Goal: Task Accomplishment & Management: Complete application form

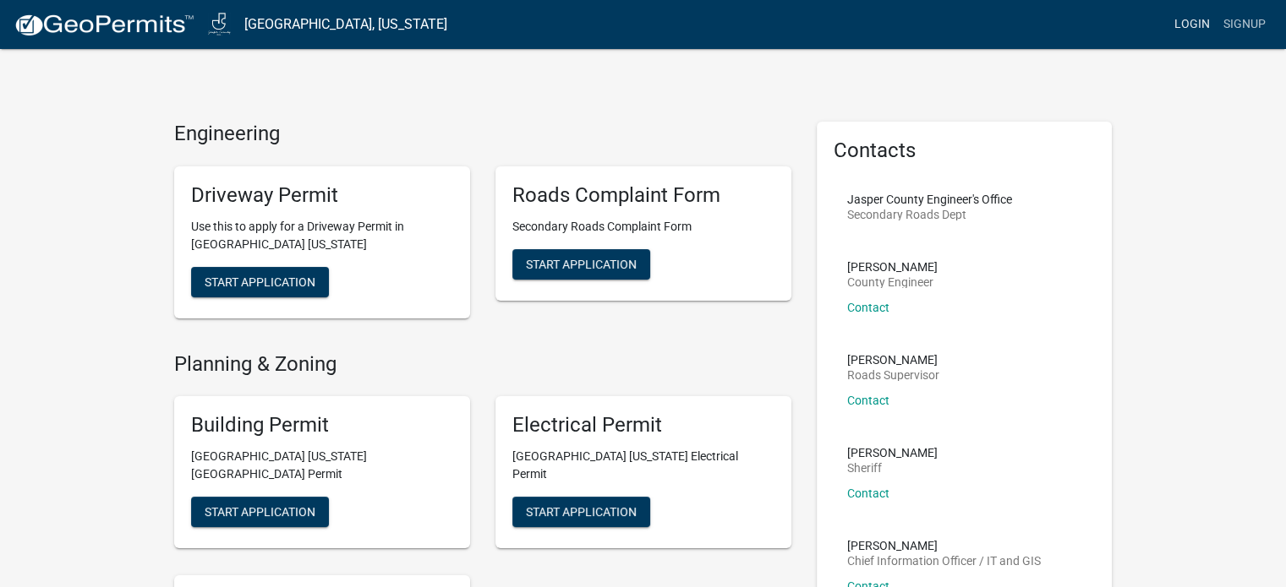
click at [1198, 22] on link "Login" at bounding box center [1191, 24] width 49 height 32
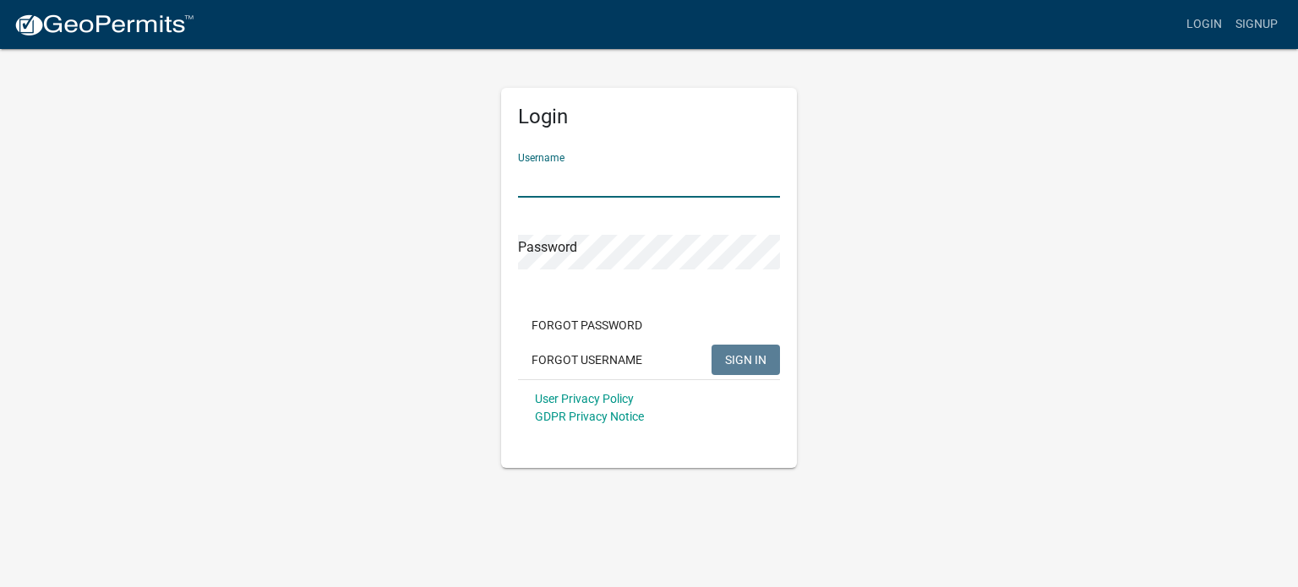
click at [584, 183] on input "Username" at bounding box center [649, 180] width 262 height 35
type input "SHAHIN"
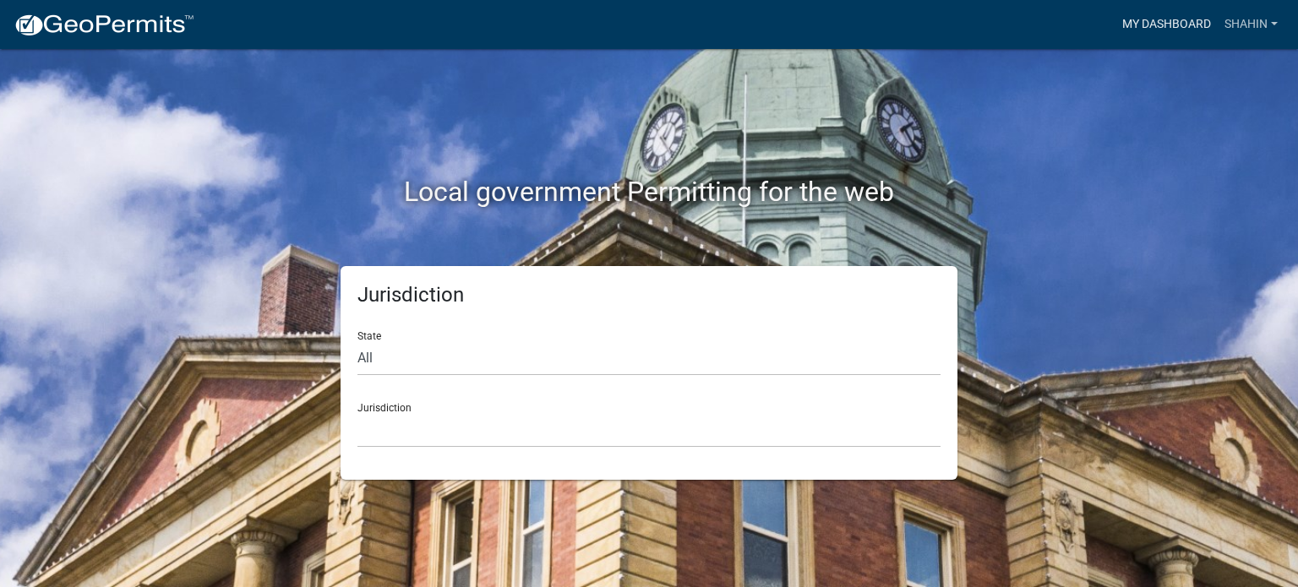
click at [1149, 23] on link "My Dashboard" at bounding box center [1167, 24] width 102 height 32
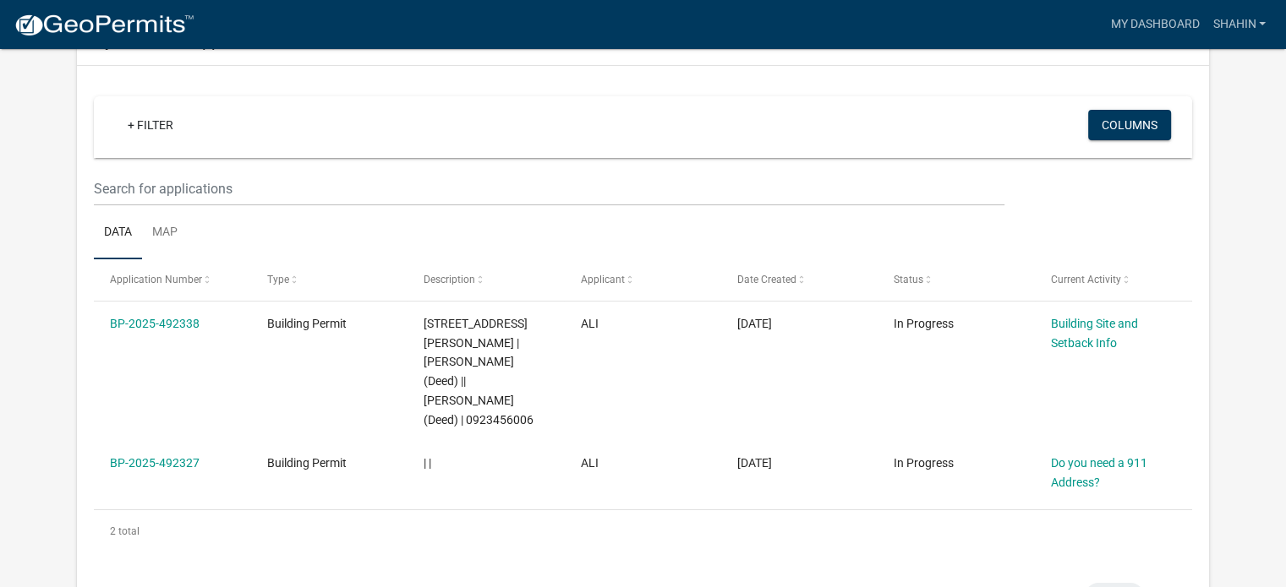
scroll to position [132, 0]
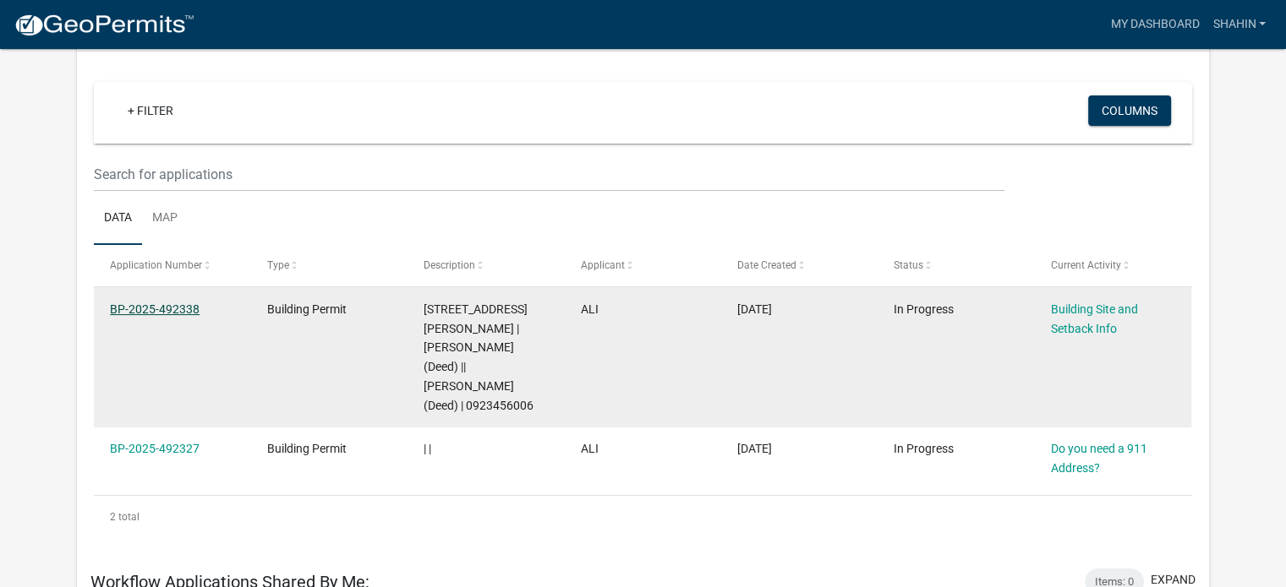
click at [163, 309] on link "BP-2025-492338" at bounding box center [155, 310] width 90 height 14
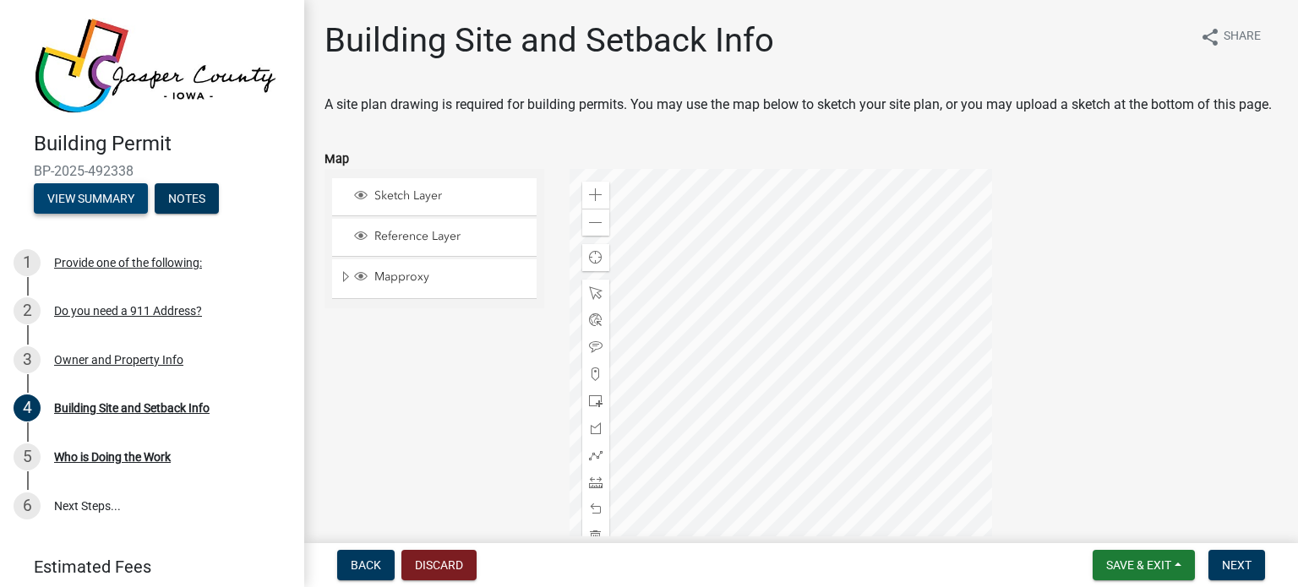
click at [91, 198] on button "View Summary" at bounding box center [91, 198] width 114 height 30
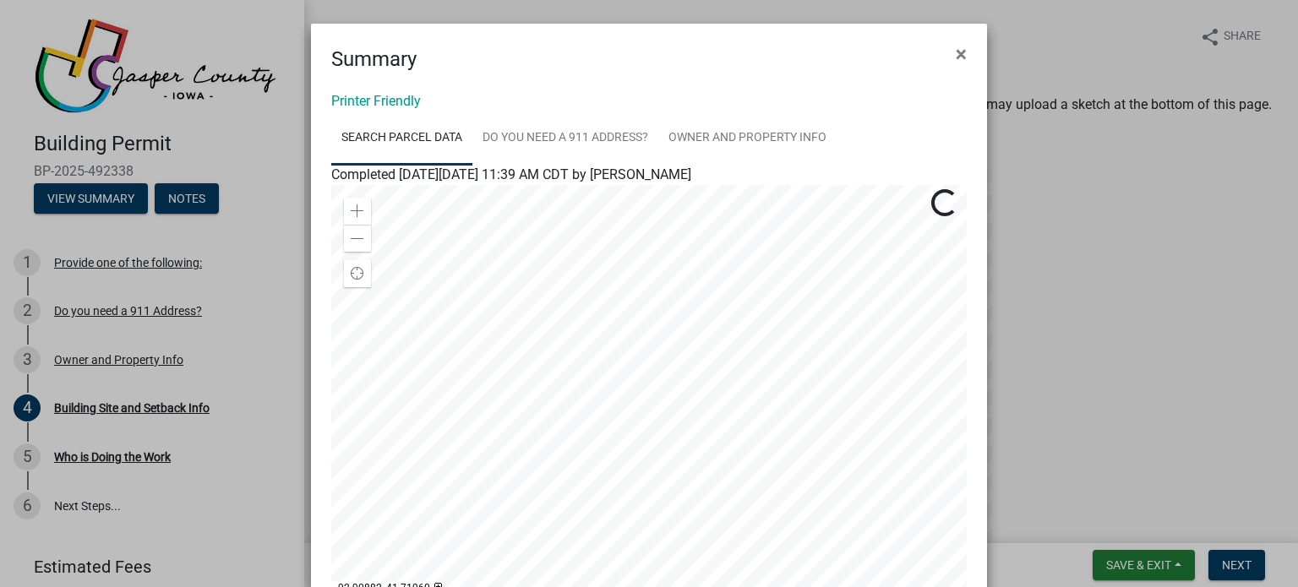
scroll to position [264, 0]
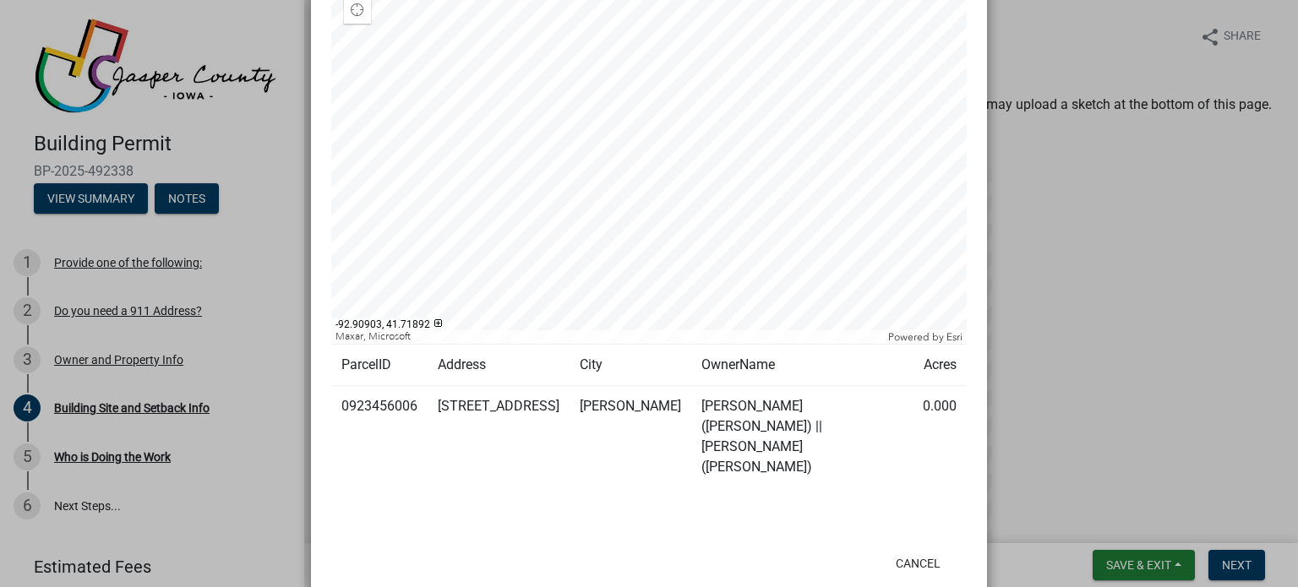
click at [1179, 398] on ngb-modal-window "Summary × Printer Friendly Search Parcel Data Do you need a 911 Address? Owner …" at bounding box center [649, 293] width 1298 height 587
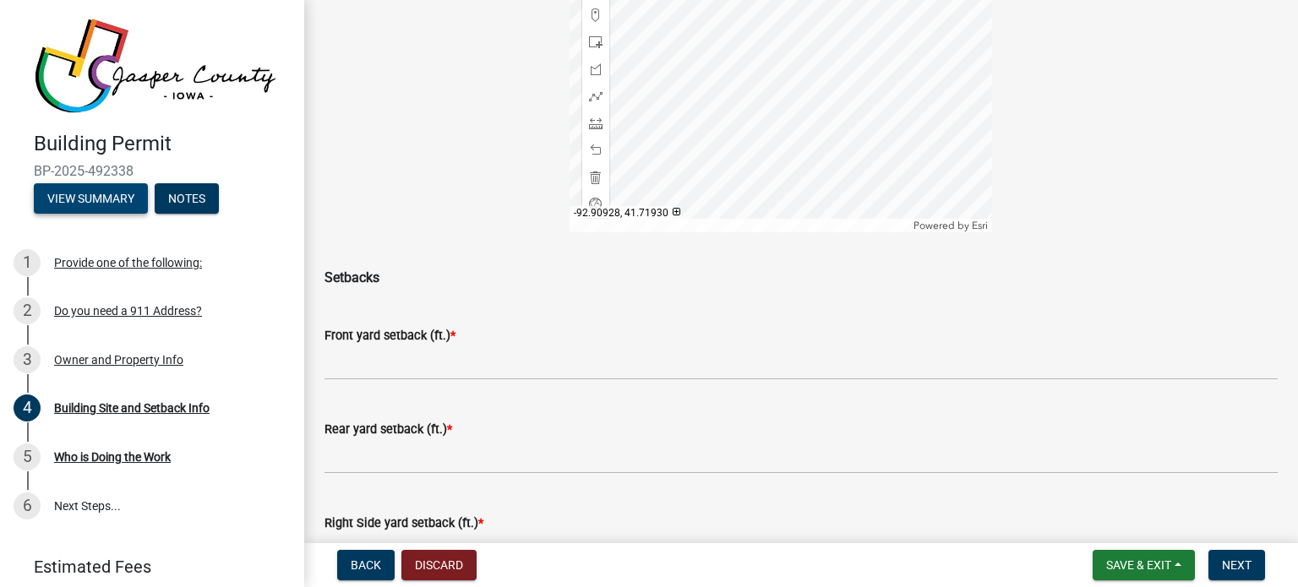
scroll to position [281, 0]
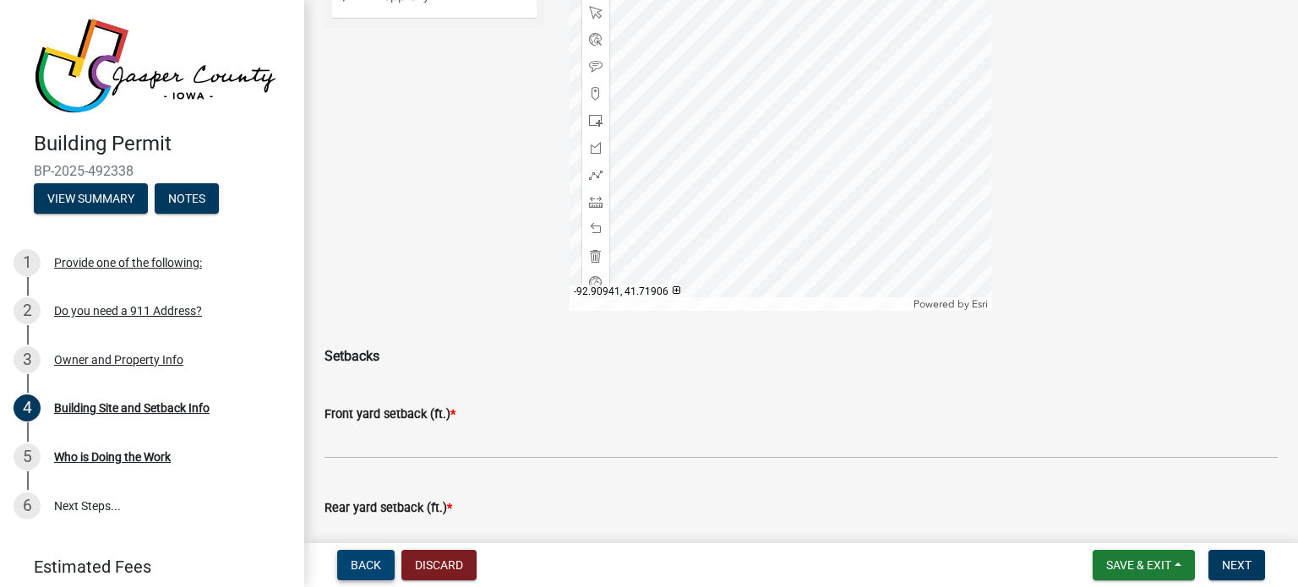
click at [364, 559] on span "Back" at bounding box center [366, 566] width 30 height 14
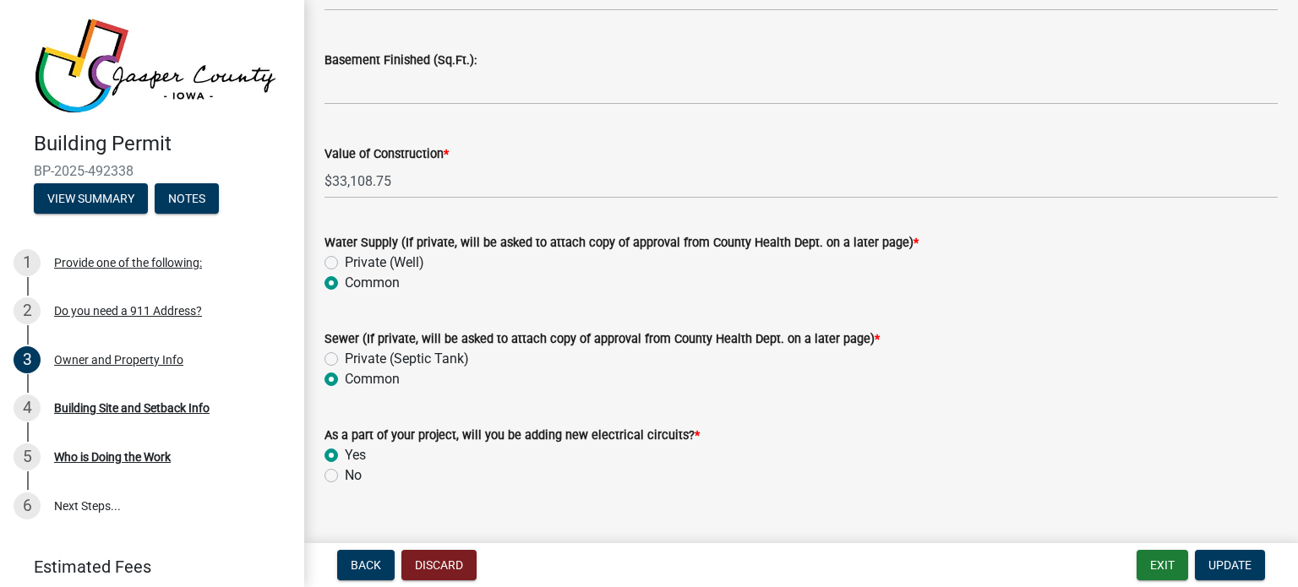
scroll to position [3620, 0]
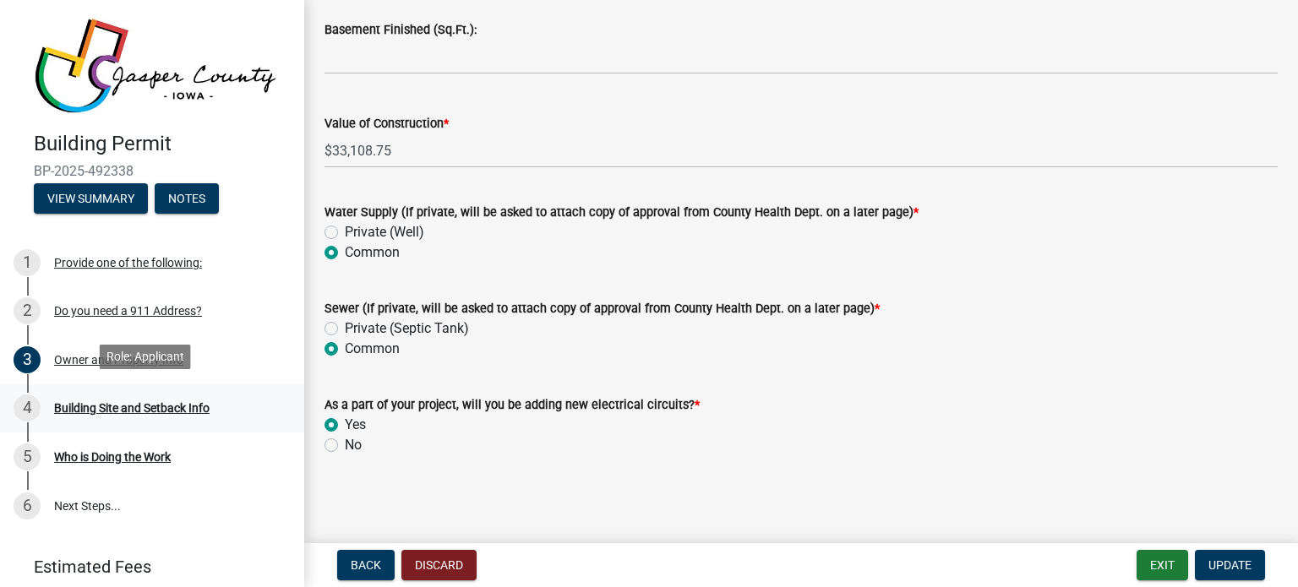
click at [177, 403] on div "Building Site and Setback Info" at bounding box center [132, 408] width 156 height 12
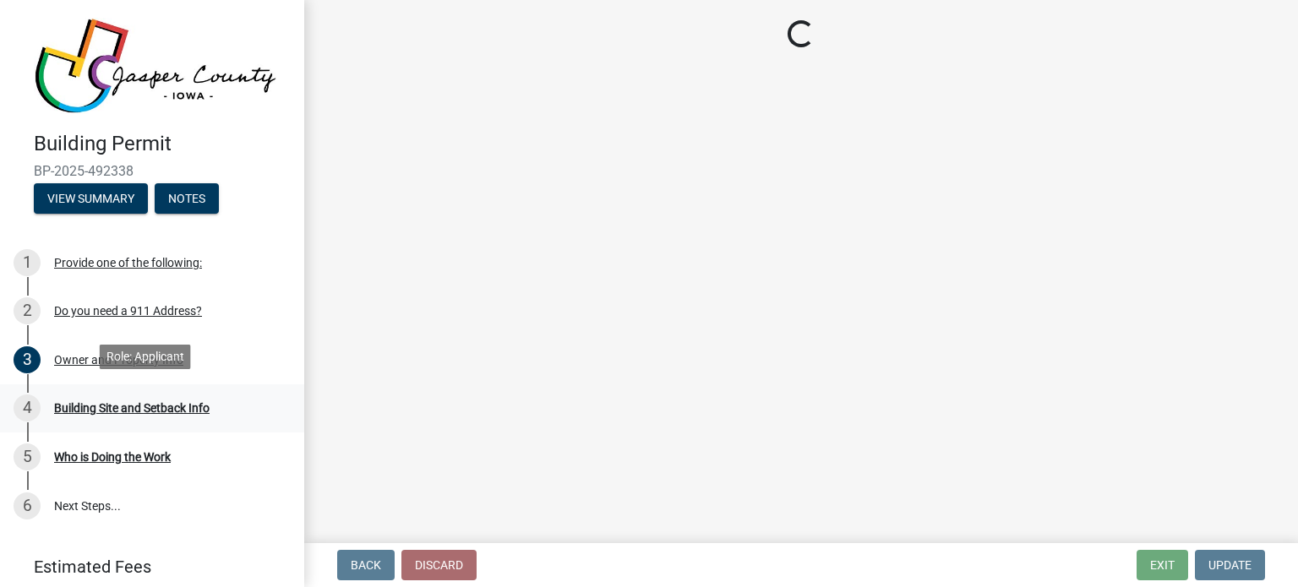
scroll to position [0, 0]
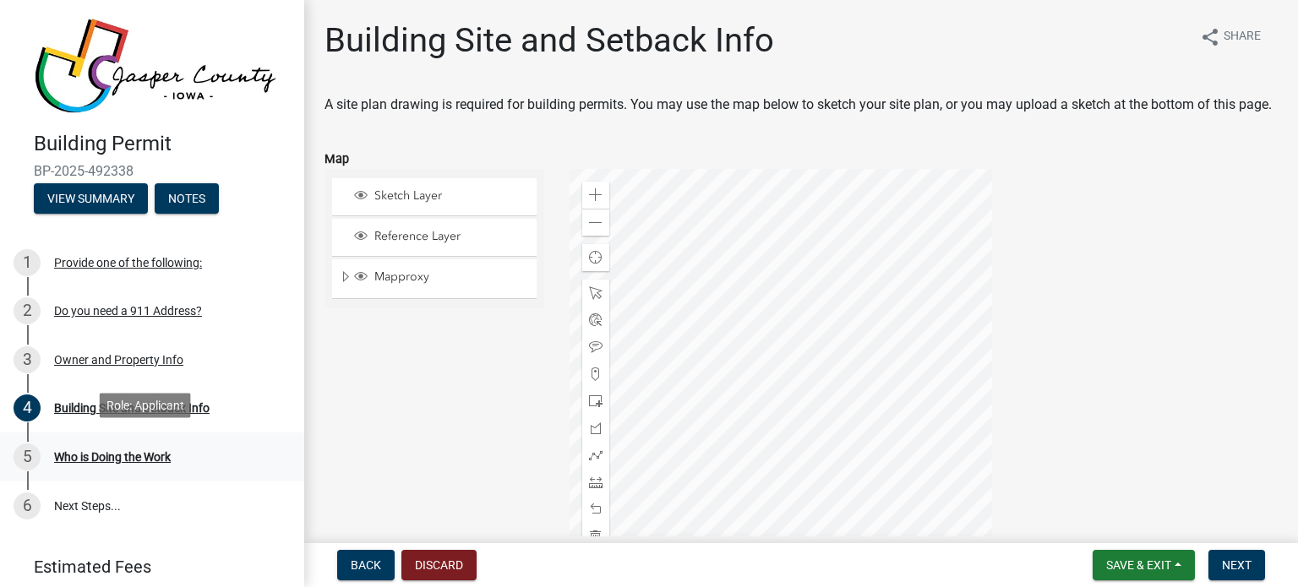
click at [105, 451] on div "Who is Doing the Work" at bounding box center [112, 457] width 117 height 12
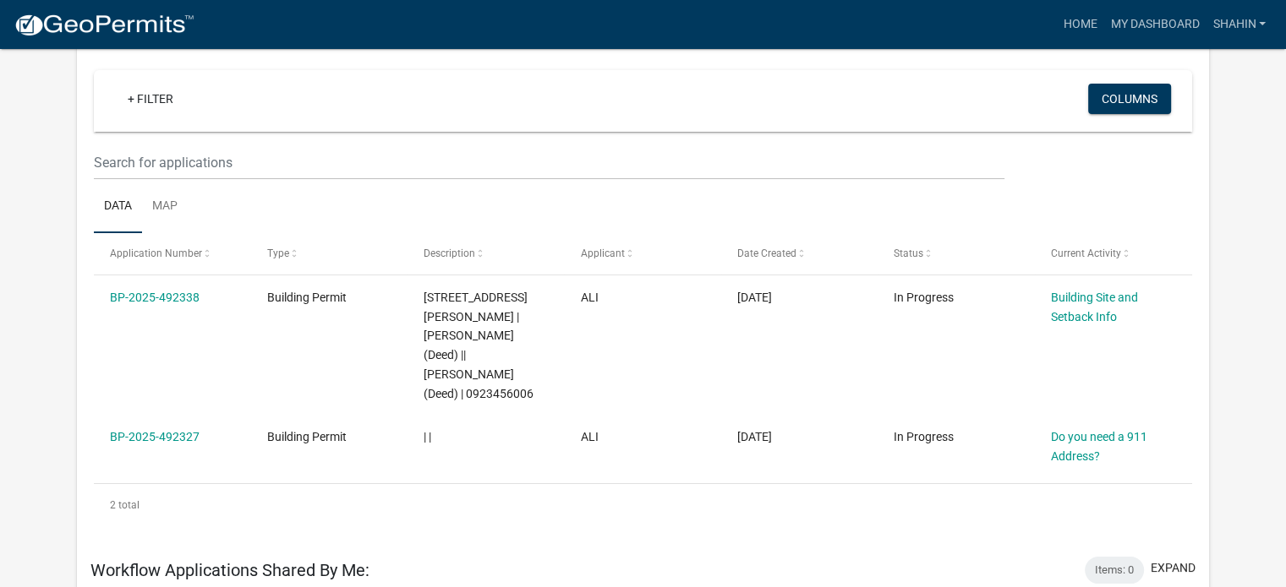
scroll to position [145, 0]
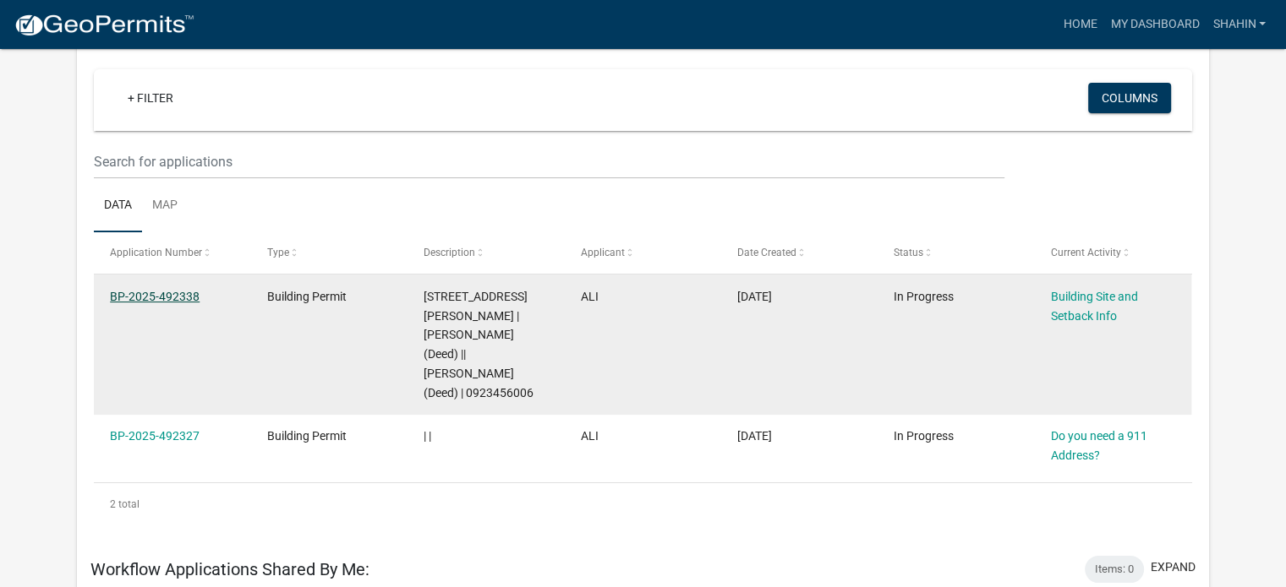
click at [176, 290] on link "BP-2025-492338" at bounding box center [155, 297] width 90 height 14
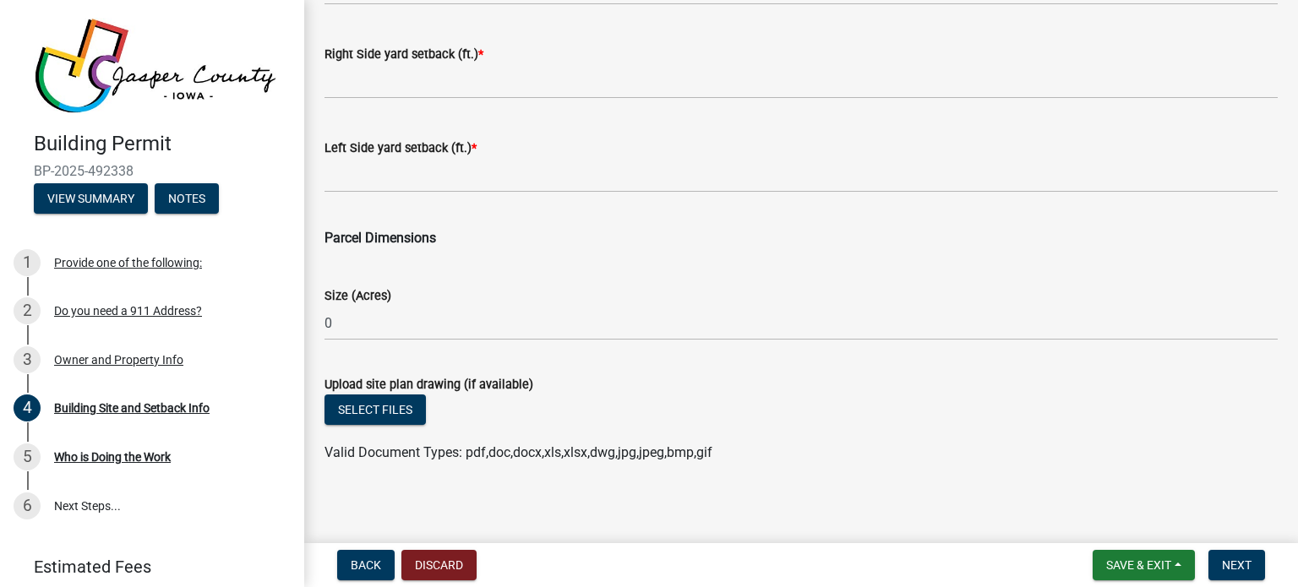
scroll to position [845, 0]
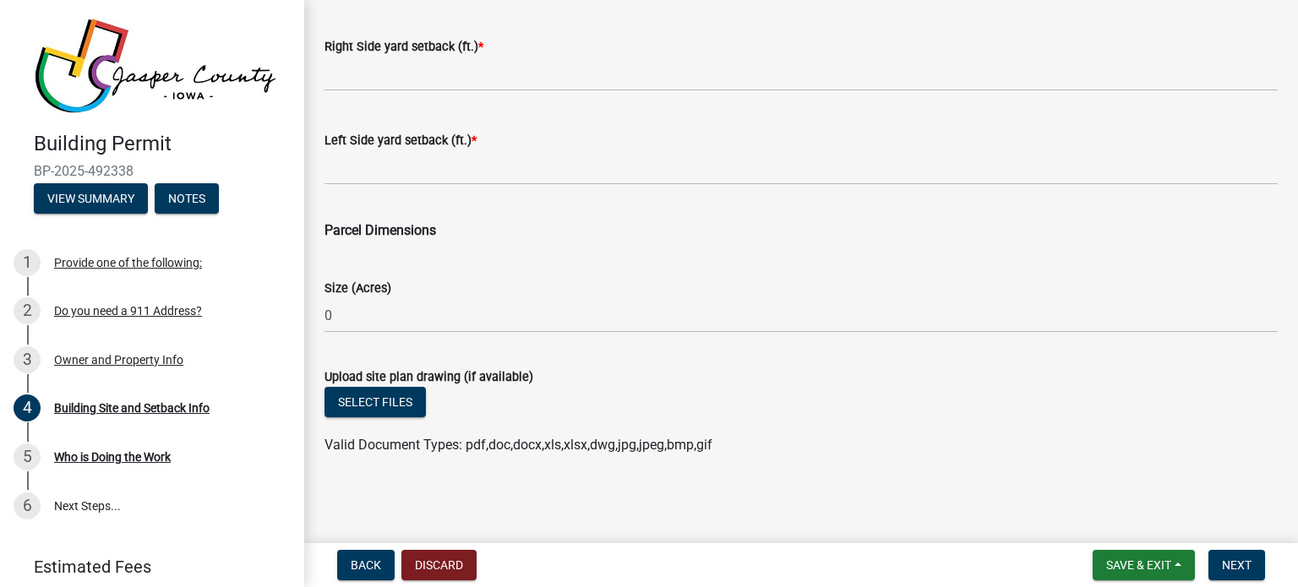
click at [358, 295] on label "Size (Acres)" at bounding box center [358, 289] width 67 height 12
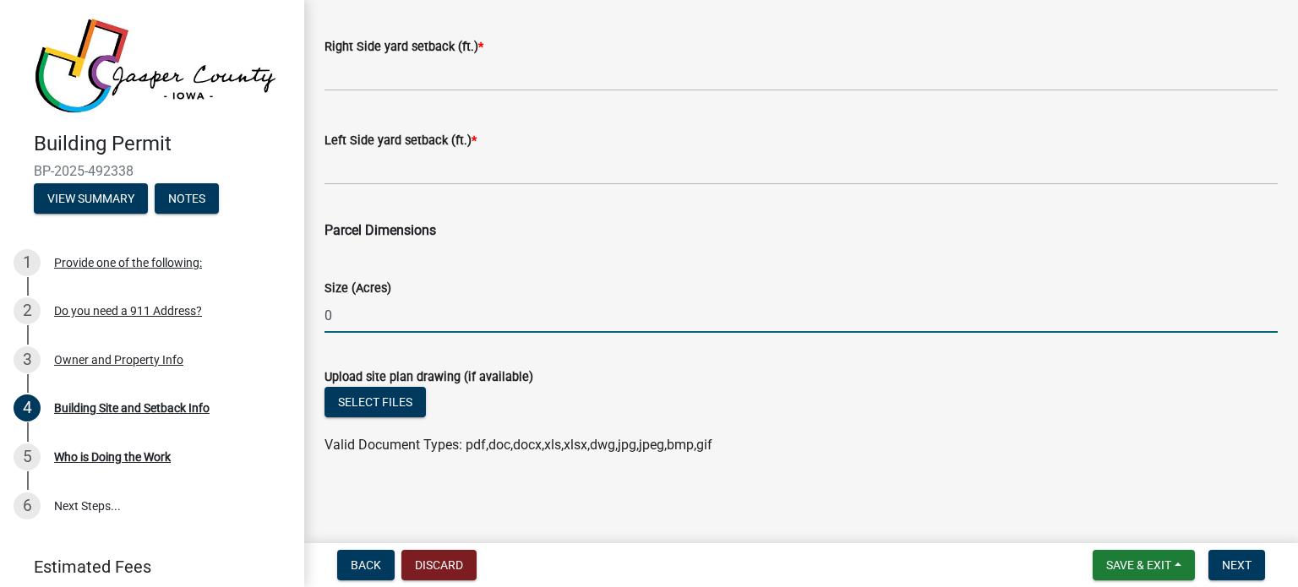
click at [358, 298] on input "0" at bounding box center [801, 315] width 953 height 35
click at [331, 310] on input "0" at bounding box center [801, 315] width 953 height 35
click at [388, 405] on button "Select files" at bounding box center [375, 402] width 101 height 30
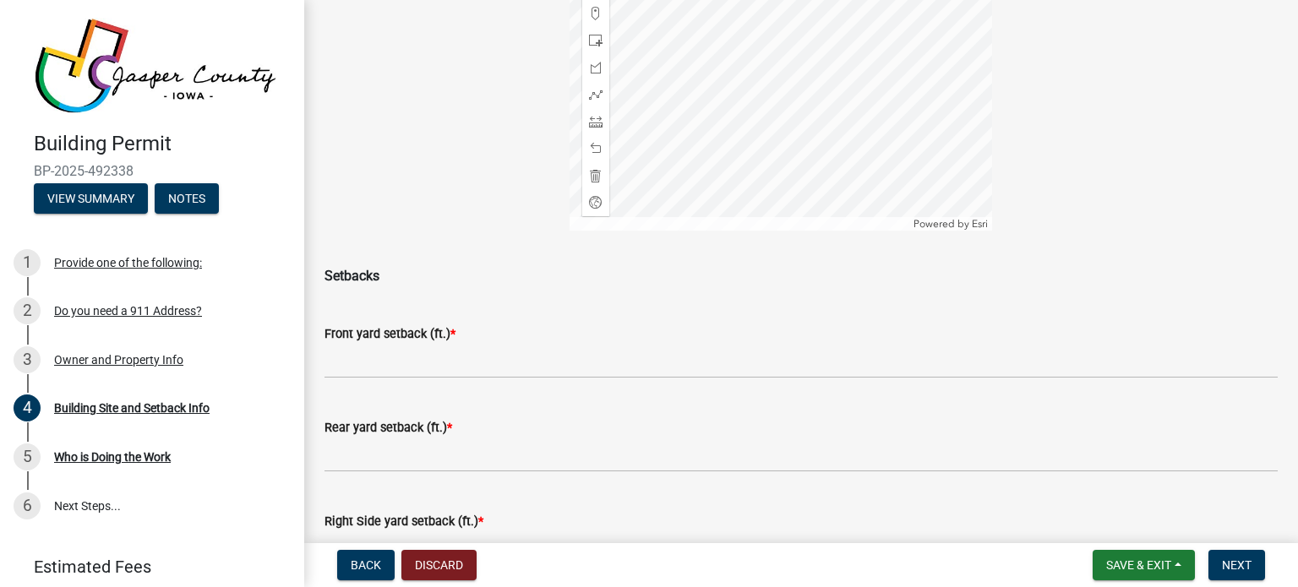
scroll to position [355, 0]
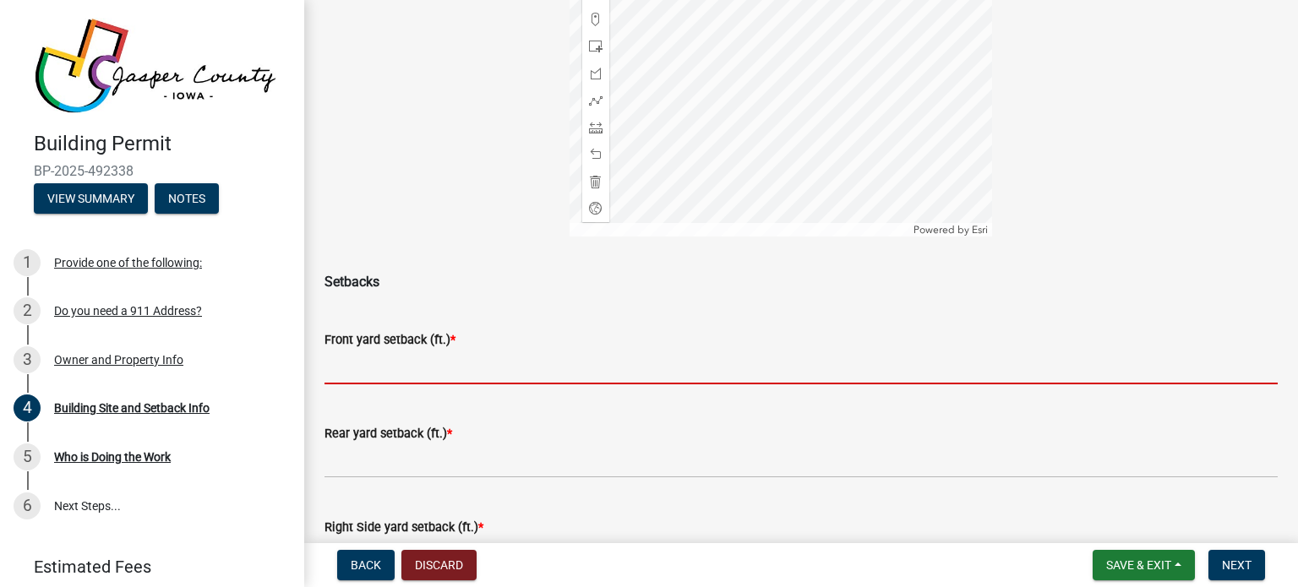
click at [472, 379] on input "text" at bounding box center [801, 367] width 953 height 35
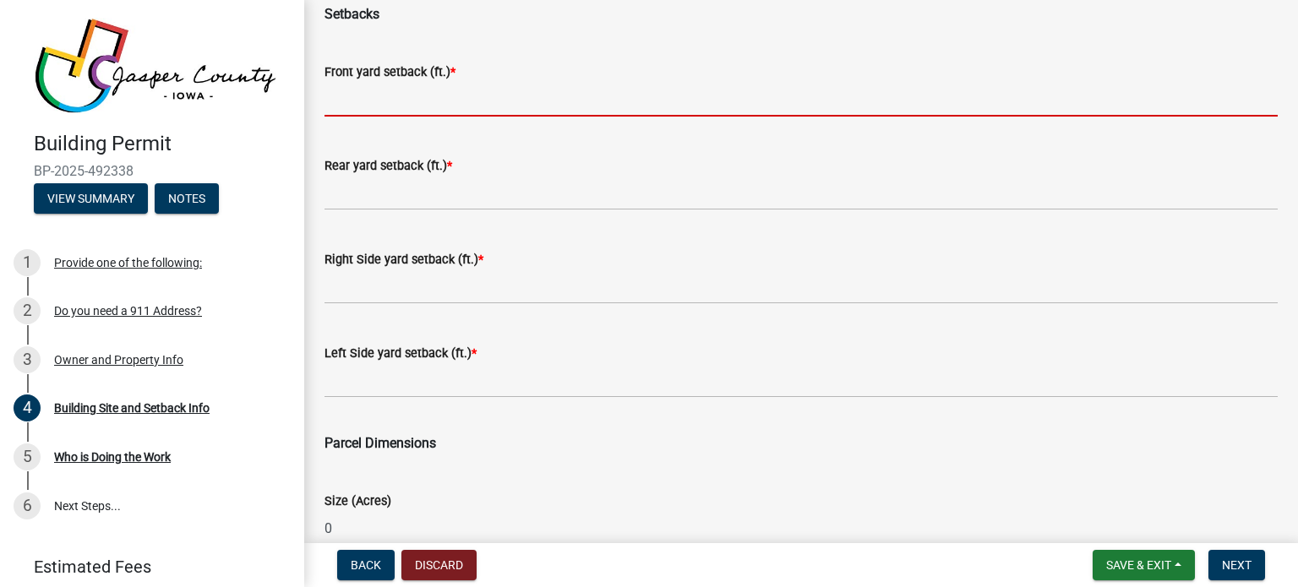
scroll to position [889, 0]
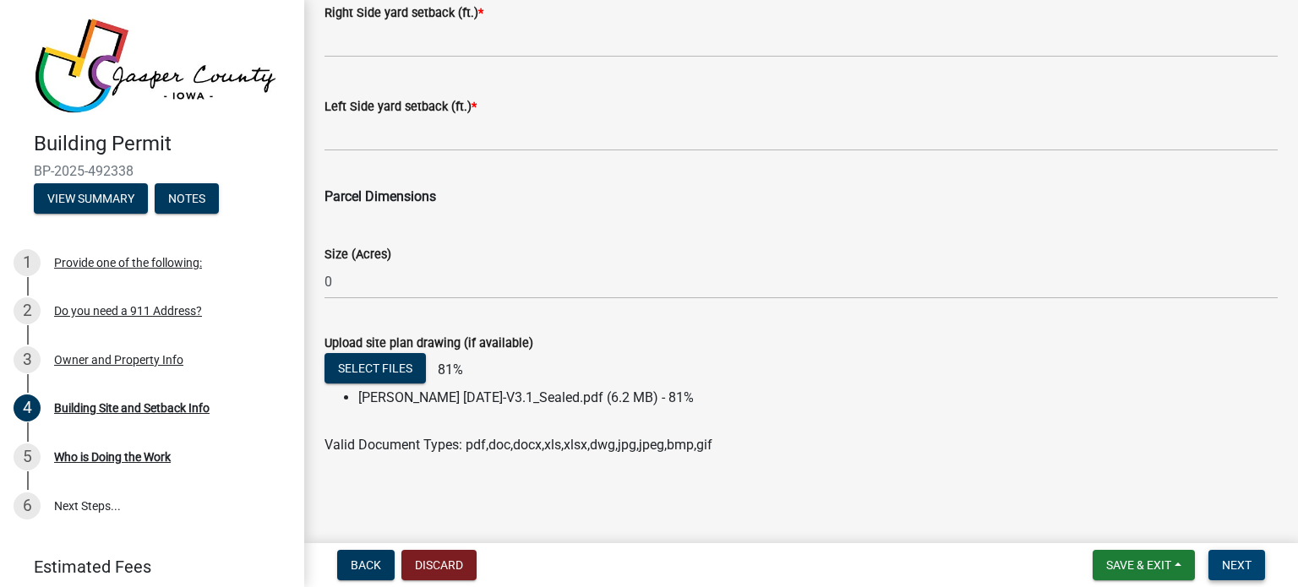
click at [1226, 559] on span "Next" at bounding box center [1237, 566] width 30 height 14
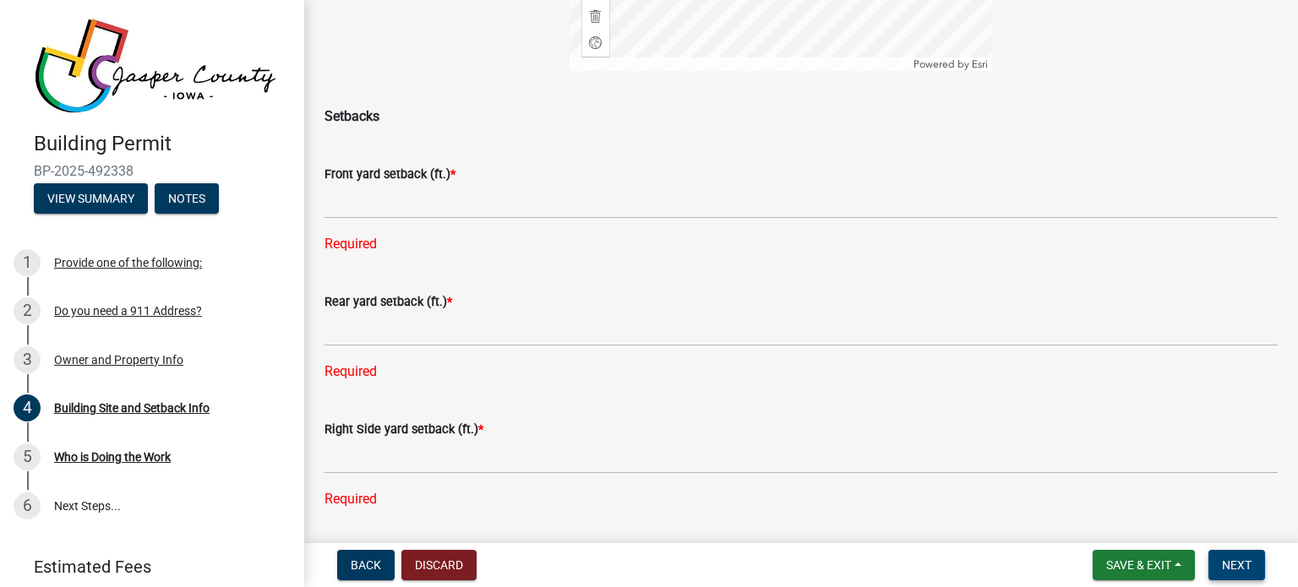
scroll to position [444, 0]
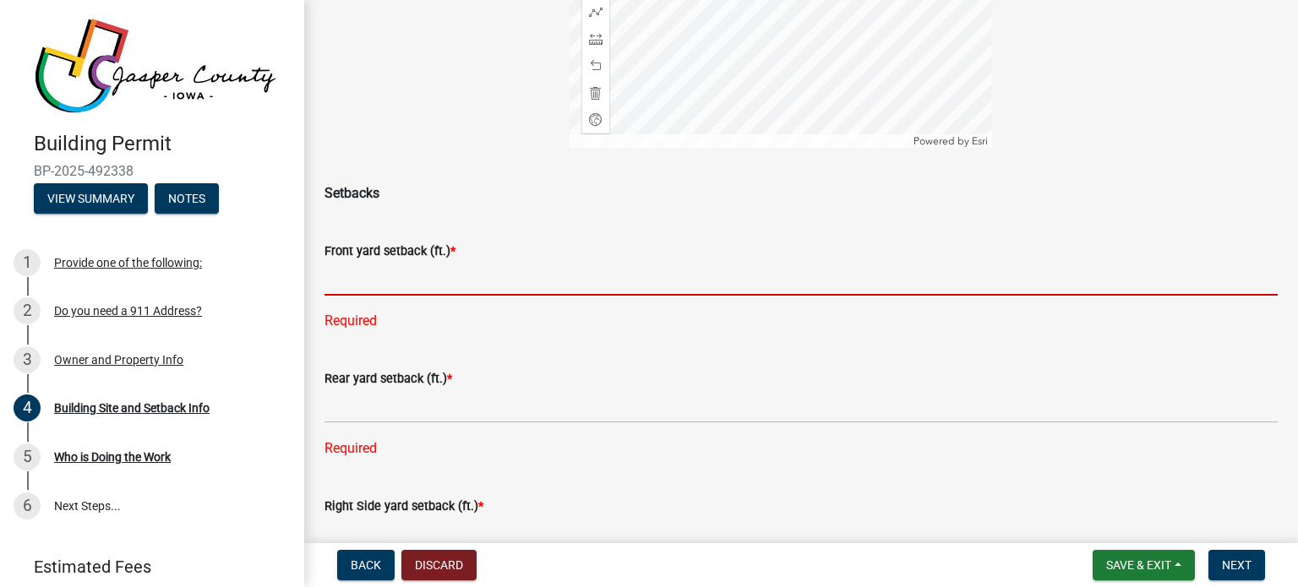
click at [432, 296] on input "text" at bounding box center [801, 278] width 953 height 35
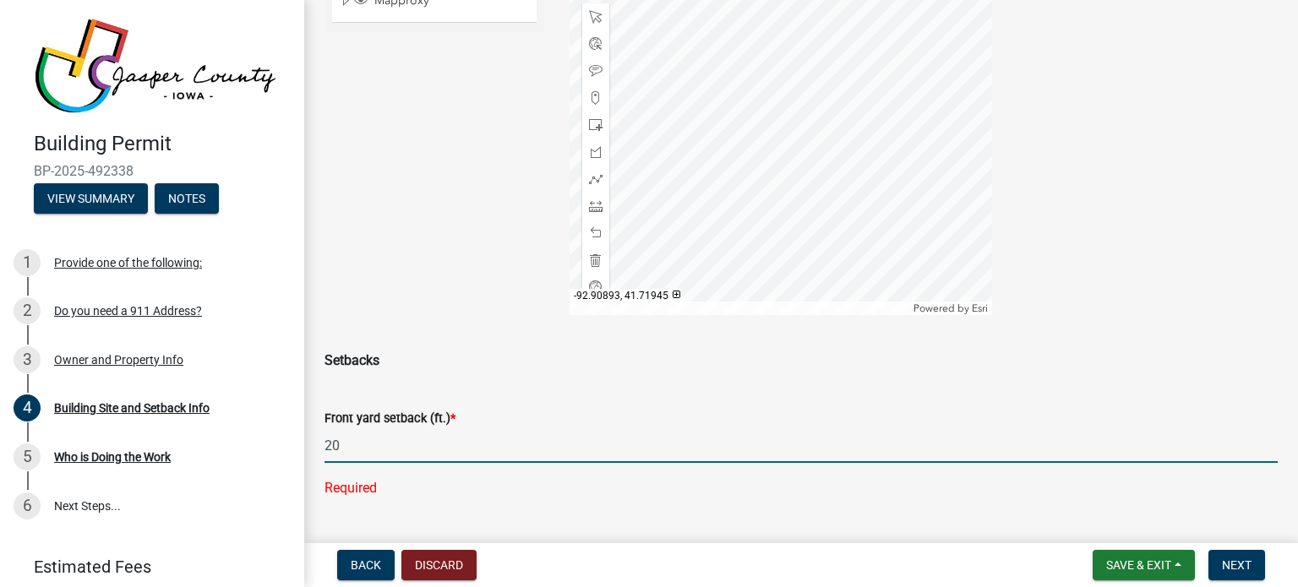
type input "20"
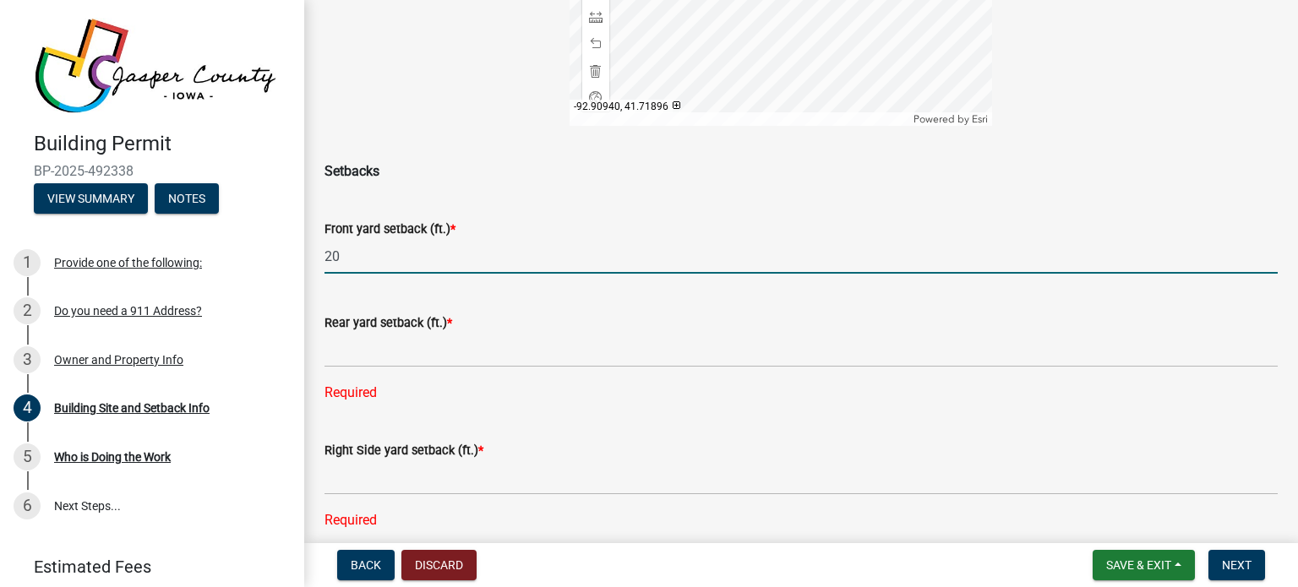
scroll to position [479, 0]
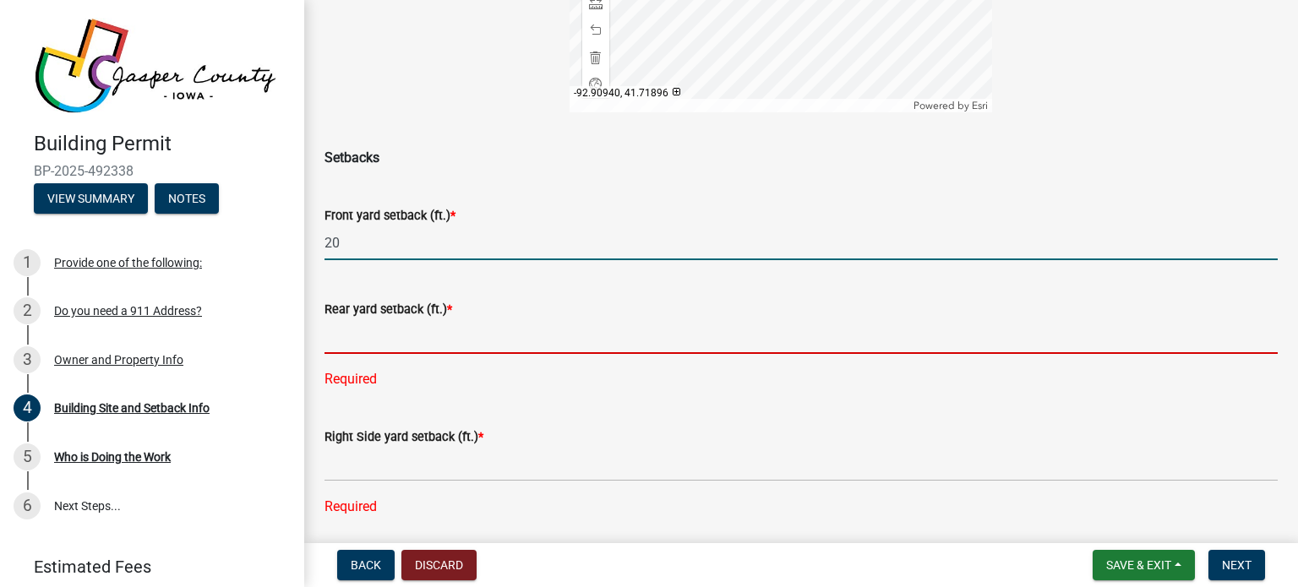
click at [386, 354] on input "text" at bounding box center [801, 336] width 953 height 35
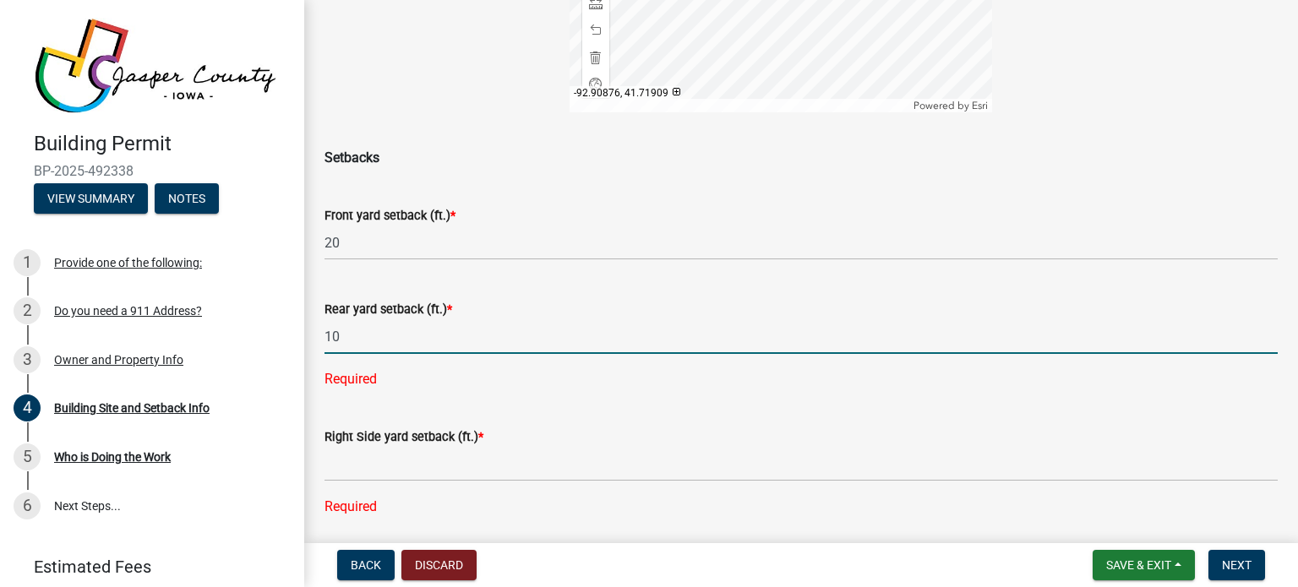
type input "10"
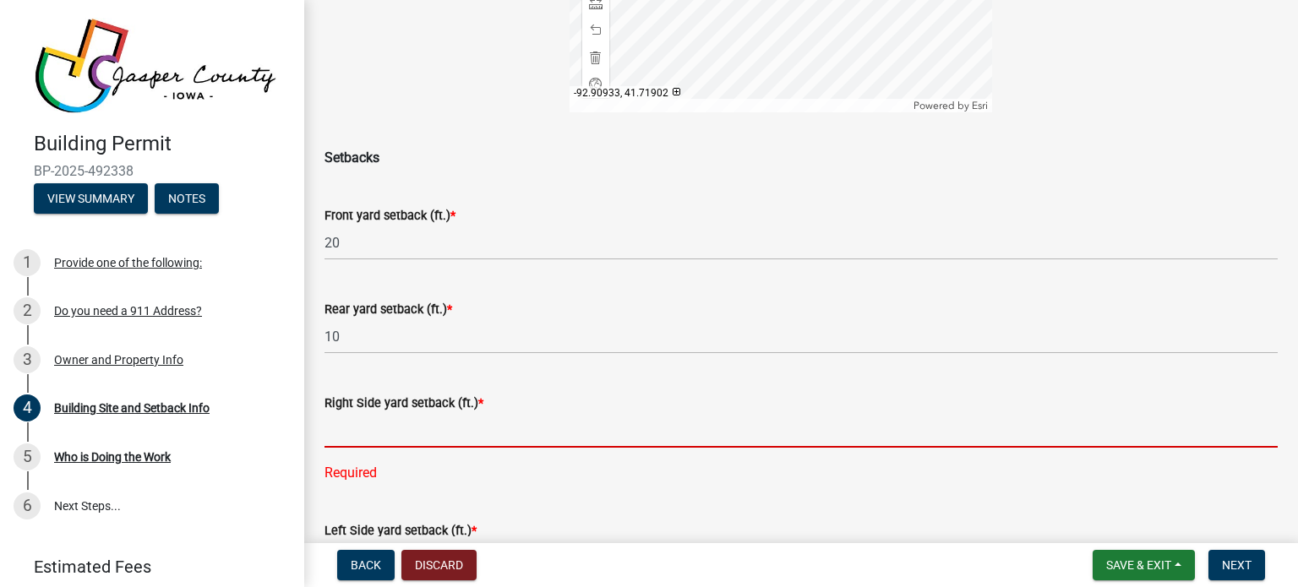
click at [427, 448] on input "text" at bounding box center [801, 430] width 953 height 35
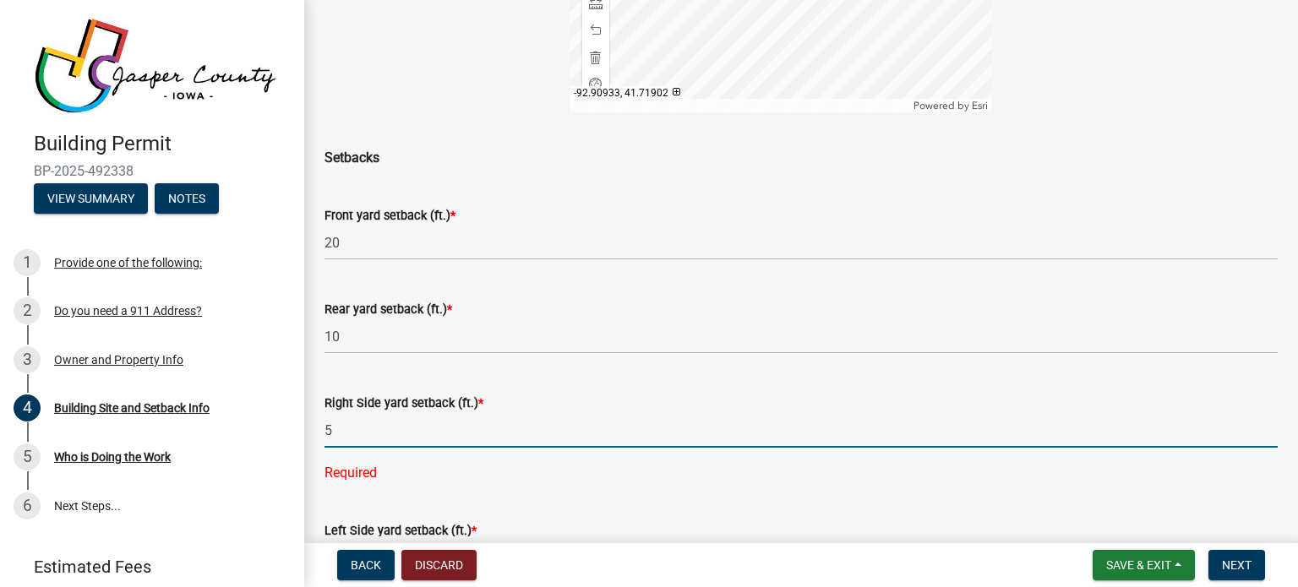
scroll to position [696, 0]
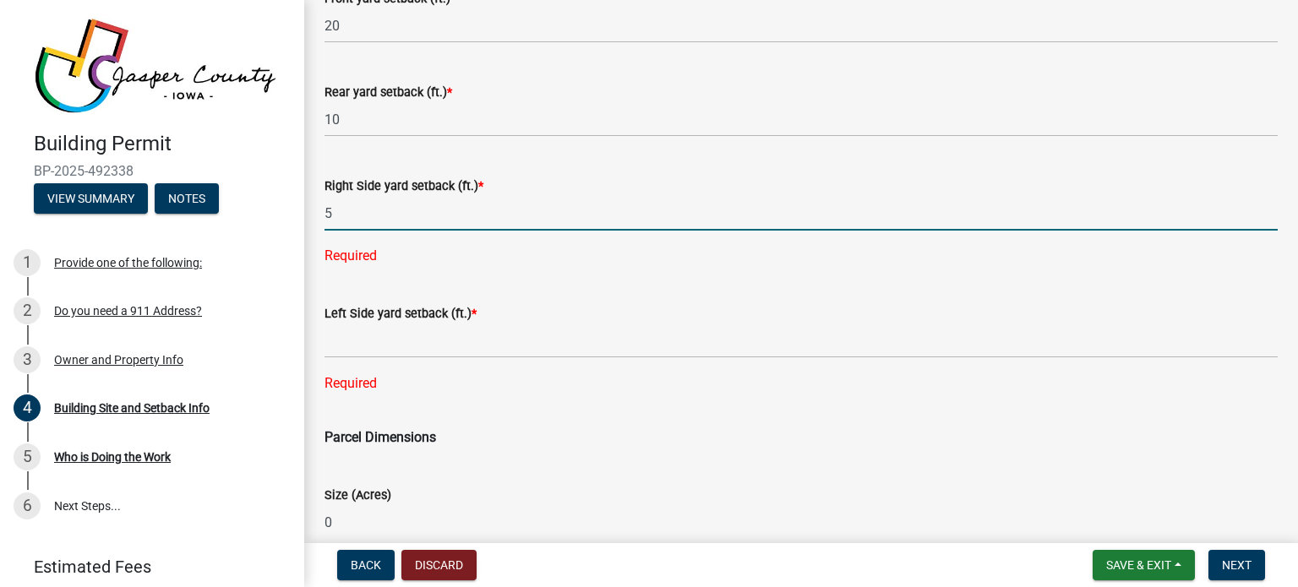
type input "5"
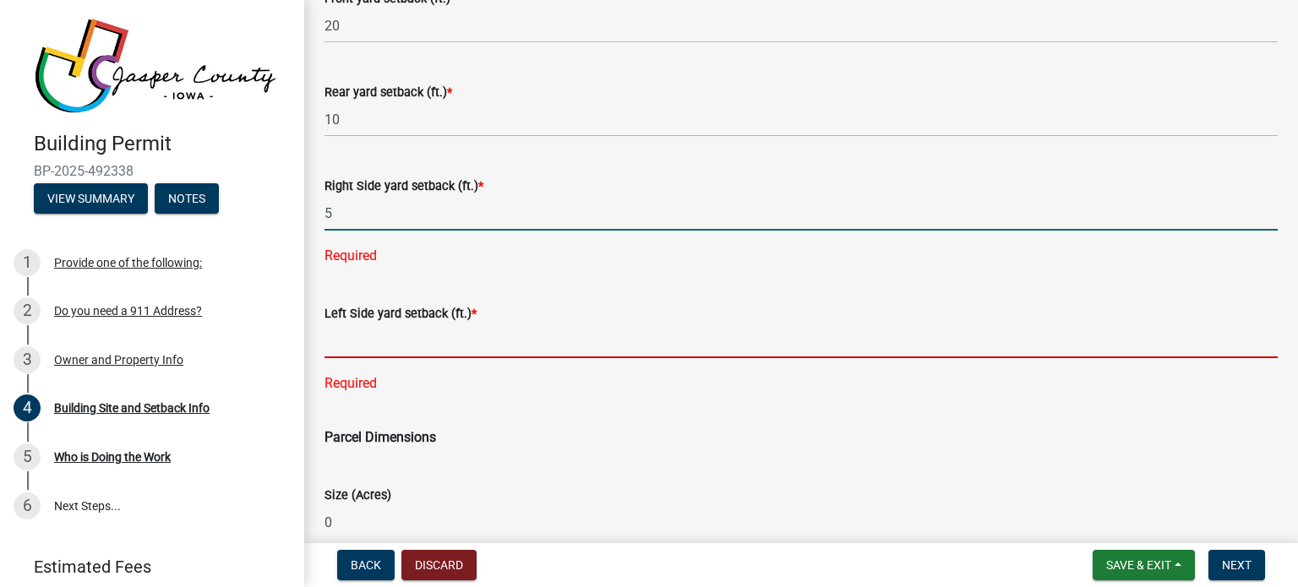
click at [401, 359] on div "Left Side yard setback (ft.) * Required" at bounding box center [801, 337] width 953 height 114
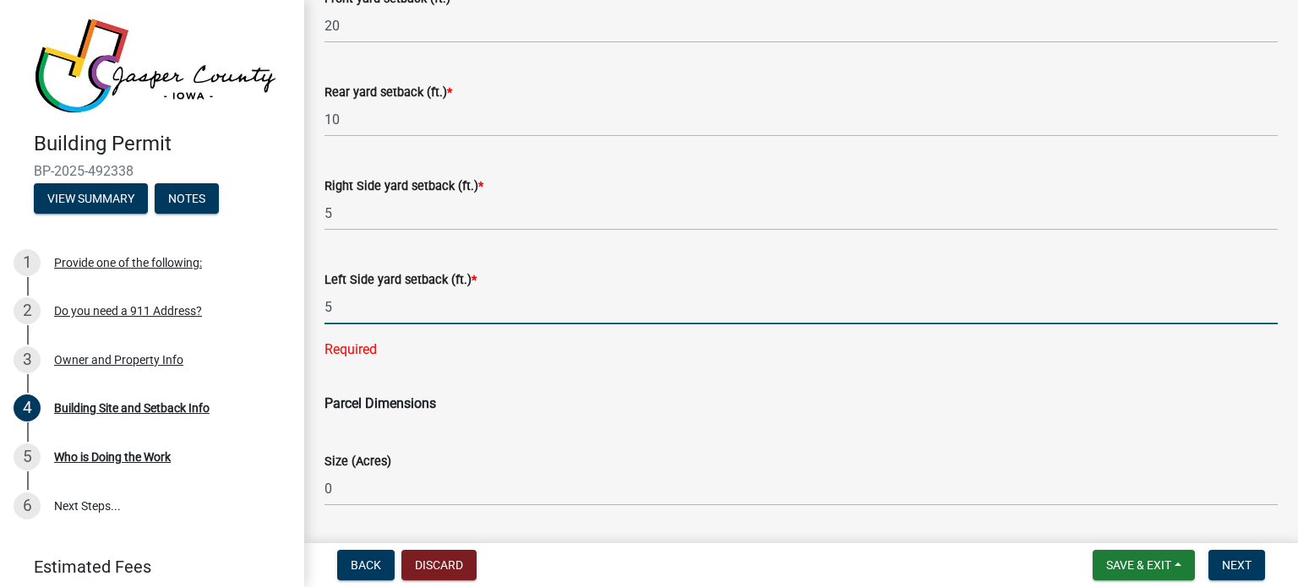
scroll to position [933, 0]
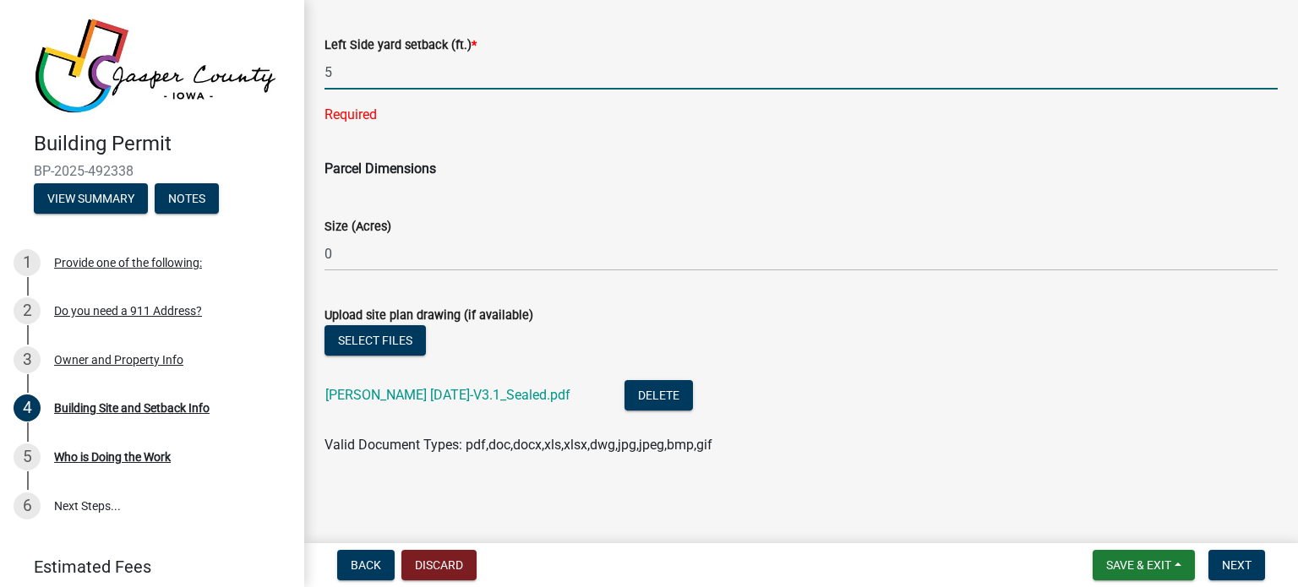
type input "5"
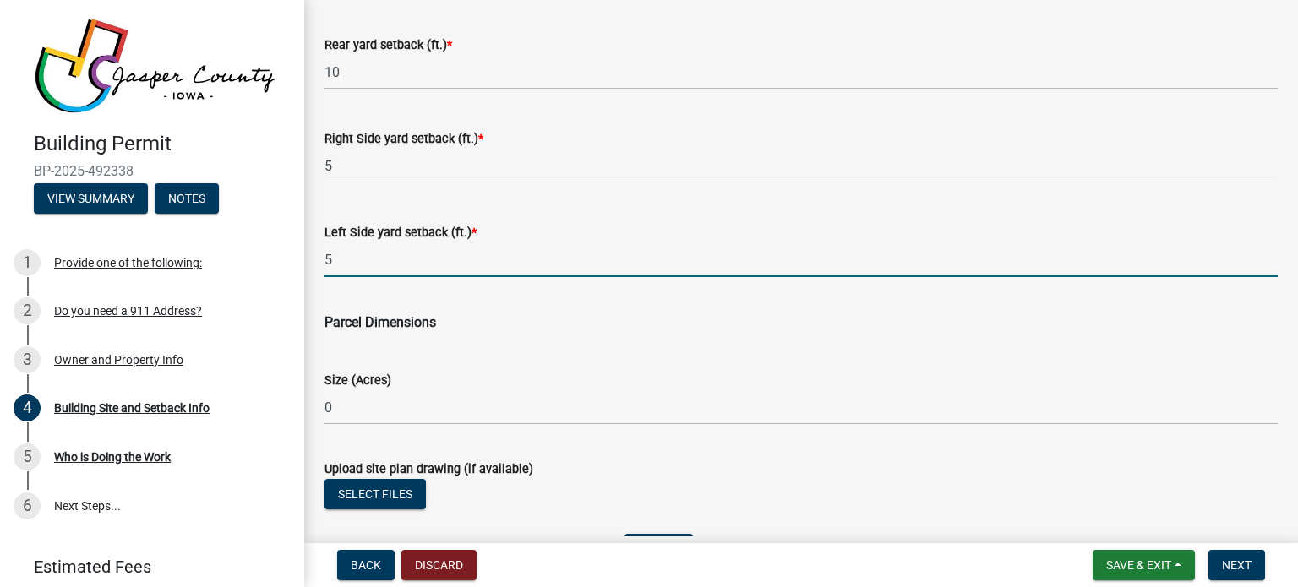
scroll to position [744, 0]
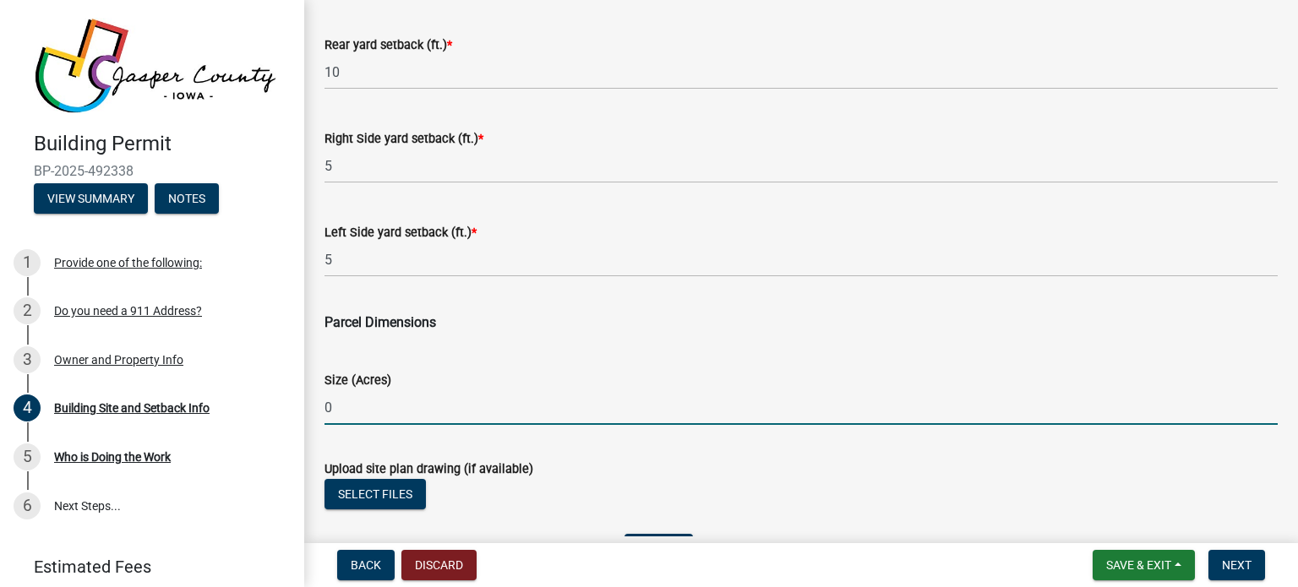
click at [350, 425] on input "0" at bounding box center [801, 407] width 953 height 35
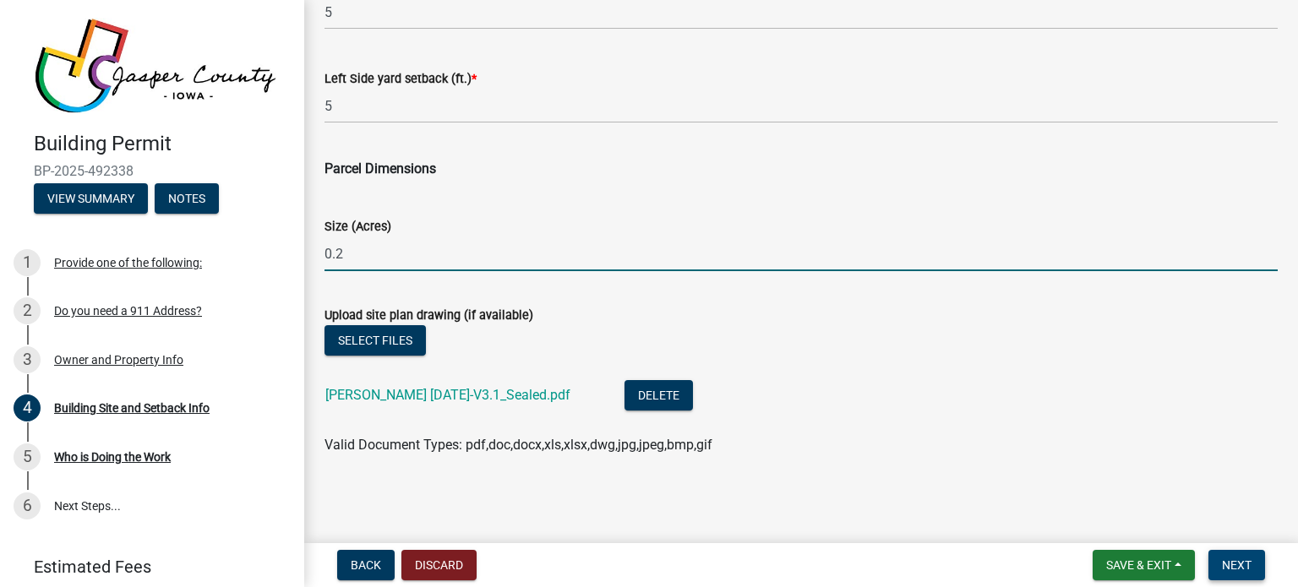
type input "0.2"
click at [1226, 575] on button "Next" at bounding box center [1237, 565] width 57 height 30
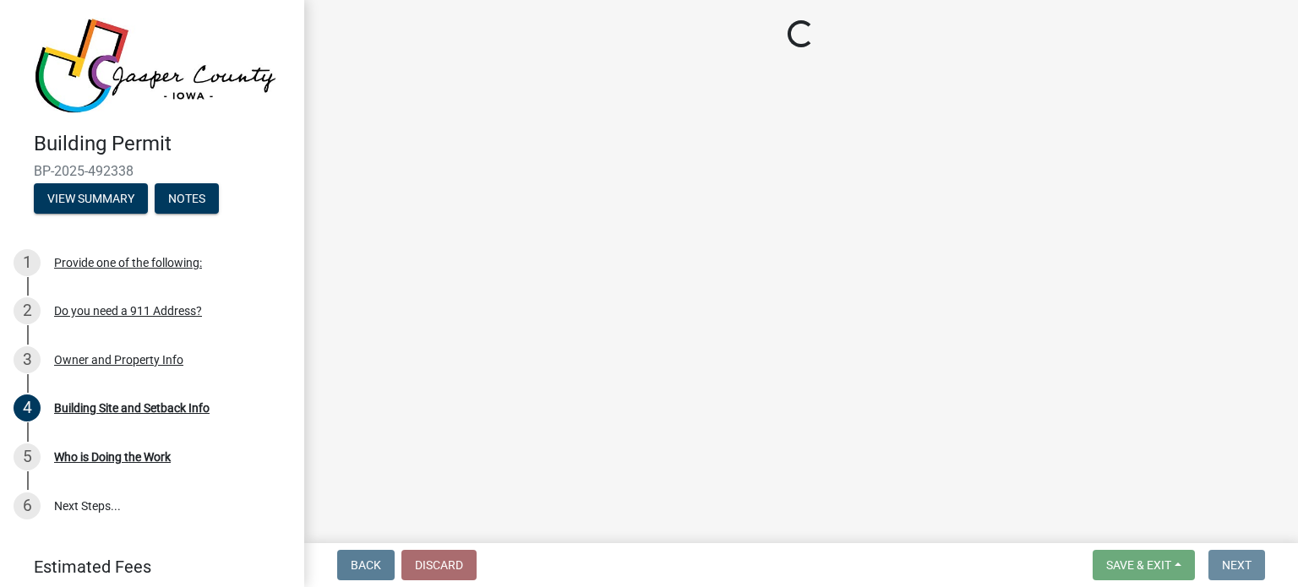
scroll to position [0, 0]
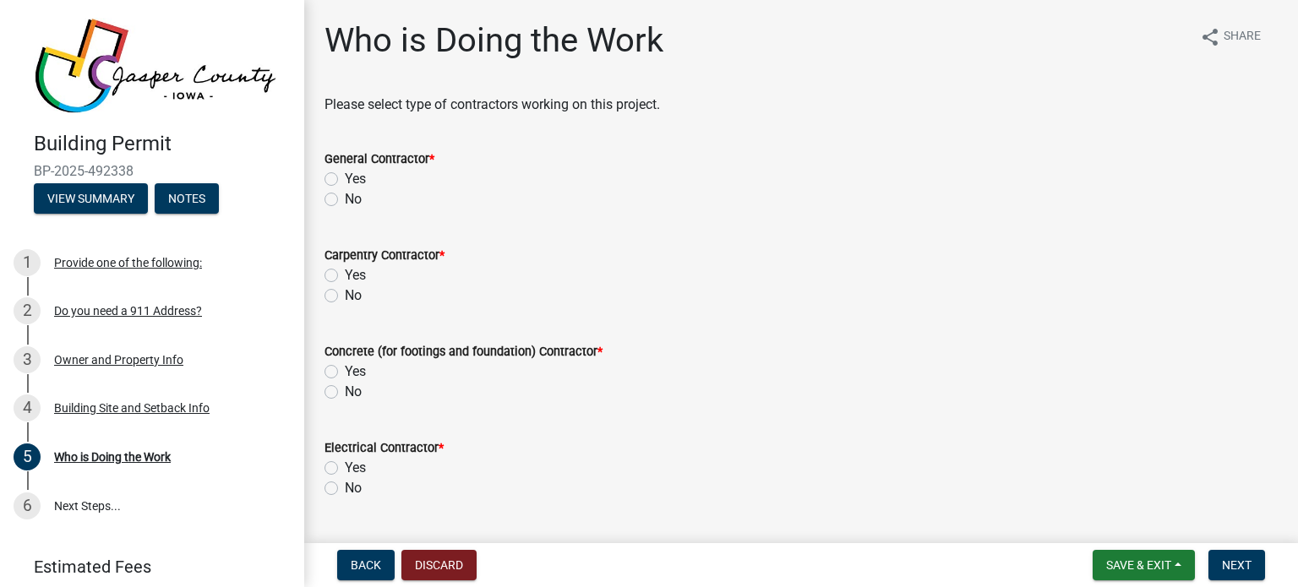
click at [345, 298] on label "No" at bounding box center [353, 296] width 17 height 20
click at [345, 297] on input "No" at bounding box center [350, 291] width 11 height 11
radio input "true"
click at [345, 396] on label "No" at bounding box center [353, 392] width 17 height 20
click at [345, 393] on input "No" at bounding box center [350, 387] width 11 height 11
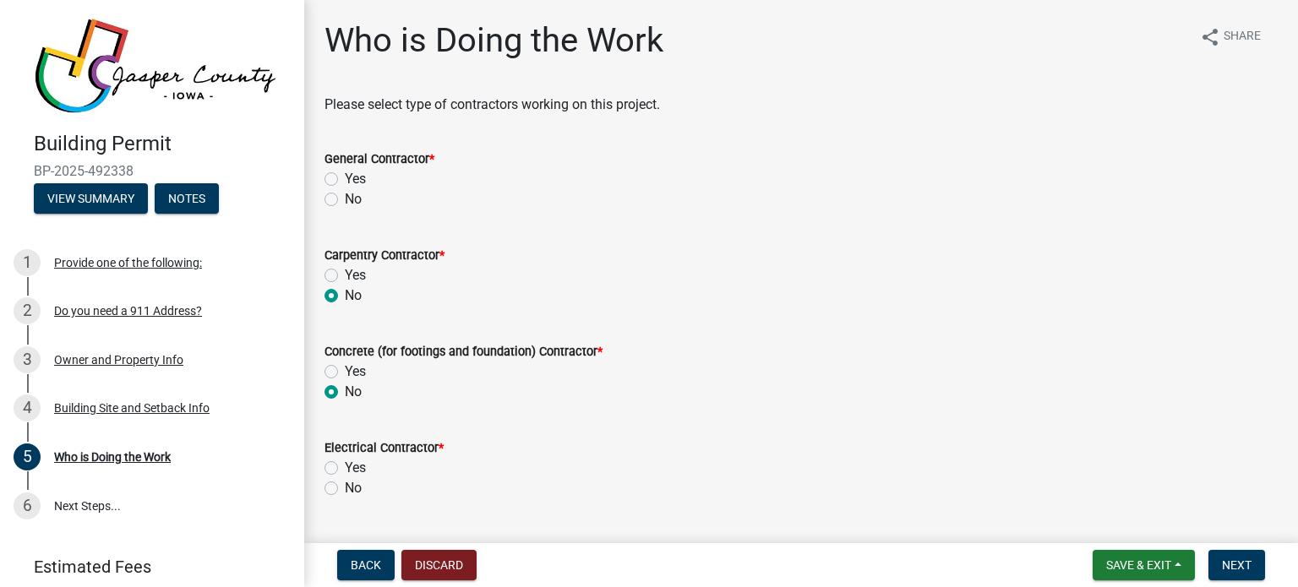
radio input "true"
click at [345, 464] on label "Yes" at bounding box center [355, 468] width 21 height 20
click at [345, 464] on input "Yes" at bounding box center [350, 463] width 11 height 11
radio input "true"
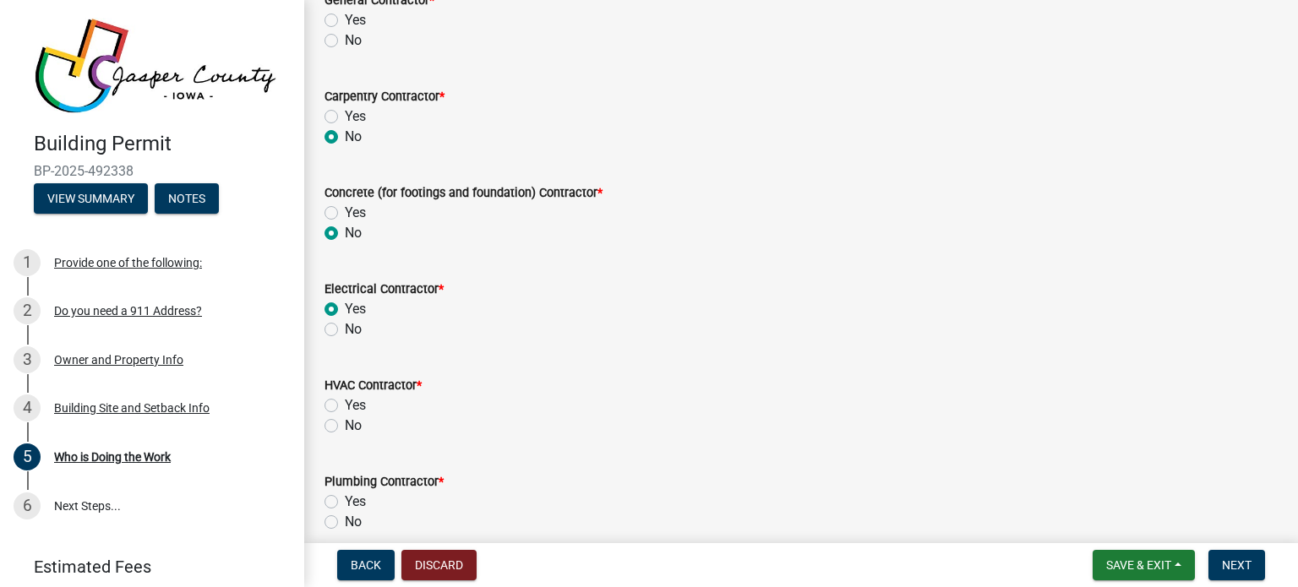
scroll to position [174, 0]
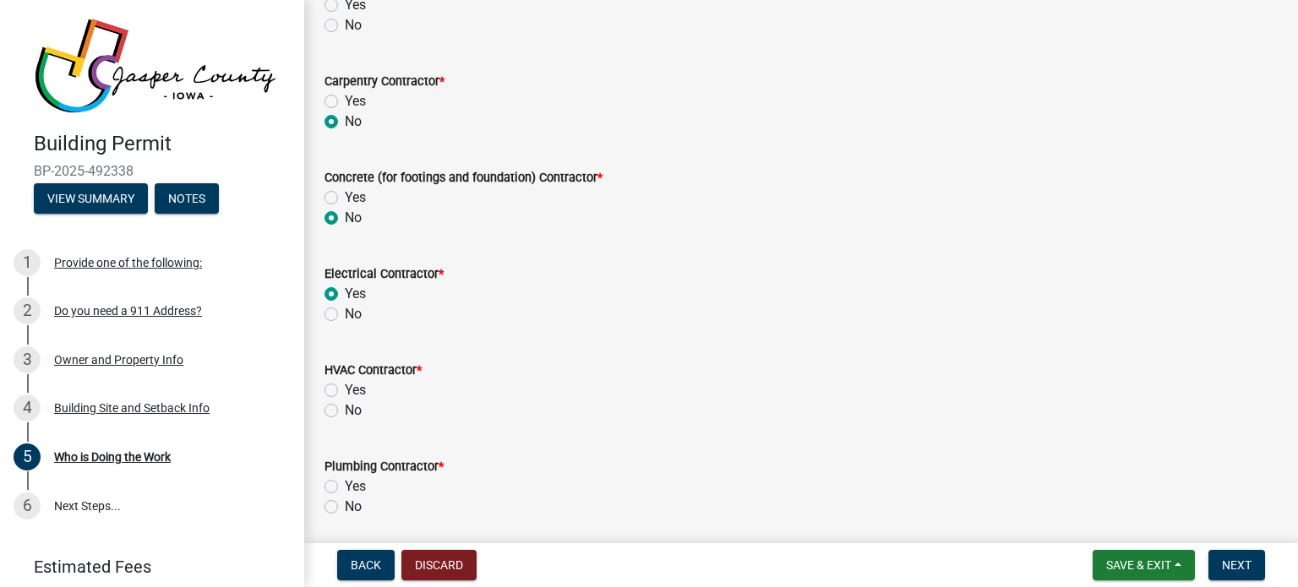
click at [345, 416] on label "No" at bounding box center [353, 411] width 17 height 20
click at [345, 412] on input "No" at bounding box center [350, 406] width 11 height 11
radio input "true"
click at [345, 503] on label "No" at bounding box center [353, 507] width 17 height 20
click at [345, 503] on input "No" at bounding box center [350, 502] width 11 height 11
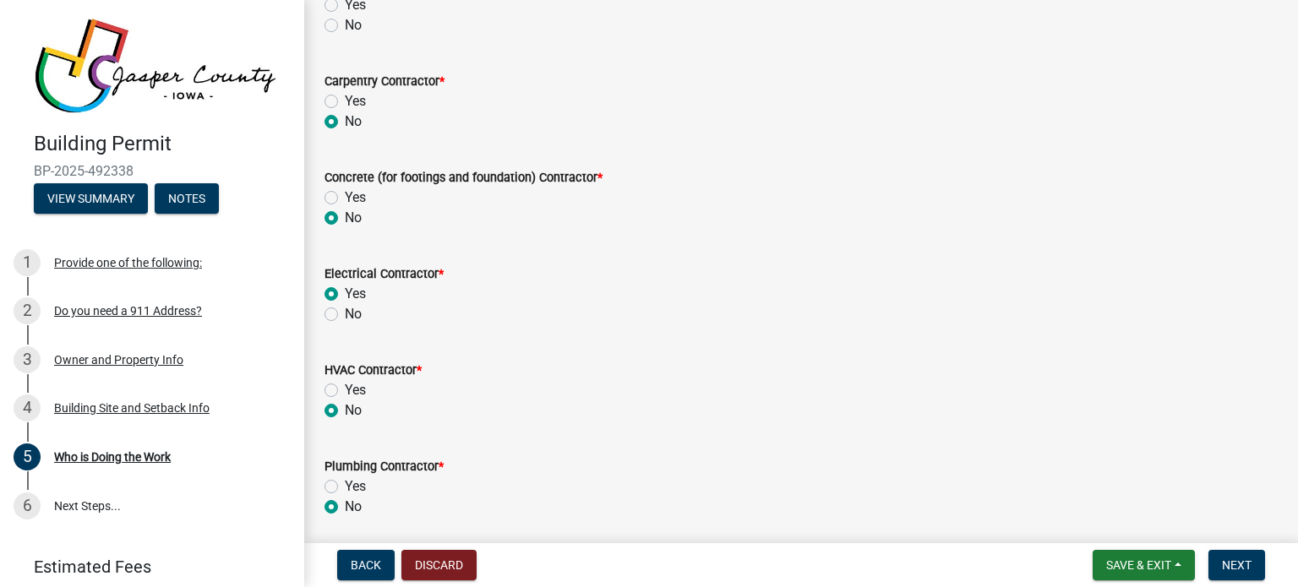
radio input "true"
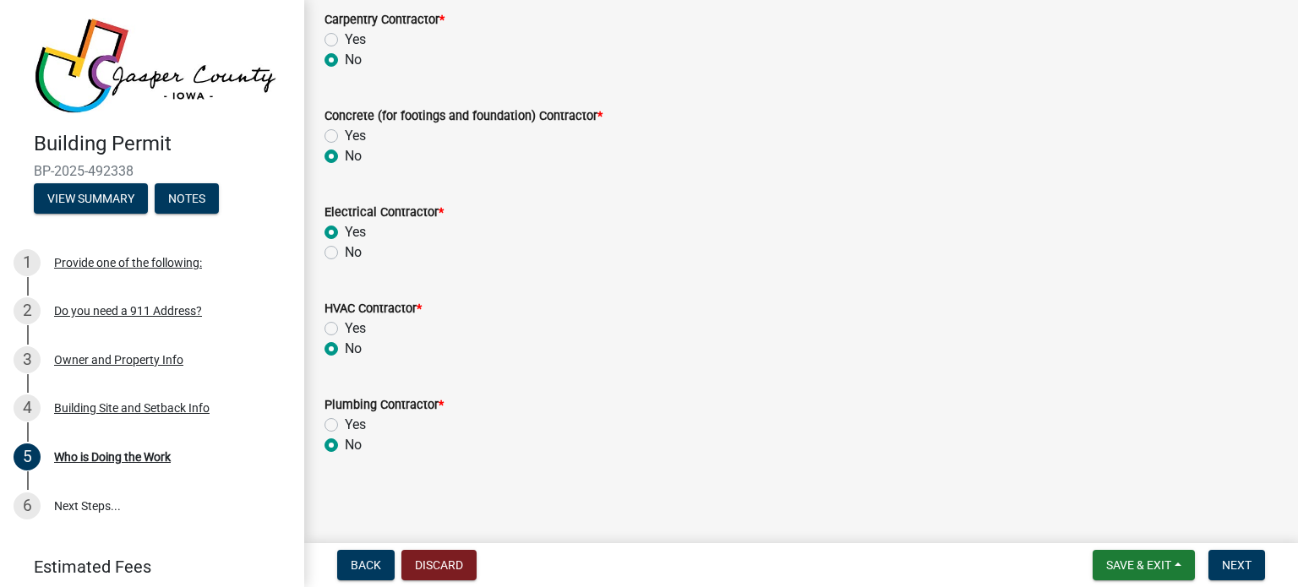
scroll to position [0, 0]
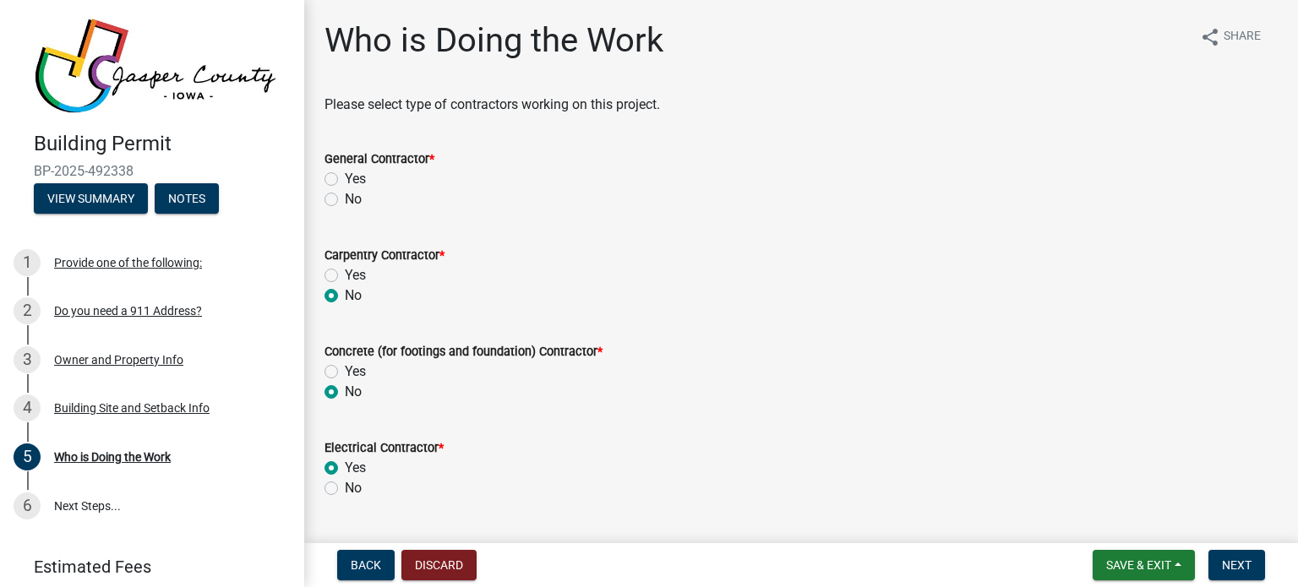
click at [345, 199] on label "No" at bounding box center [353, 199] width 17 height 20
click at [345, 199] on input "No" at bounding box center [350, 194] width 11 height 11
radio input "true"
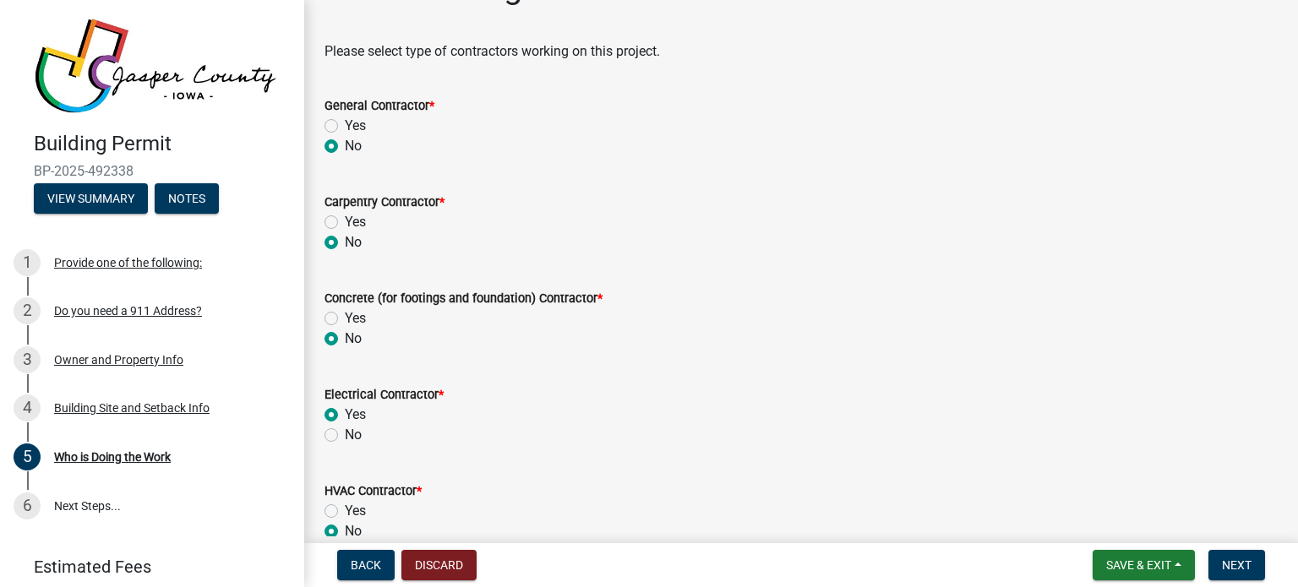
scroll to position [53, 0]
click at [1231, 561] on span "Next" at bounding box center [1237, 566] width 30 height 14
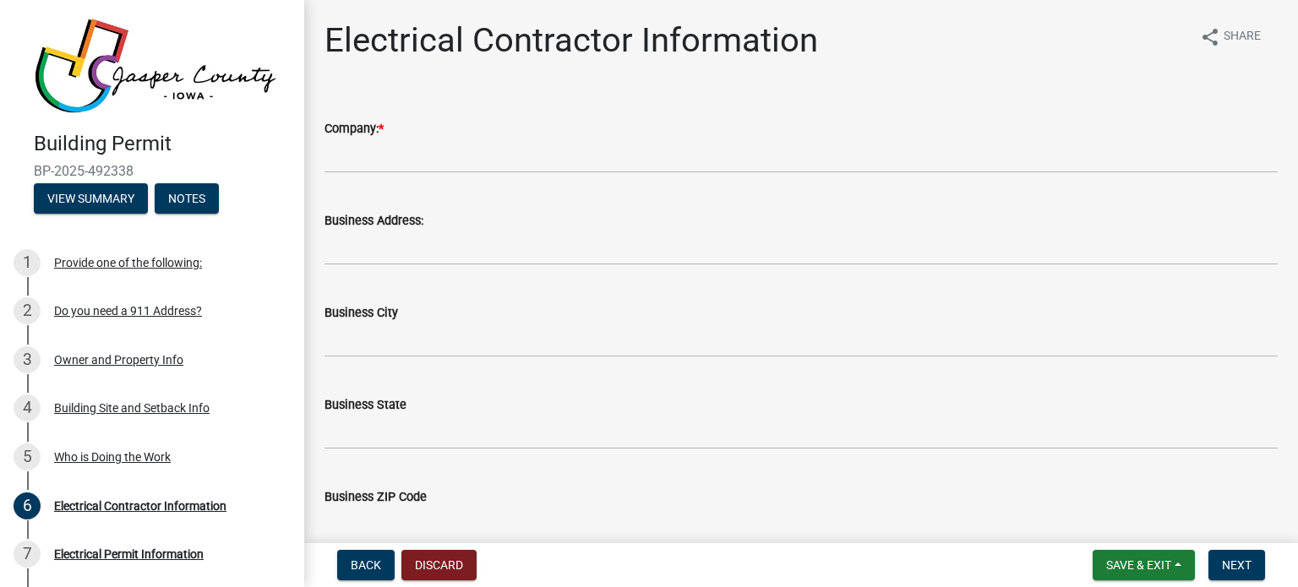
click at [434, 130] on div "Company: *" at bounding box center [801, 128] width 953 height 20
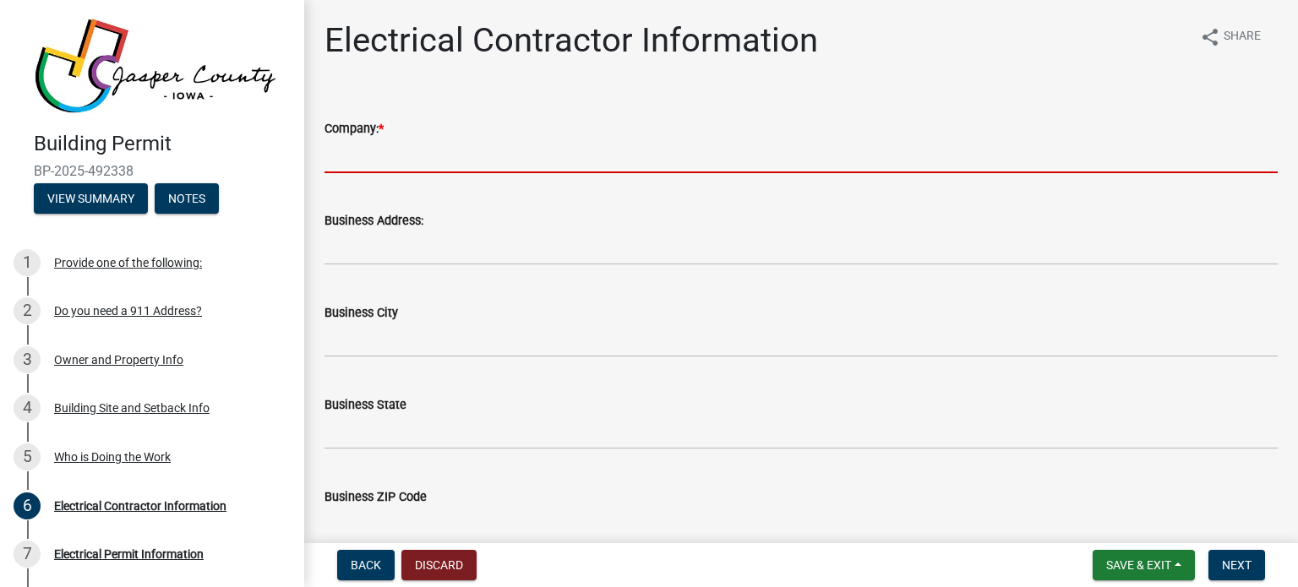
click at [379, 150] on input "Company: *" at bounding box center [801, 156] width 953 height 35
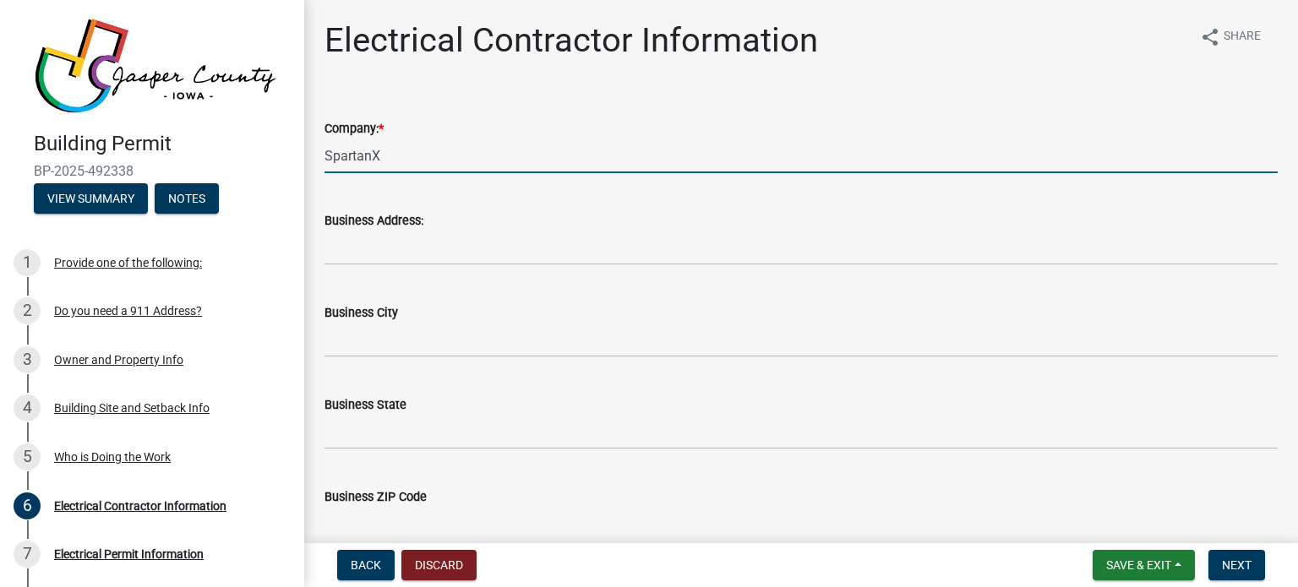
type input "SpartanX"
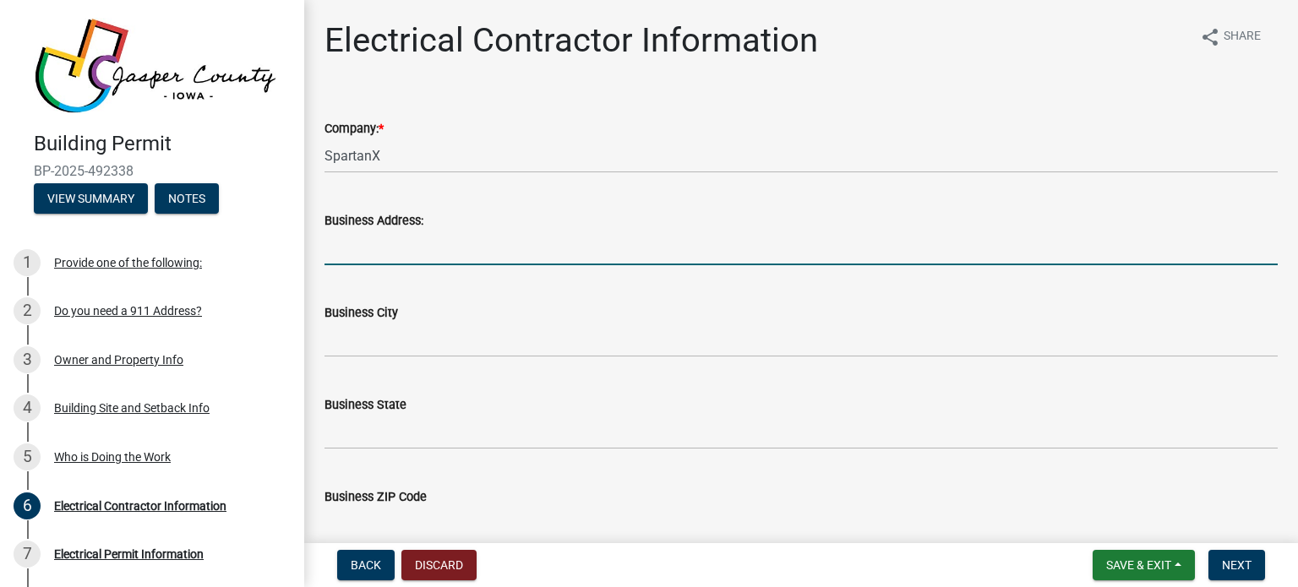
click at [362, 253] on input "Business Address:" at bounding box center [801, 248] width 953 height 35
paste input "[STREET_ADDRESS]"
drag, startPoint x: 419, startPoint y: 243, endPoint x: 562, endPoint y: 248, distance: 143.0
click at [562, 248] on input "[STREET_ADDRESS]" at bounding box center [801, 248] width 953 height 35
type input "[STREET_ADDRESS]"
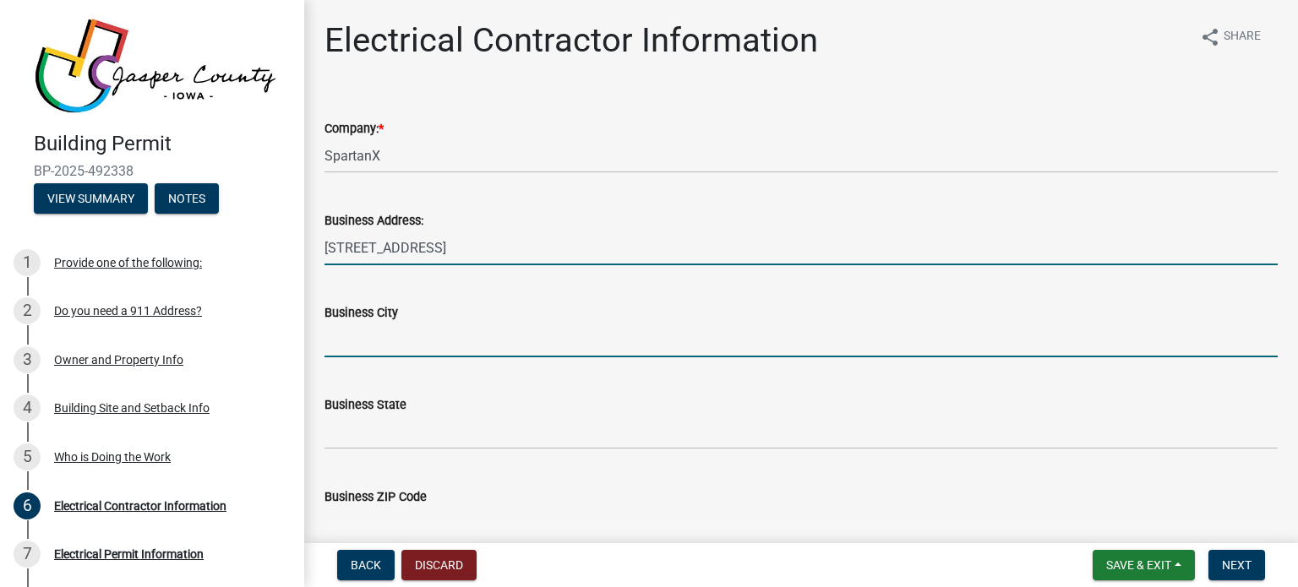
click at [403, 347] on input "Business City" at bounding box center [801, 340] width 953 height 35
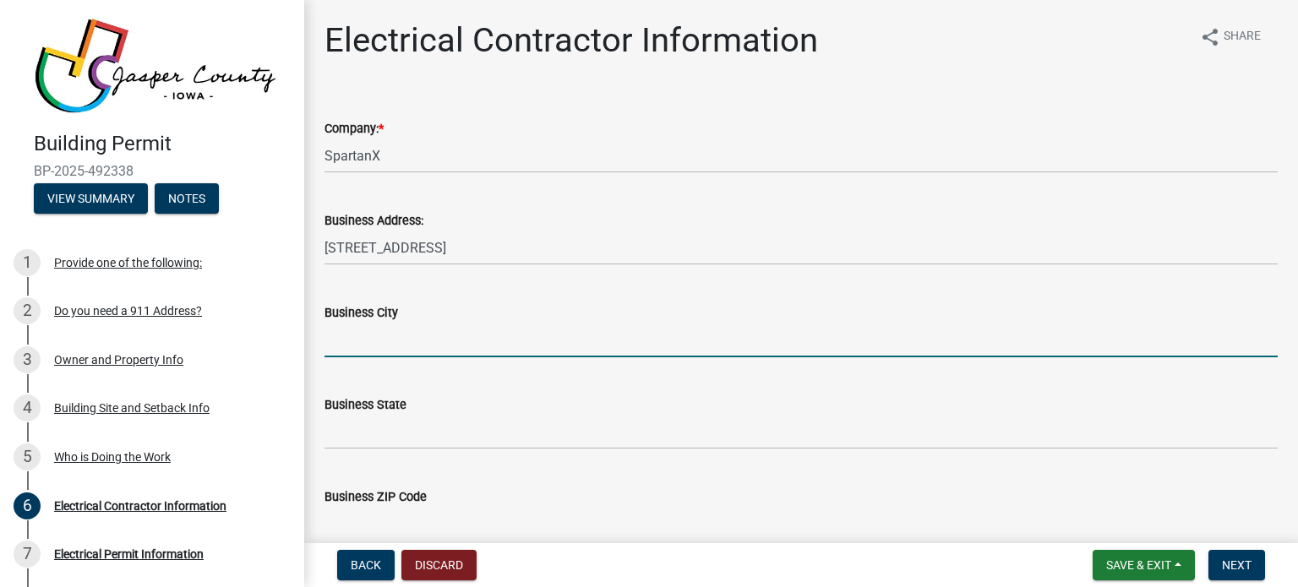
paste input "Sebring, FL 33872"
drag, startPoint x: 395, startPoint y: 338, endPoint x: 434, endPoint y: 341, distance: 39.8
click at [434, 341] on input "Sebring, FL 33872" at bounding box center [801, 340] width 953 height 35
type input "Sebring"
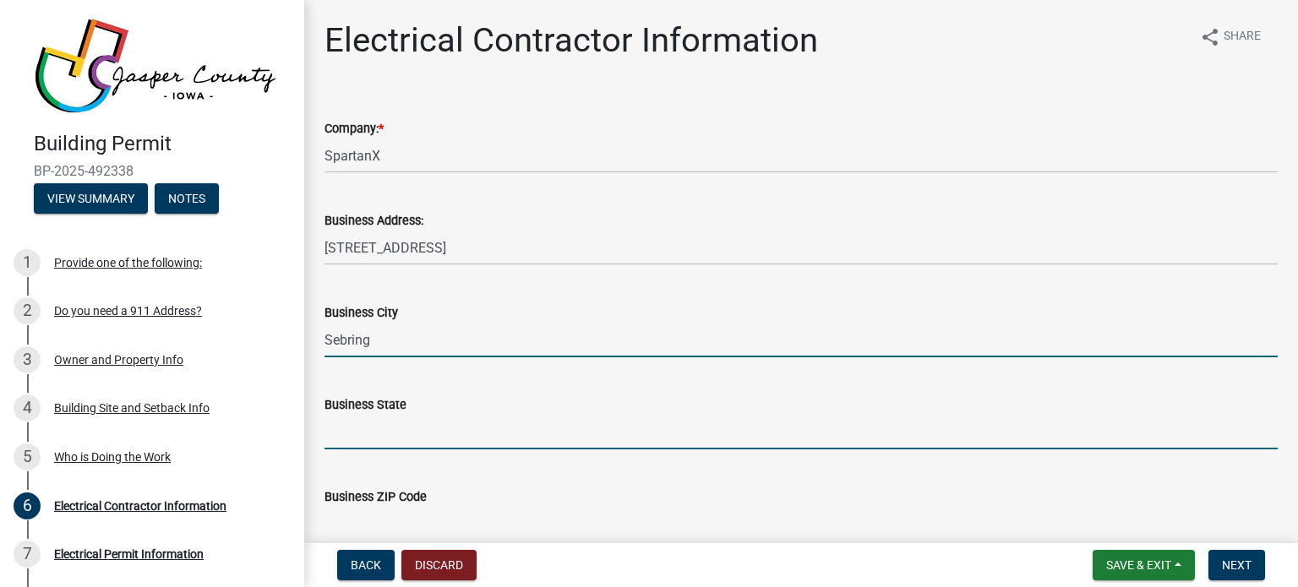
click at [367, 444] on input "Business State" at bounding box center [801, 432] width 953 height 35
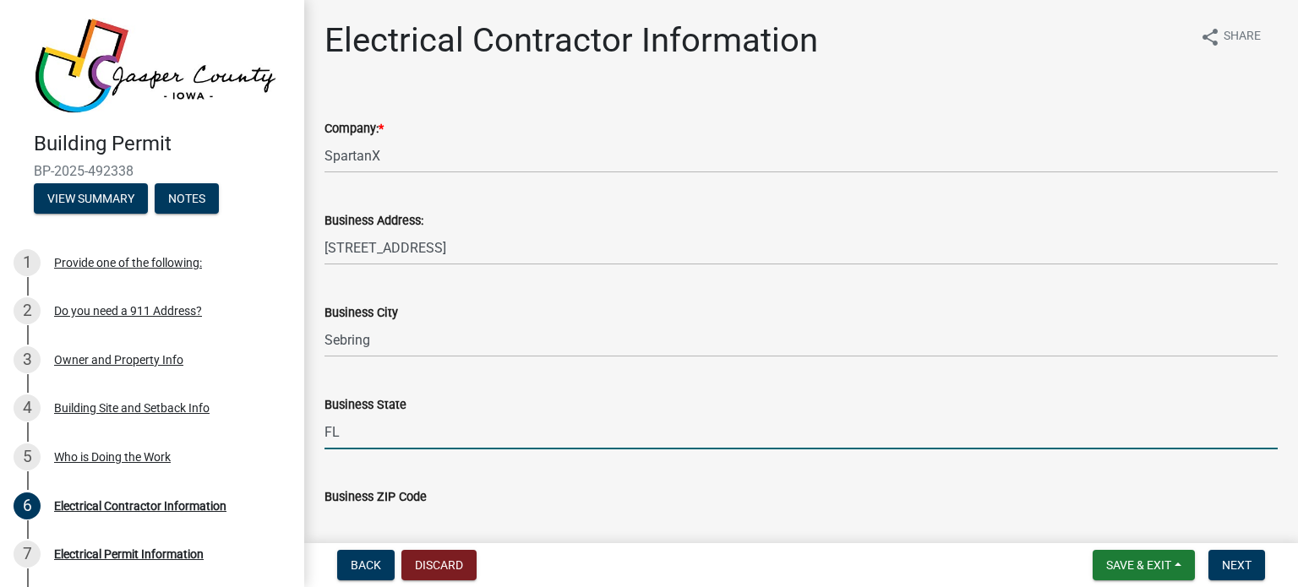
type input "FL"
click at [588, 512] on input "Business ZIP Code" at bounding box center [801, 524] width 953 height 35
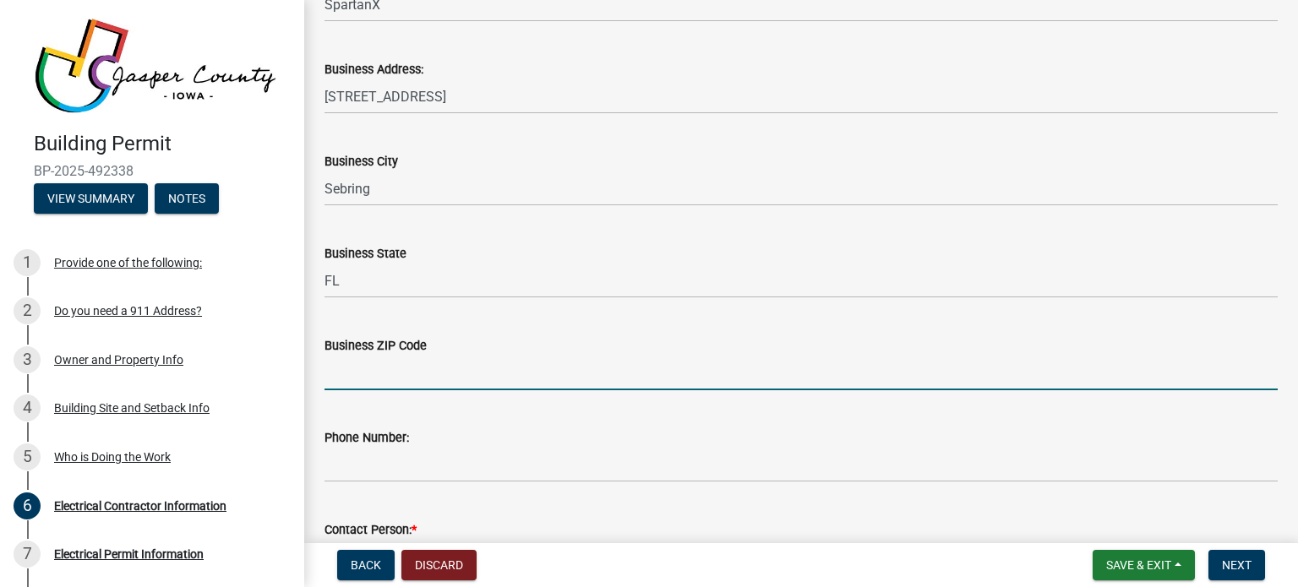
scroll to position [152, 0]
paste input "33872"
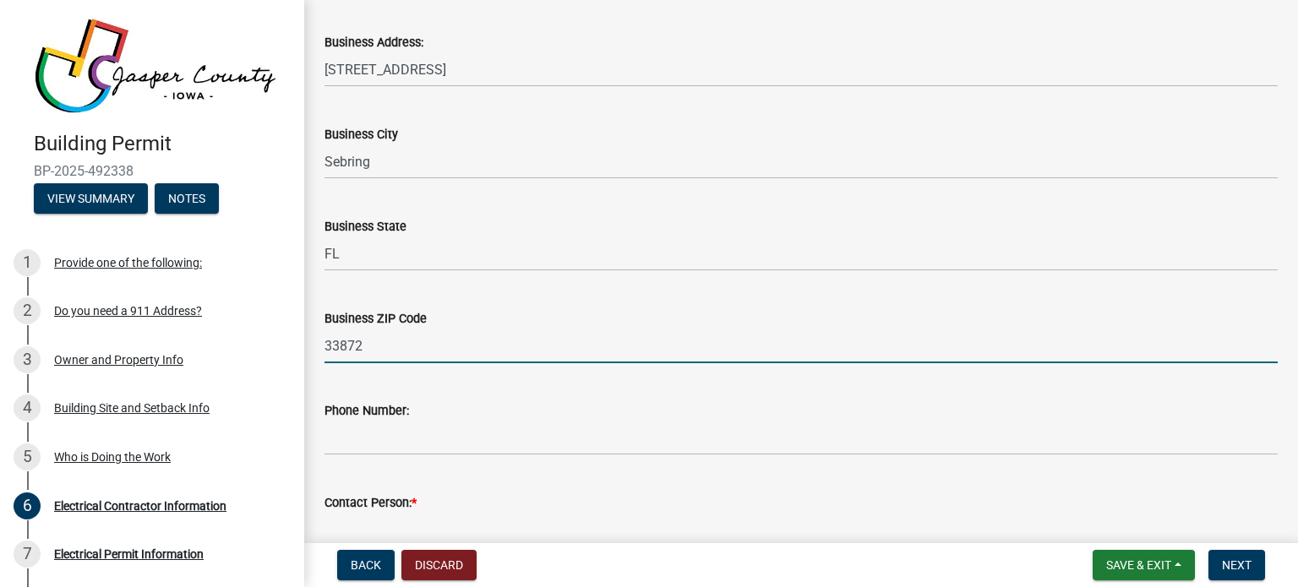
scroll to position [179, 0]
type input "33872"
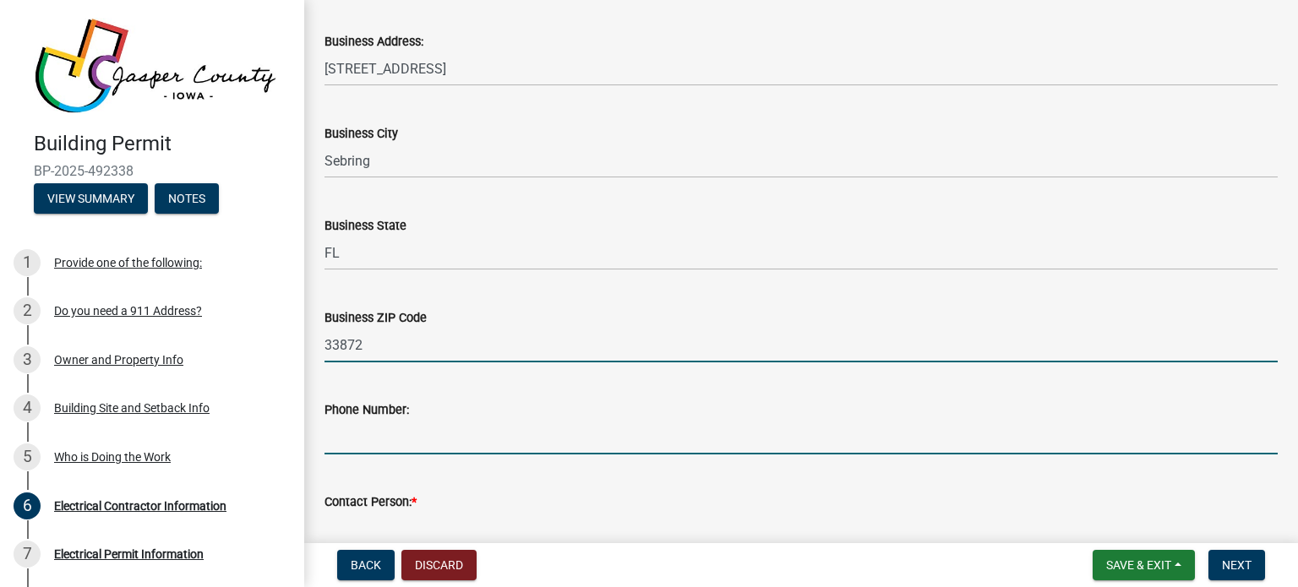
click at [541, 434] on input "Phone Number:" at bounding box center [801, 437] width 953 height 35
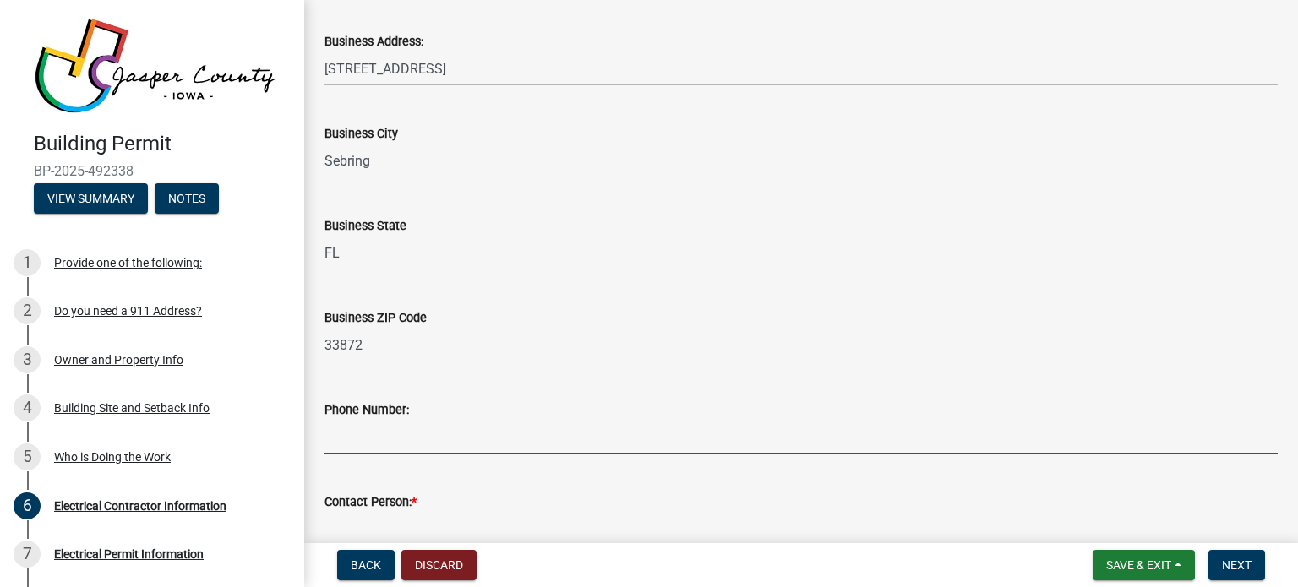
paste input "[PHONE_NUMBER]"
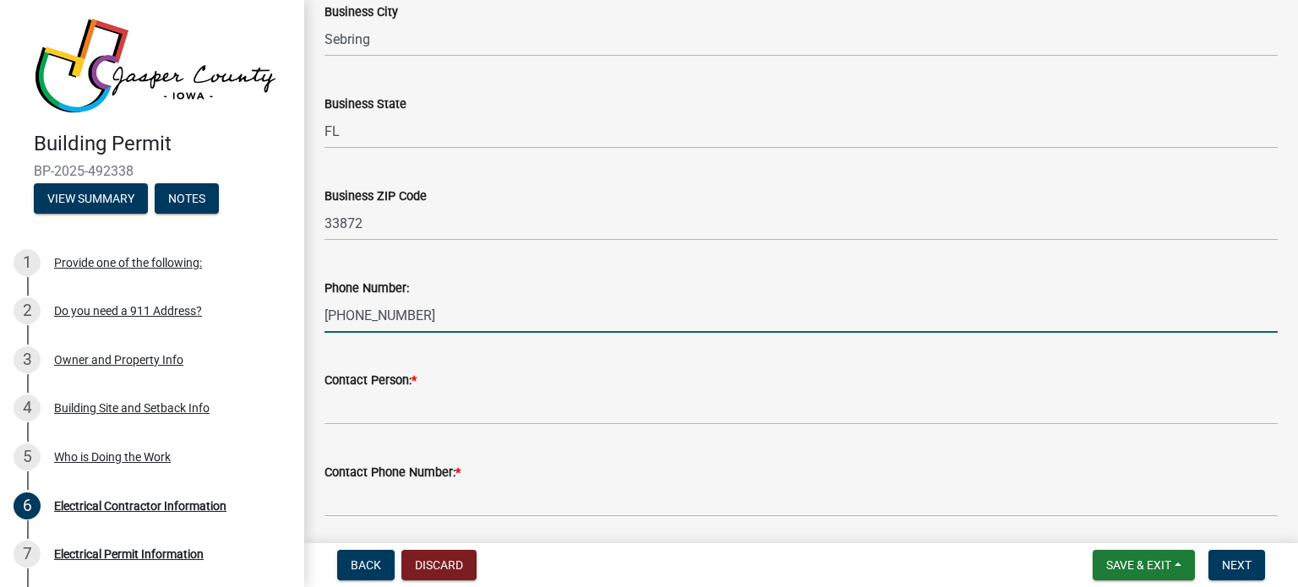
type input "[PHONE_NUMBER]"
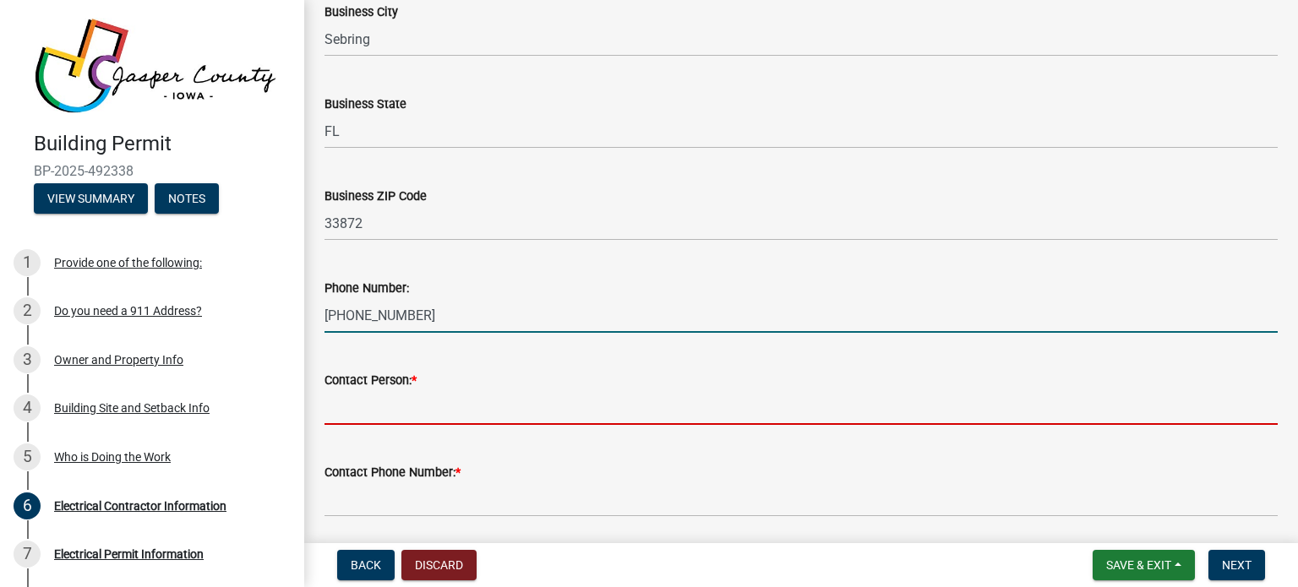
click at [393, 412] on input "Contact Person: *" at bounding box center [801, 407] width 953 height 35
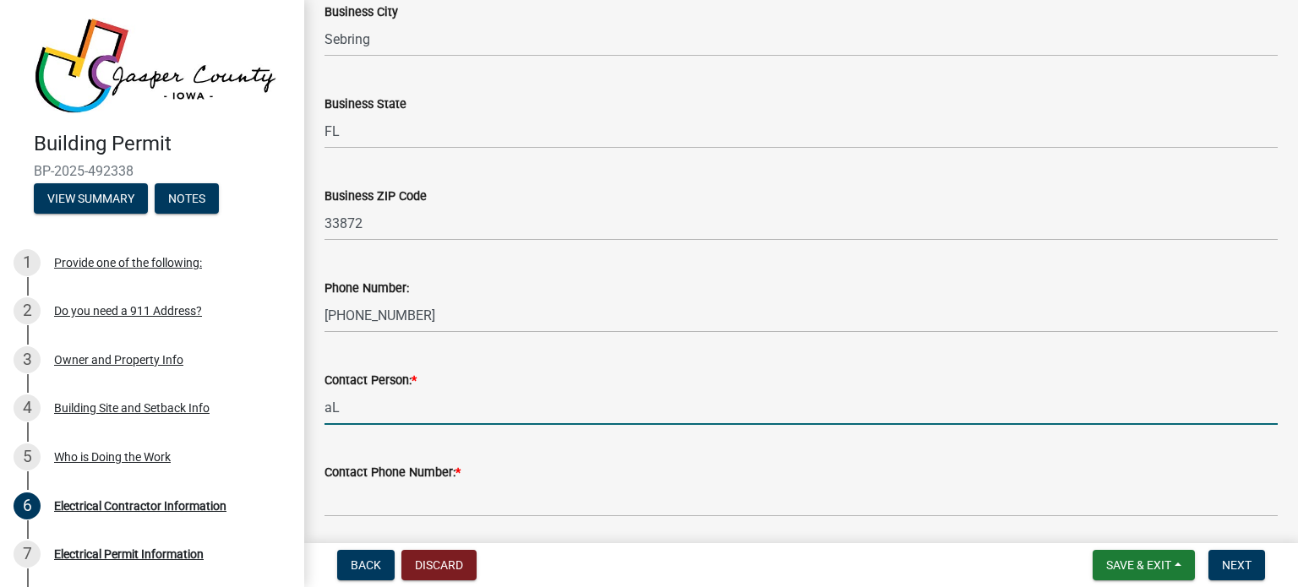
type input "a"
type input "[PERSON_NAME]"
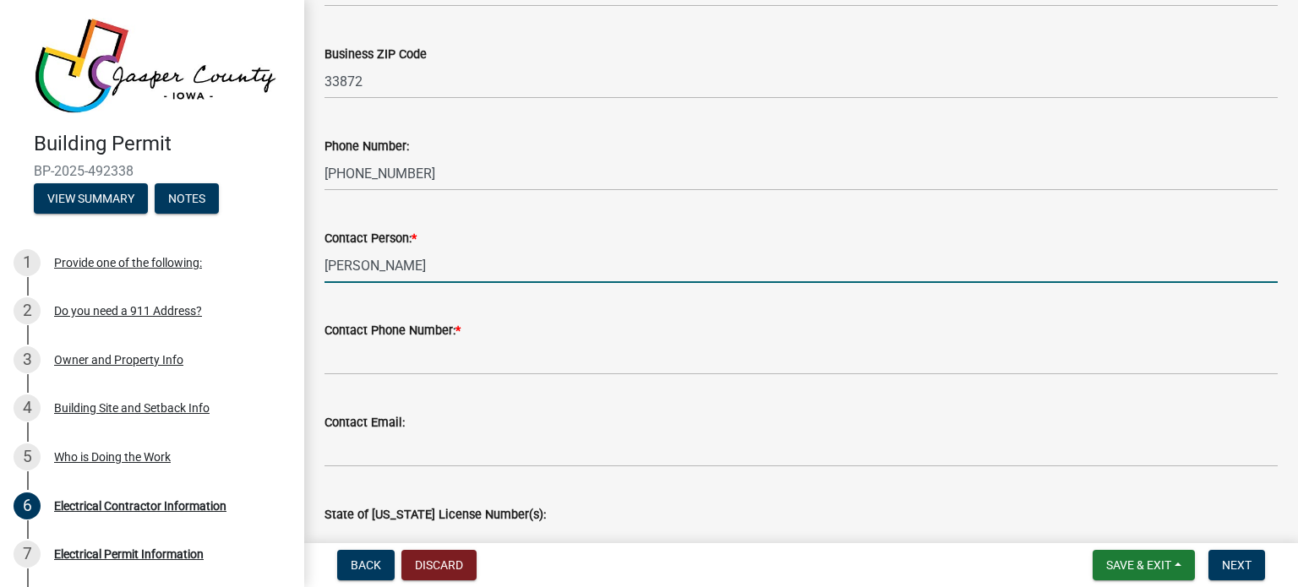
scroll to position [446, 0]
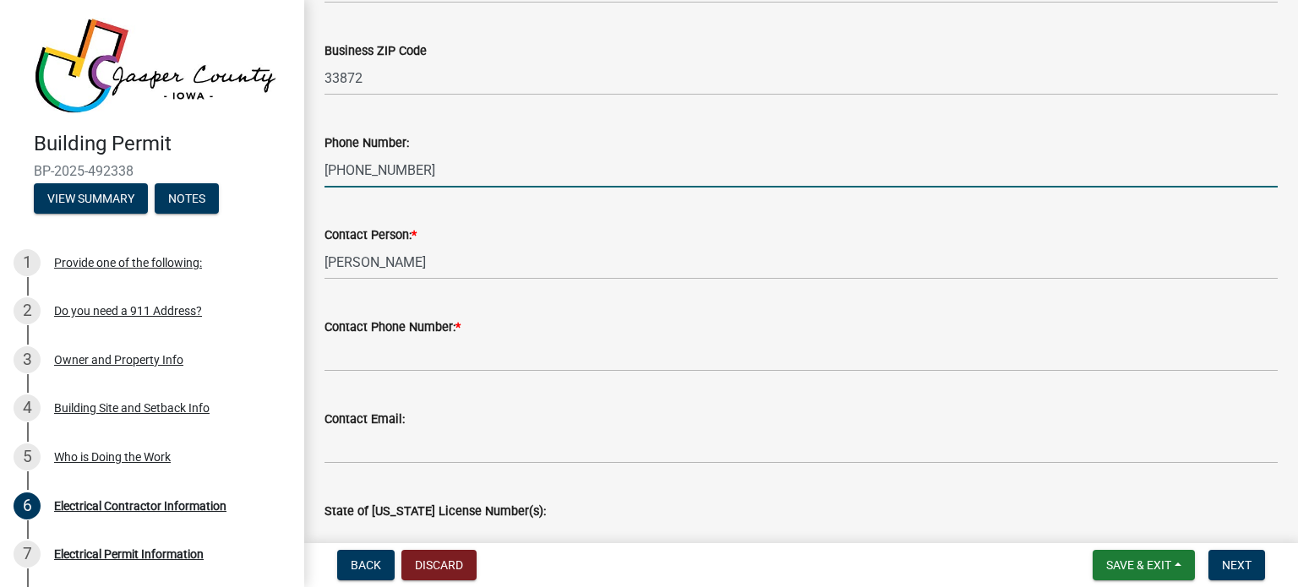
drag, startPoint x: 418, startPoint y: 166, endPoint x: 301, endPoint y: 165, distance: 116.6
click at [301, 165] on div "Building Permit BP-2025-492338 View Summary Notes 1 Provide one of the followin…" at bounding box center [649, 293] width 1298 height 587
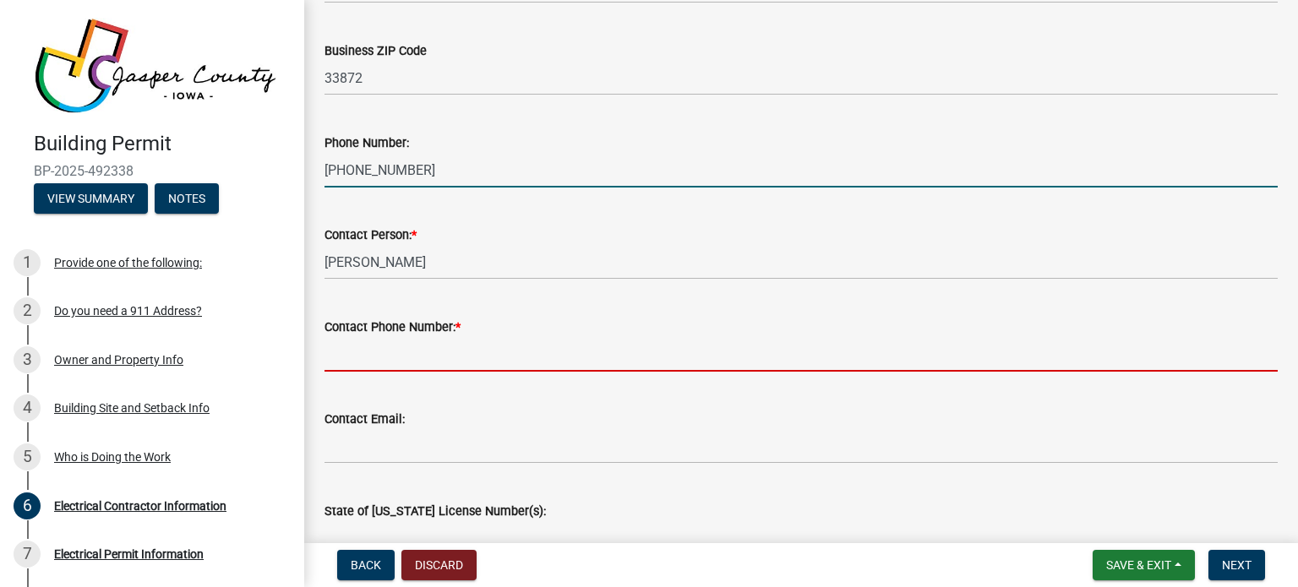
click at [422, 368] on input "Contact Phone Number: *" at bounding box center [801, 354] width 953 height 35
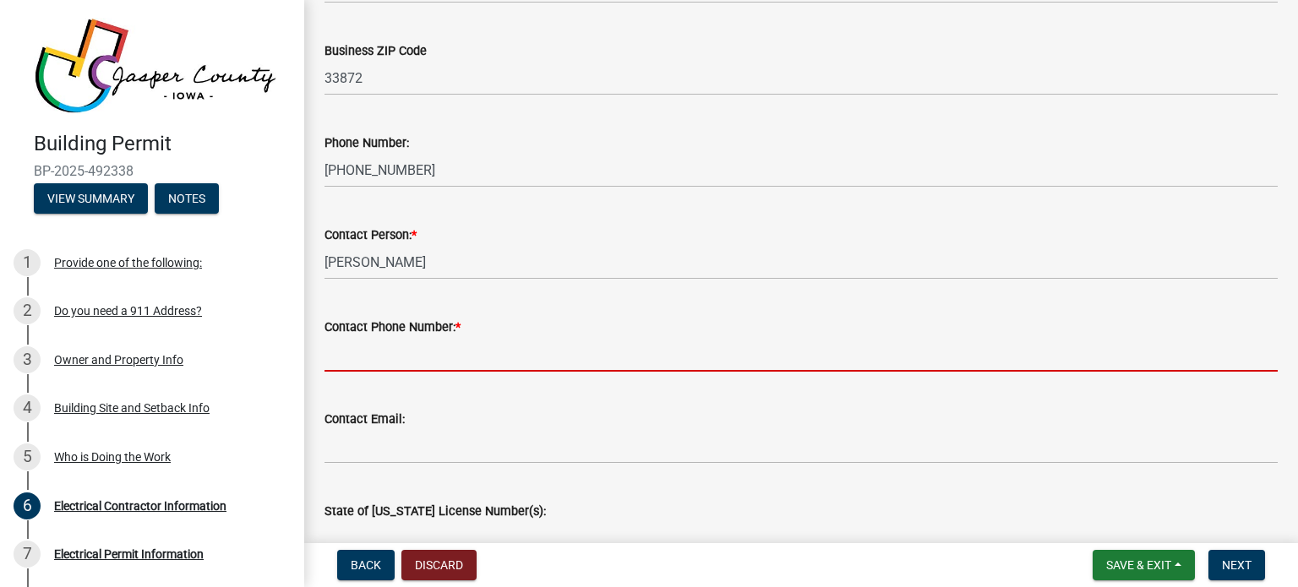
paste input "[PHONE_NUMBER]"
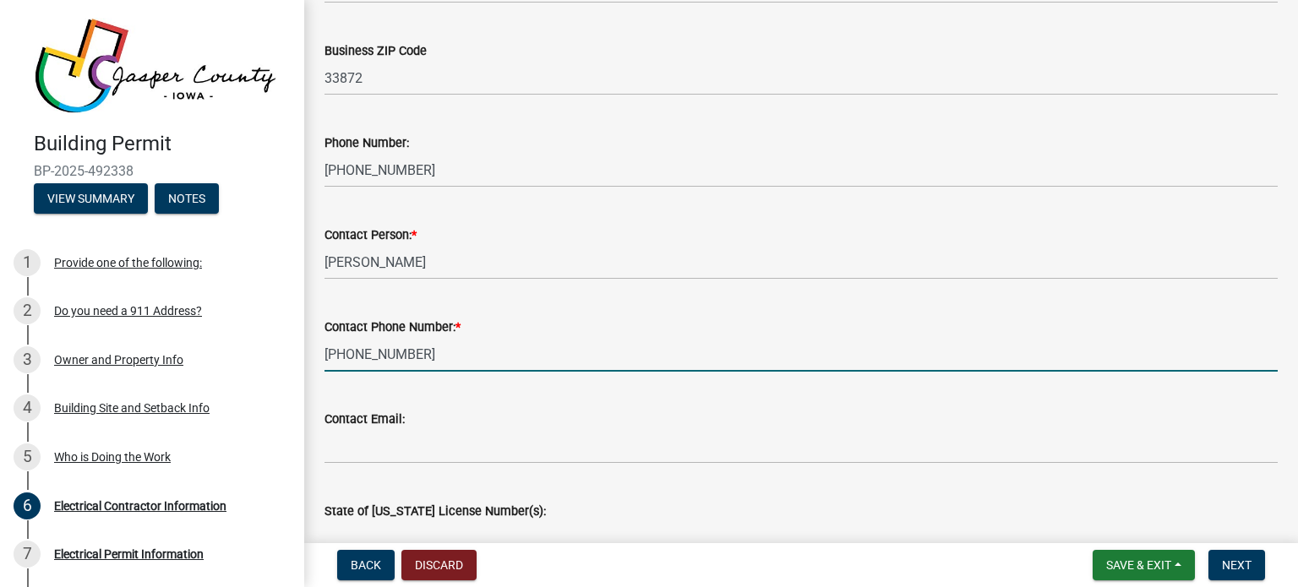
type input "[PHONE_NUMBER]"
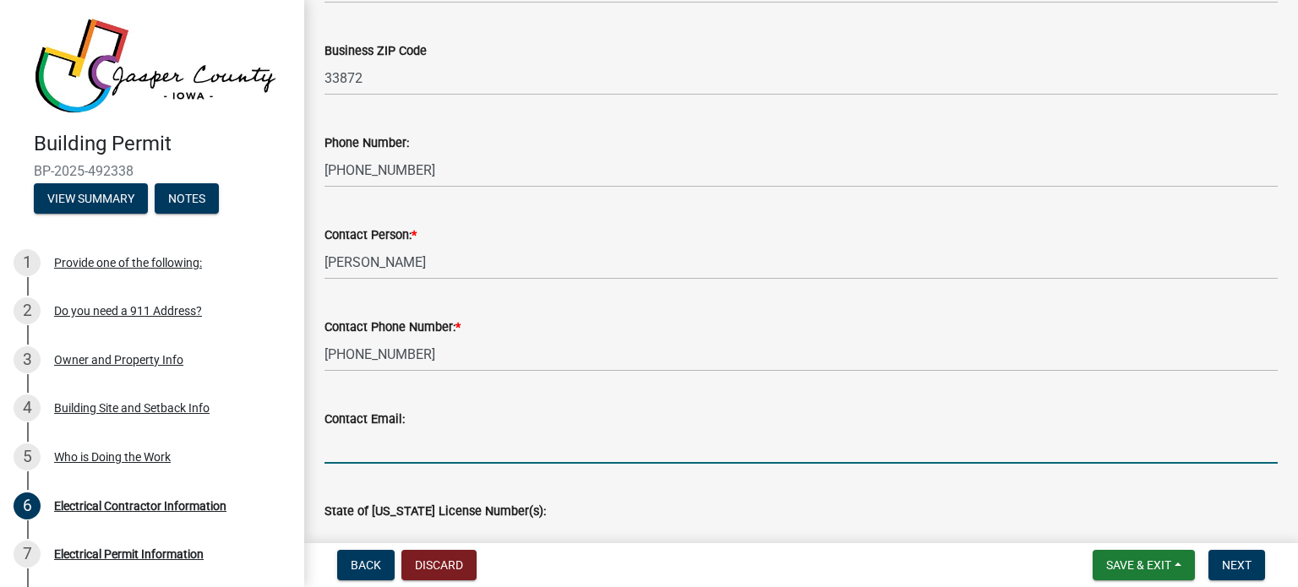
click at [402, 445] on input "Contact Email:" at bounding box center [801, 446] width 953 height 35
paste input "[EMAIL_ADDRESS][DOMAIN_NAME]"
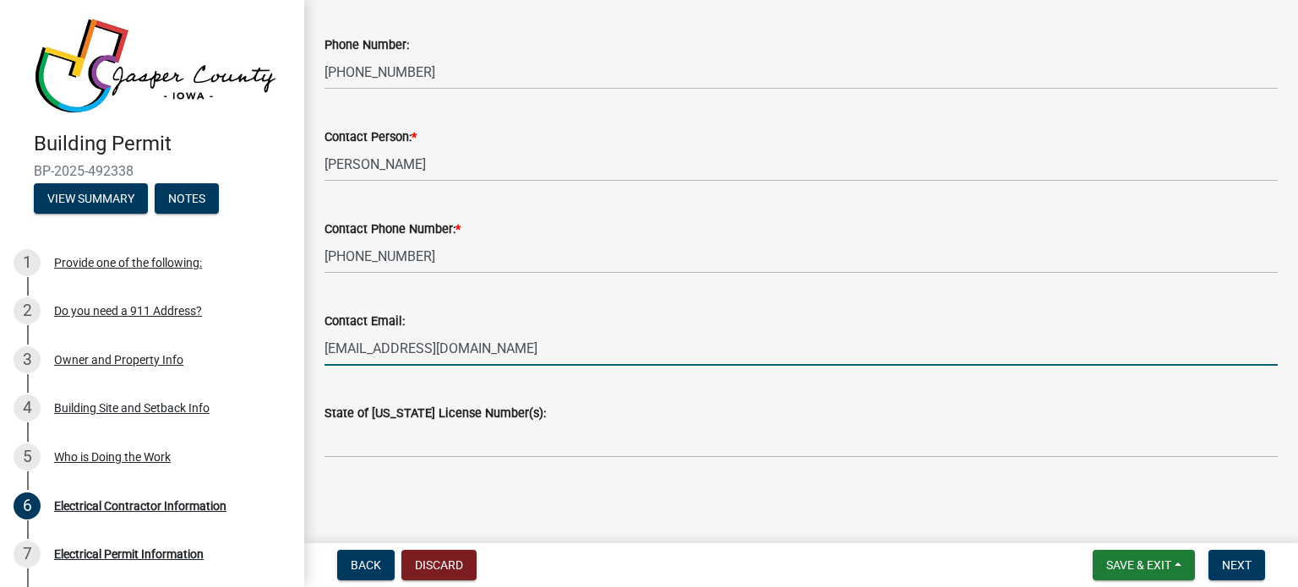
type input "[EMAIL_ADDRESS][DOMAIN_NAME]"
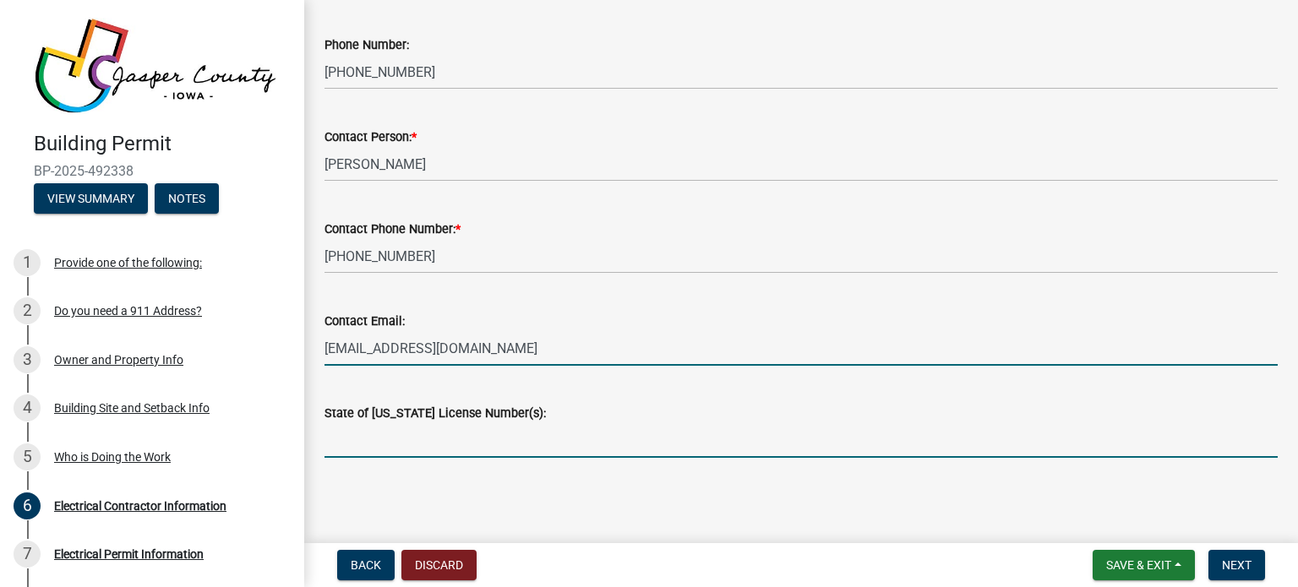
click at [418, 440] on input "State of [US_STATE] License Number(s):" at bounding box center [801, 440] width 953 height 35
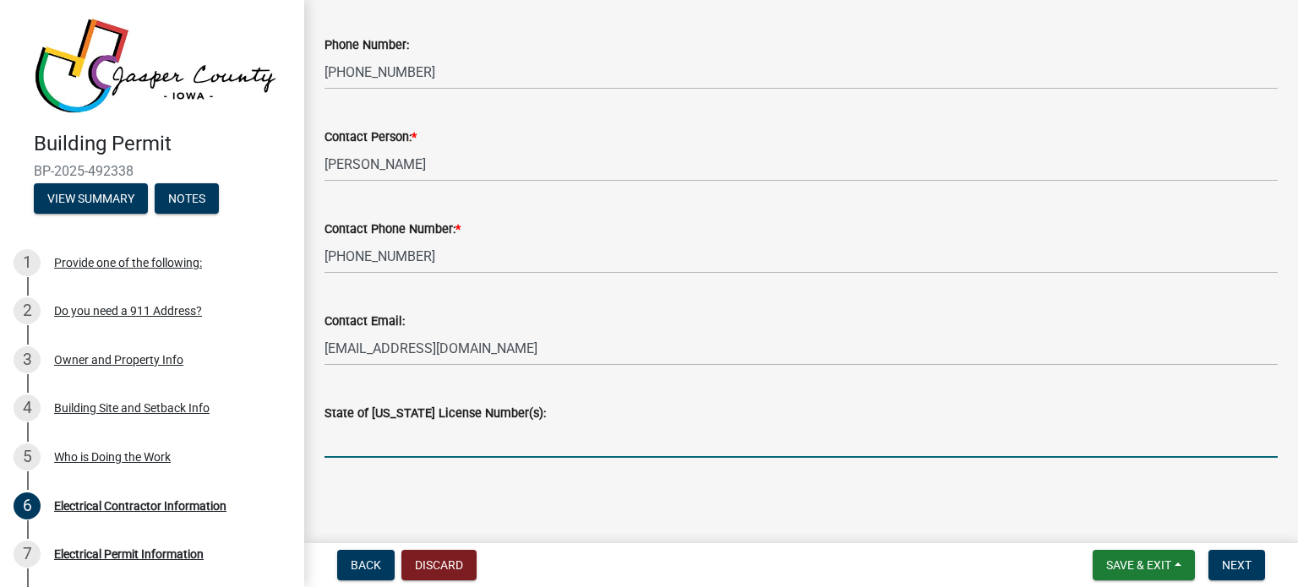
paste input "EL216401EC"
type input "EL216401EC"
click at [1248, 561] on span "Next" at bounding box center [1237, 566] width 30 height 14
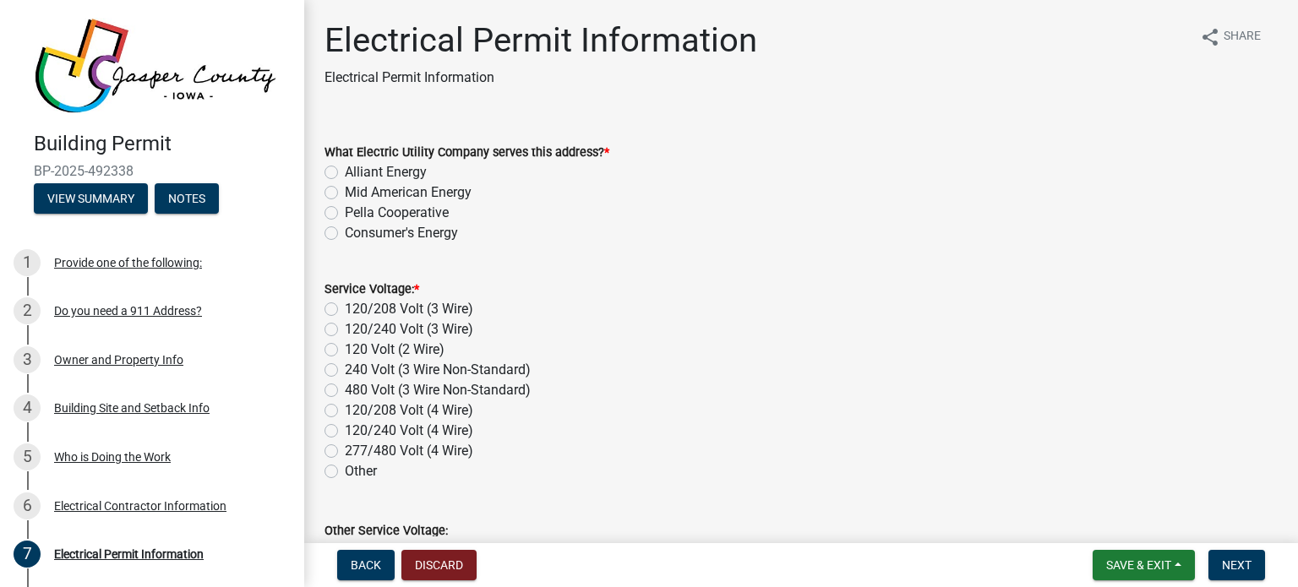
click at [358, 327] on label "120/240 Volt (3 Wire)" at bounding box center [409, 329] width 128 height 20
click at [356, 327] on input "120/240 Volt (3 Wire)" at bounding box center [350, 324] width 11 height 11
radio input "true"
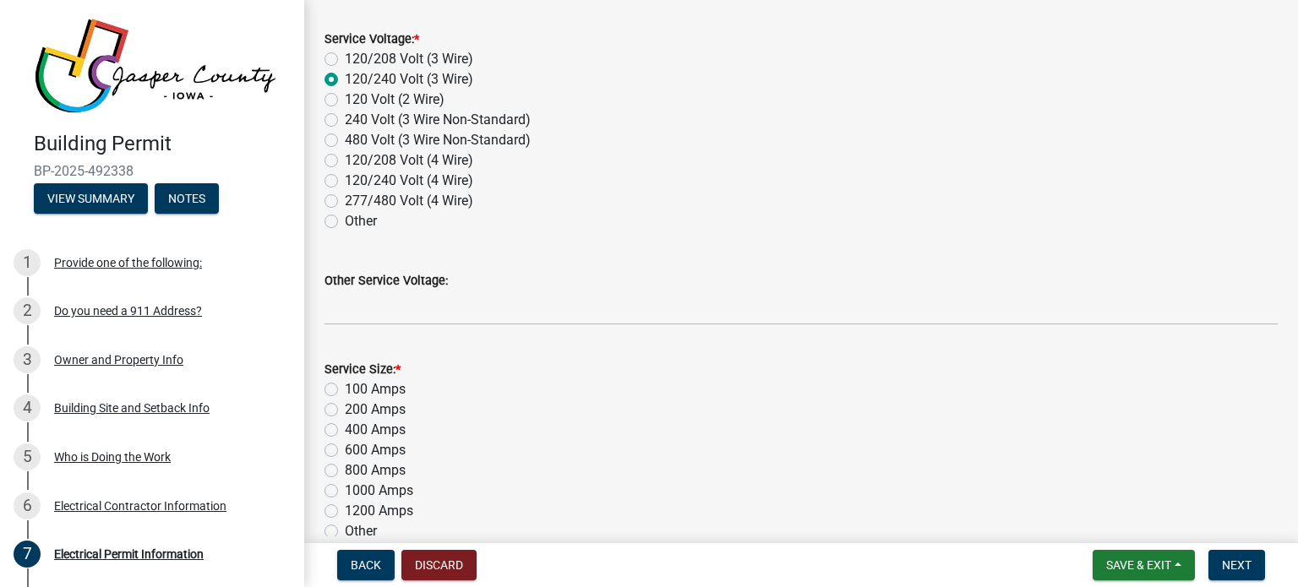
scroll to position [463, 0]
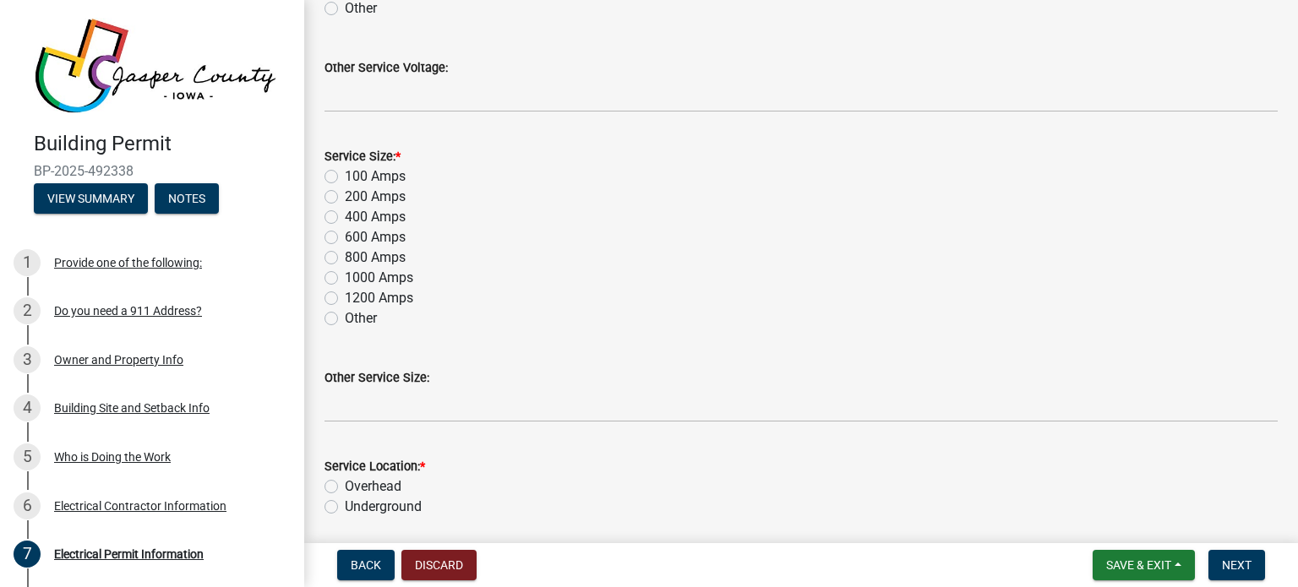
click at [345, 199] on label "200 Amps" at bounding box center [375, 197] width 61 height 20
click at [345, 198] on input "200 Amps" at bounding box center [350, 192] width 11 height 11
radio input "true"
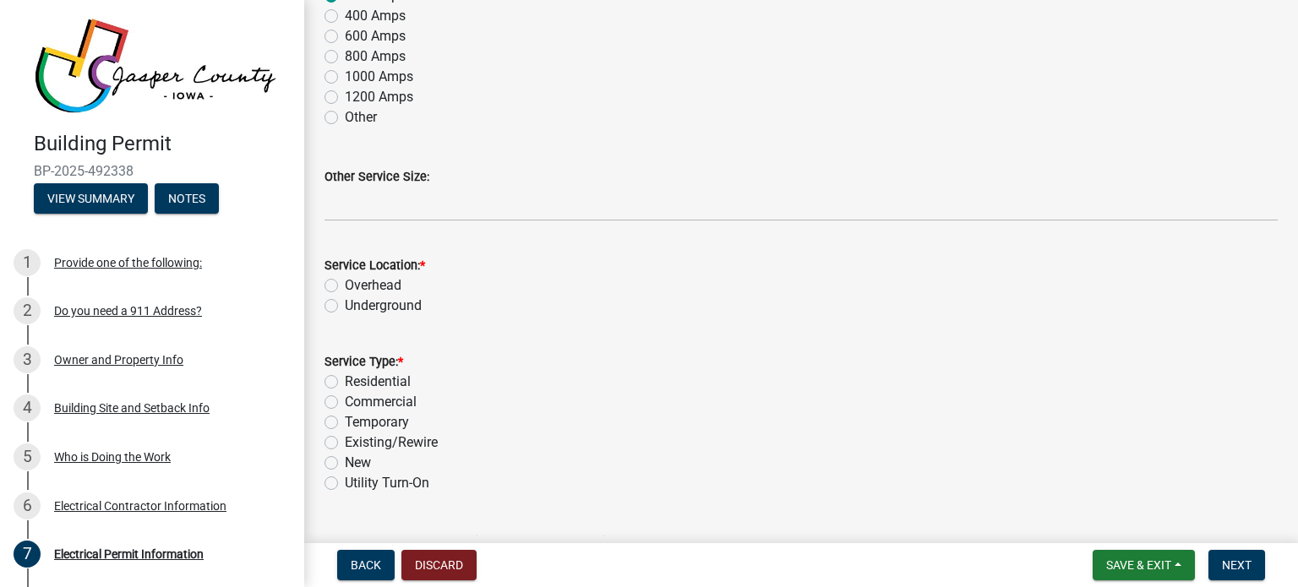
scroll to position [666, 0]
click at [344, 280] on div "Overhead" at bounding box center [801, 284] width 953 height 20
click at [345, 280] on label "Overhead" at bounding box center [373, 284] width 57 height 20
click at [345, 280] on input "Overhead" at bounding box center [350, 279] width 11 height 11
radio input "true"
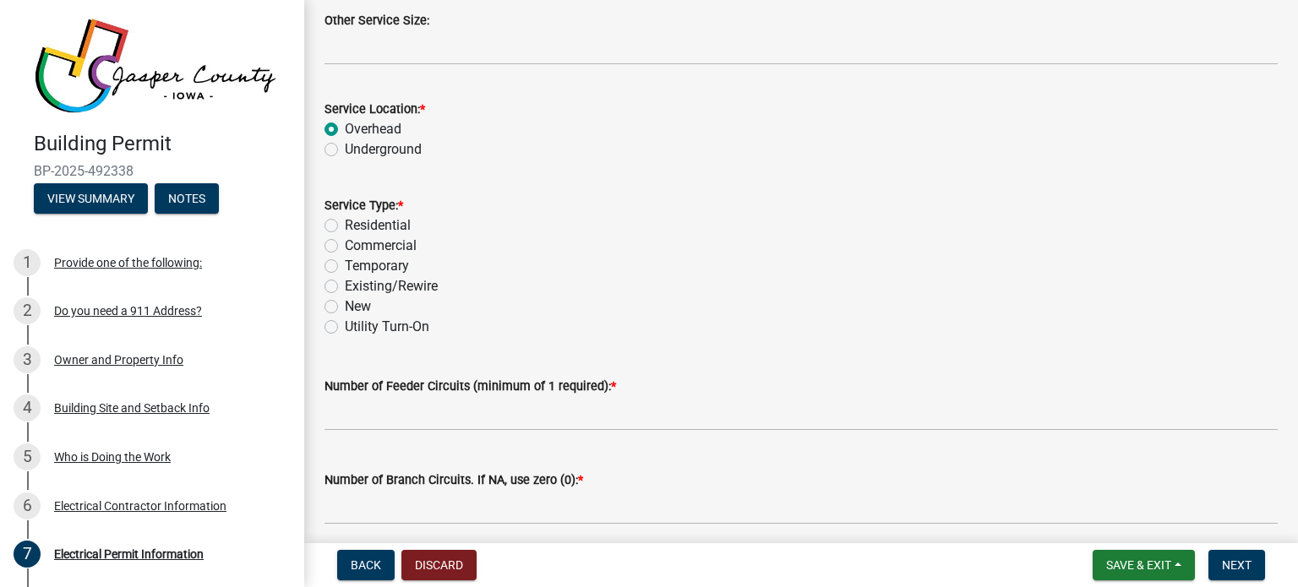
scroll to position [822, 0]
click at [389, 227] on label "Residential" at bounding box center [378, 225] width 66 height 20
click at [356, 226] on input "Residential" at bounding box center [350, 220] width 11 height 11
radio input "true"
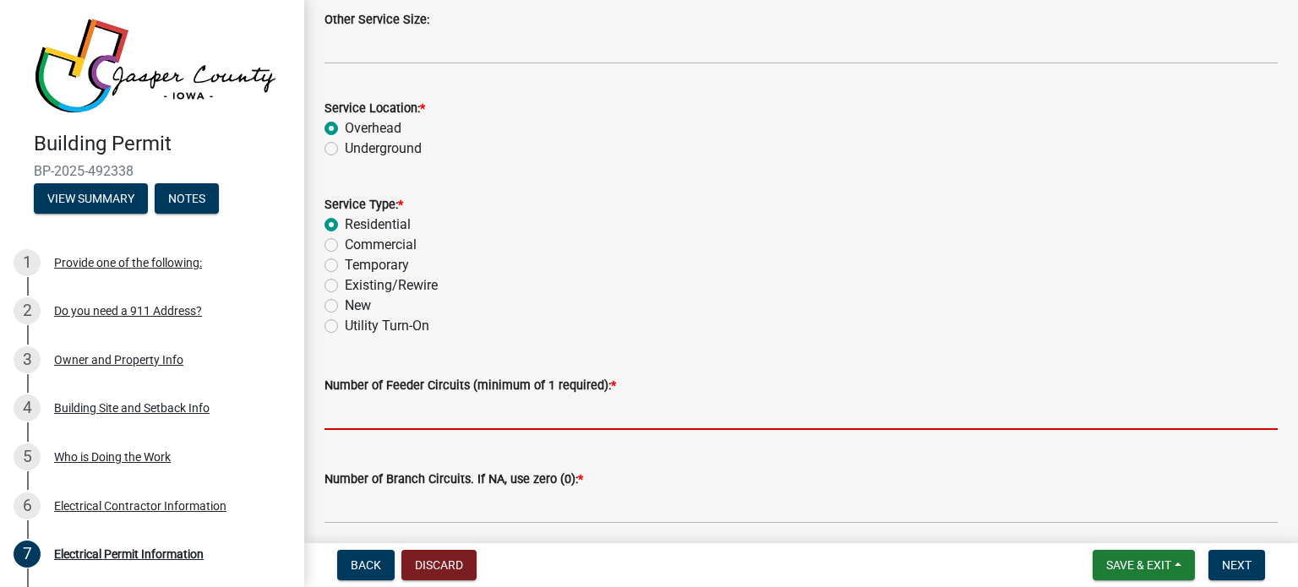
click at [365, 412] on input "text" at bounding box center [801, 413] width 953 height 35
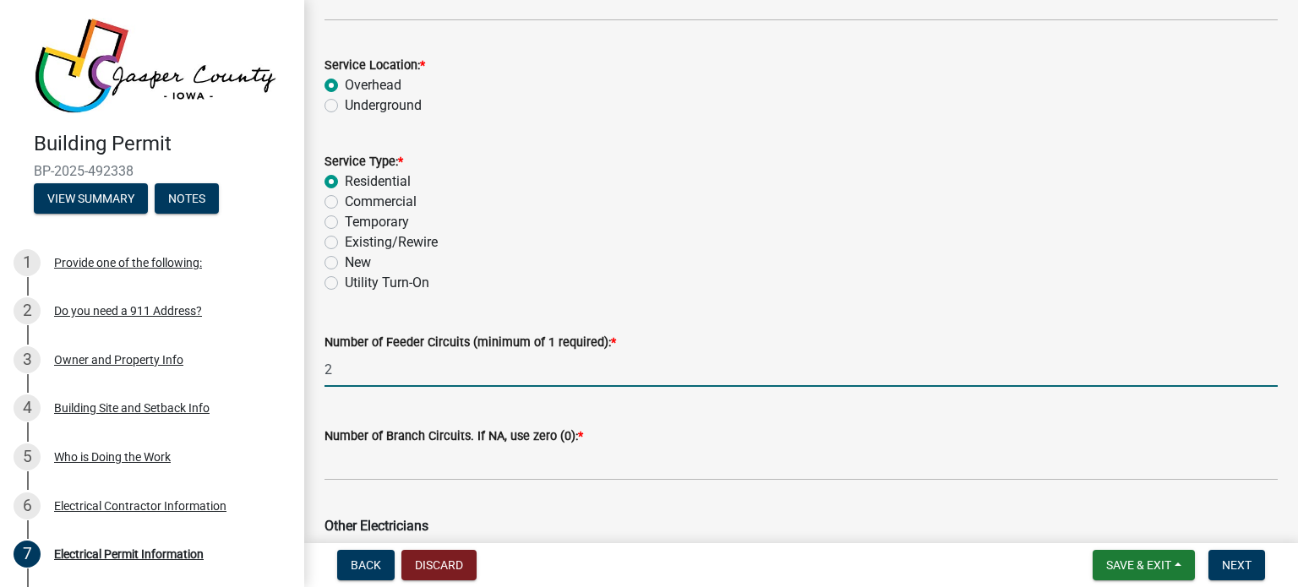
scroll to position [869, 0]
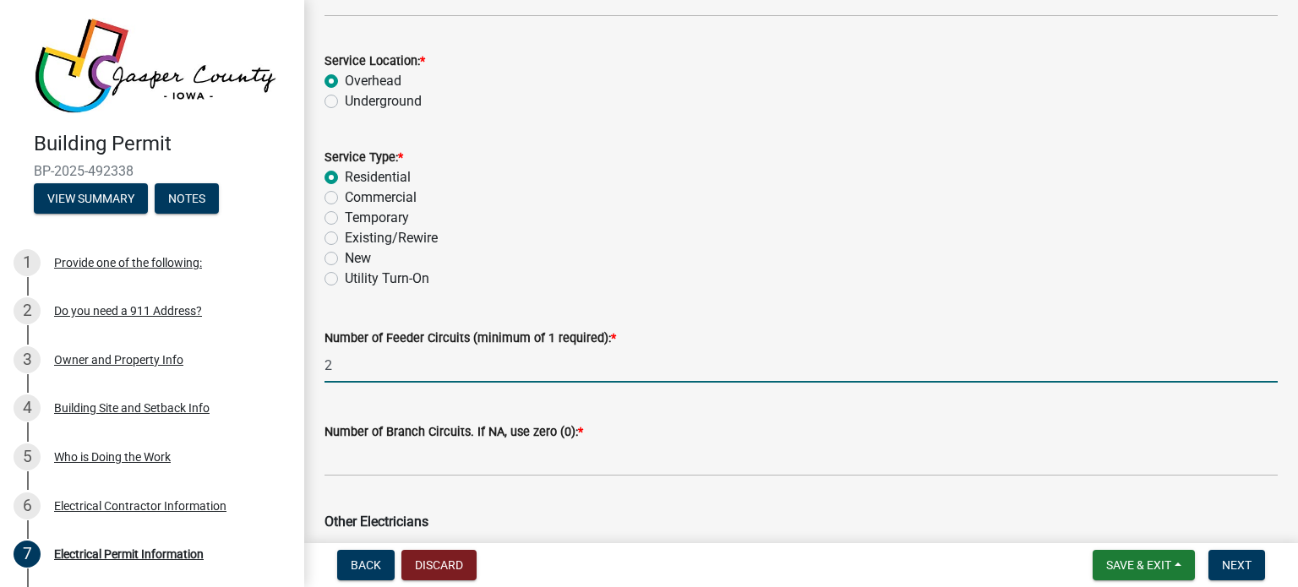
type input "2"
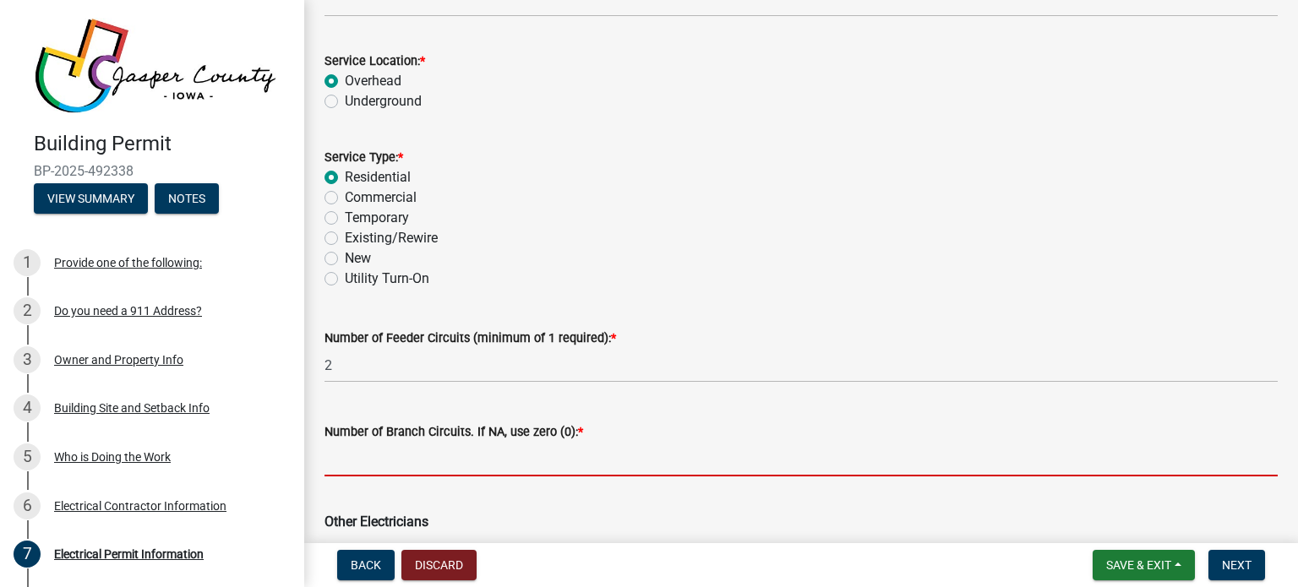
click at [361, 466] on input "text" at bounding box center [801, 459] width 953 height 35
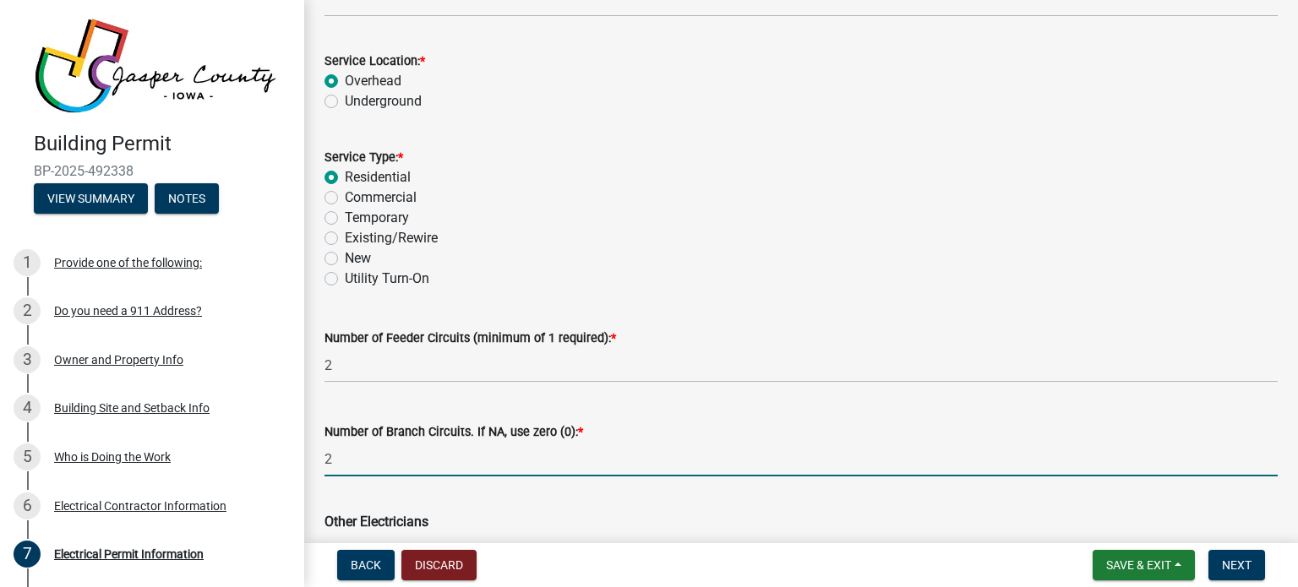
type input "2"
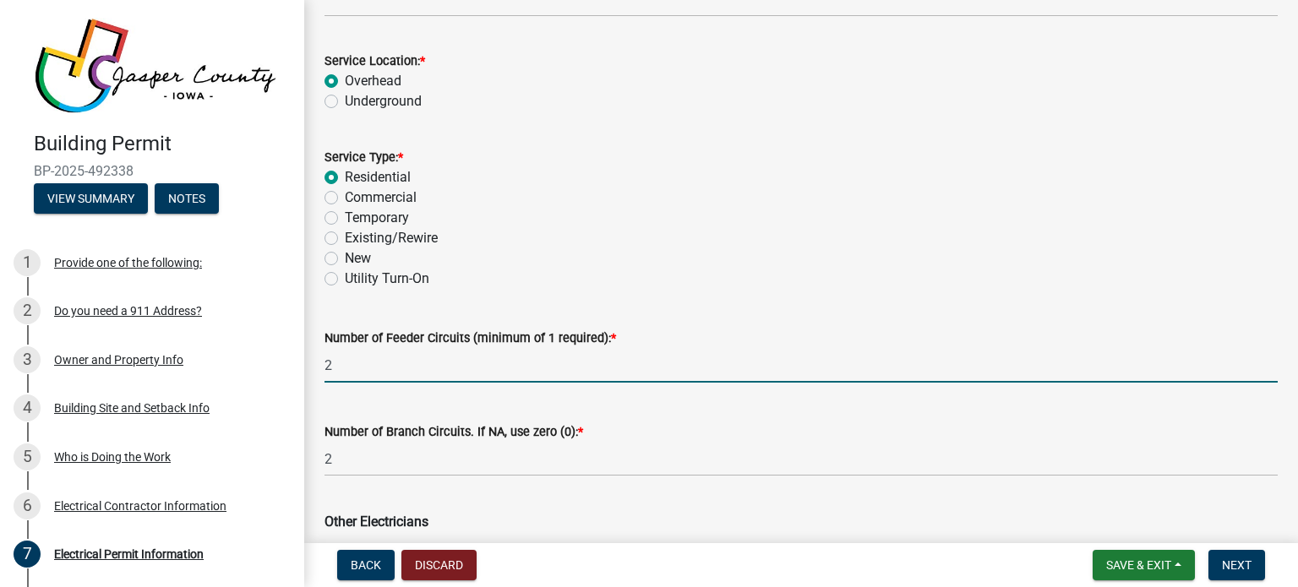
drag, startPoint x: 345, startPoint y: 368, endPoint x: 310, endPoint y: 364, distance: 34.8
click at [310, 364] on div "Electrical Permit Information Electrical Permit Information share Share What El…" at bounding box center [801, 474] width 994 height 2646
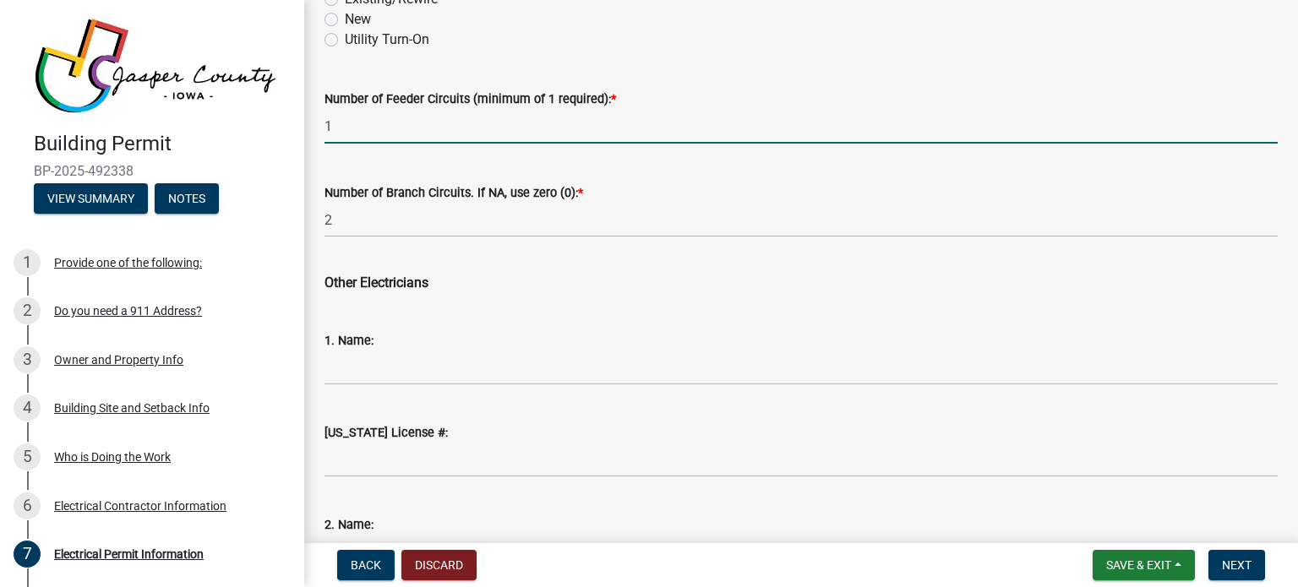
scroll to position [1109, 0]
type input "1"
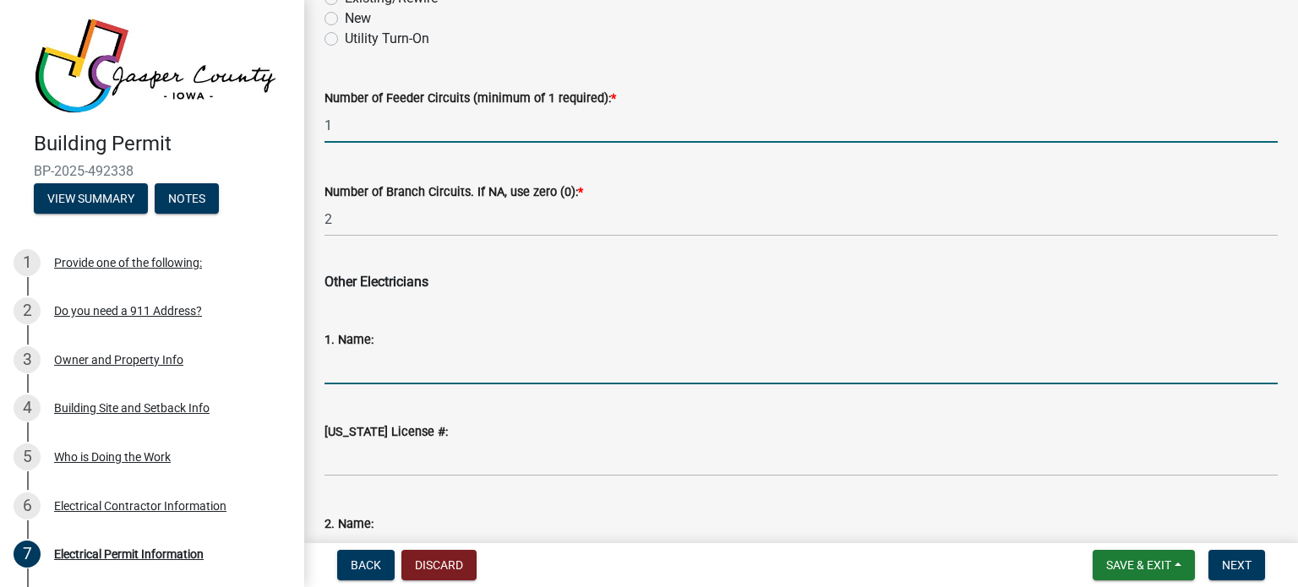
click at [392, 371] on input "1. Name:" at bounding box center [801, 367] width 953 height 35
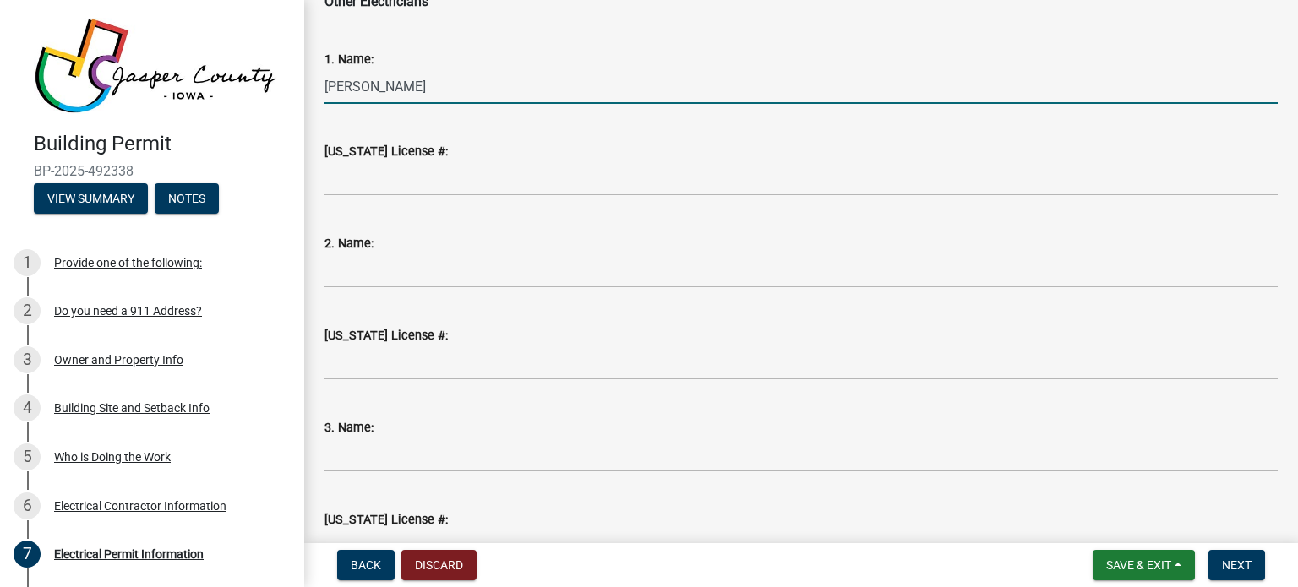
scroll to position [1384, 0]
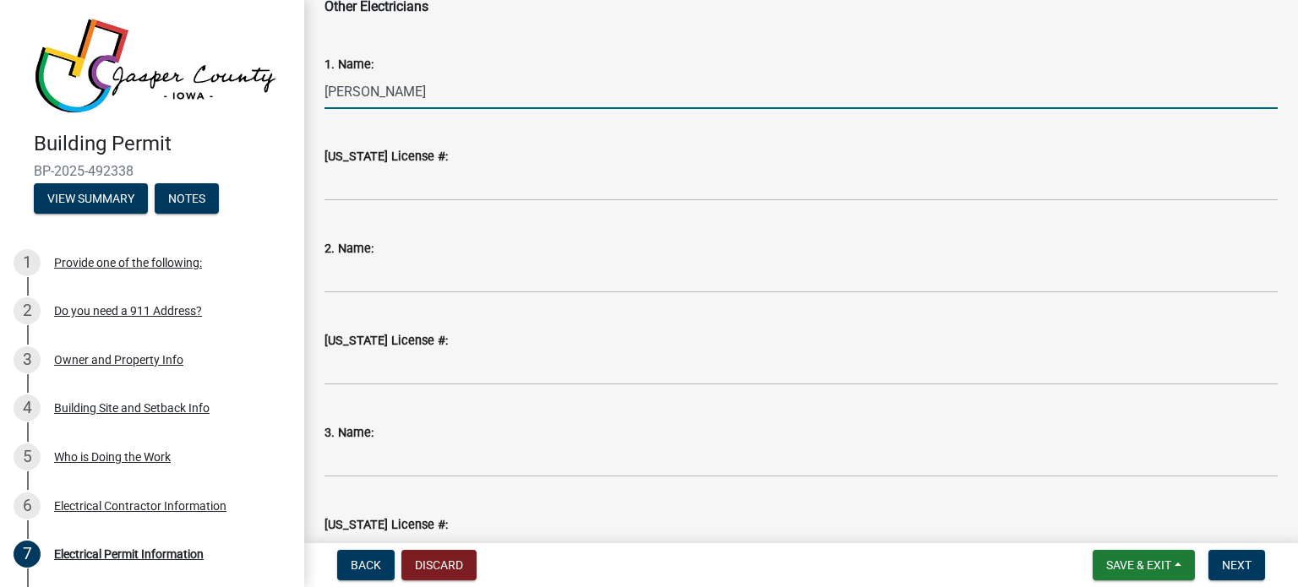
type input "[PERSON_NAME]"
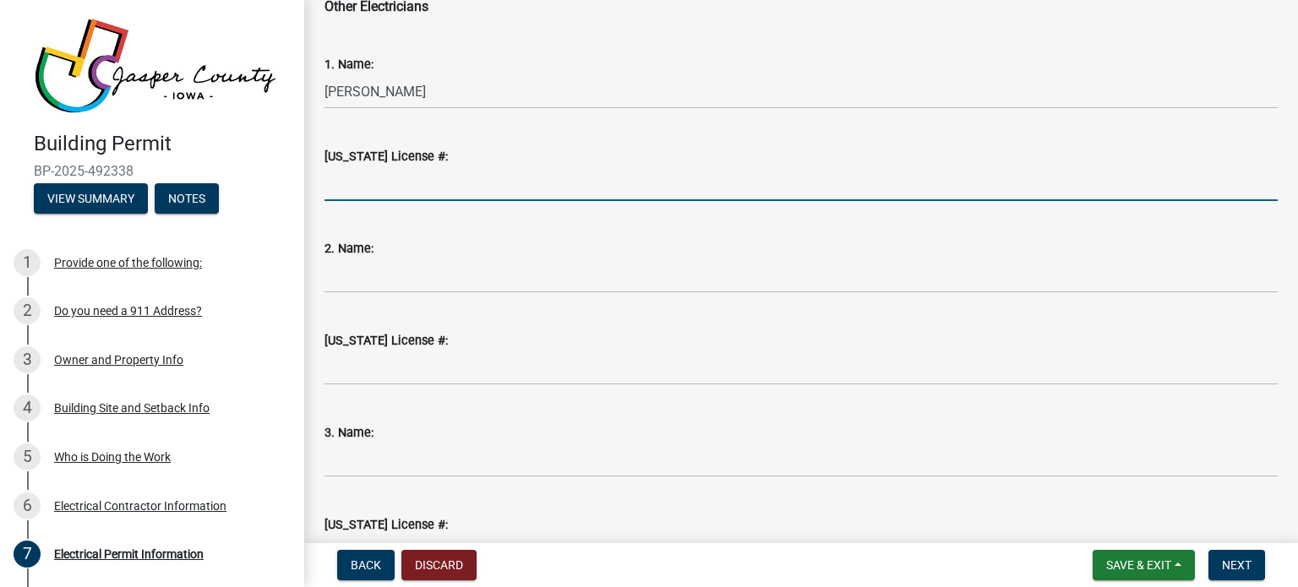
click at [464, 177] on input "[US_STATE] License #:" at bounding box center [801, 184] width 953 height 35
paste input "EL201730MA"
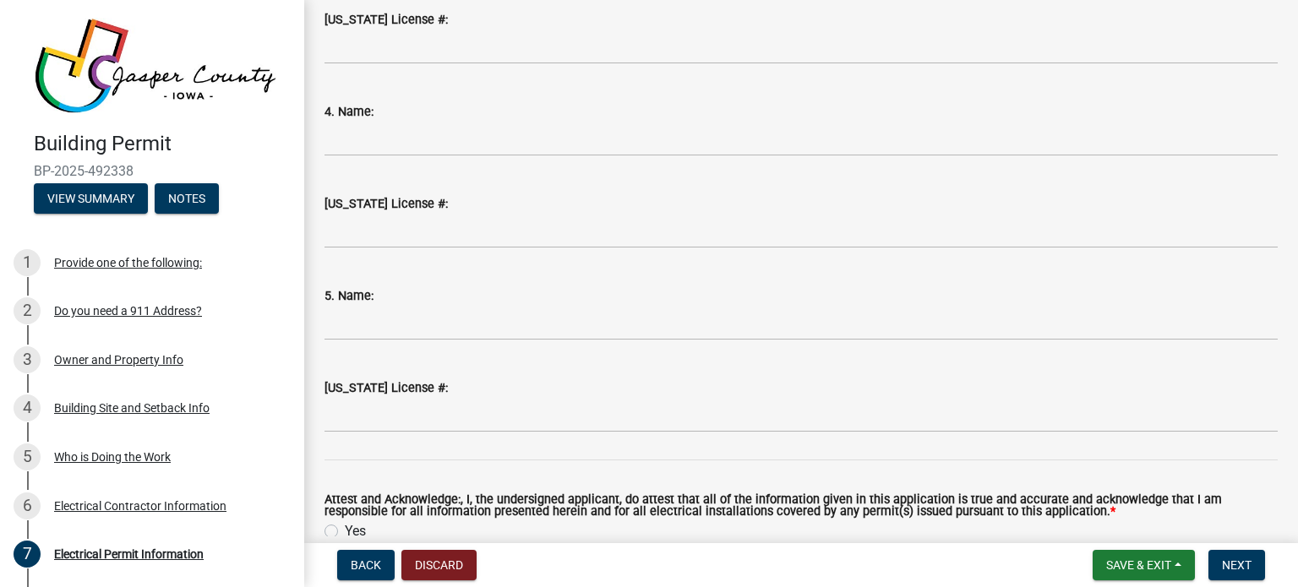
scroll to position [2180, 0]
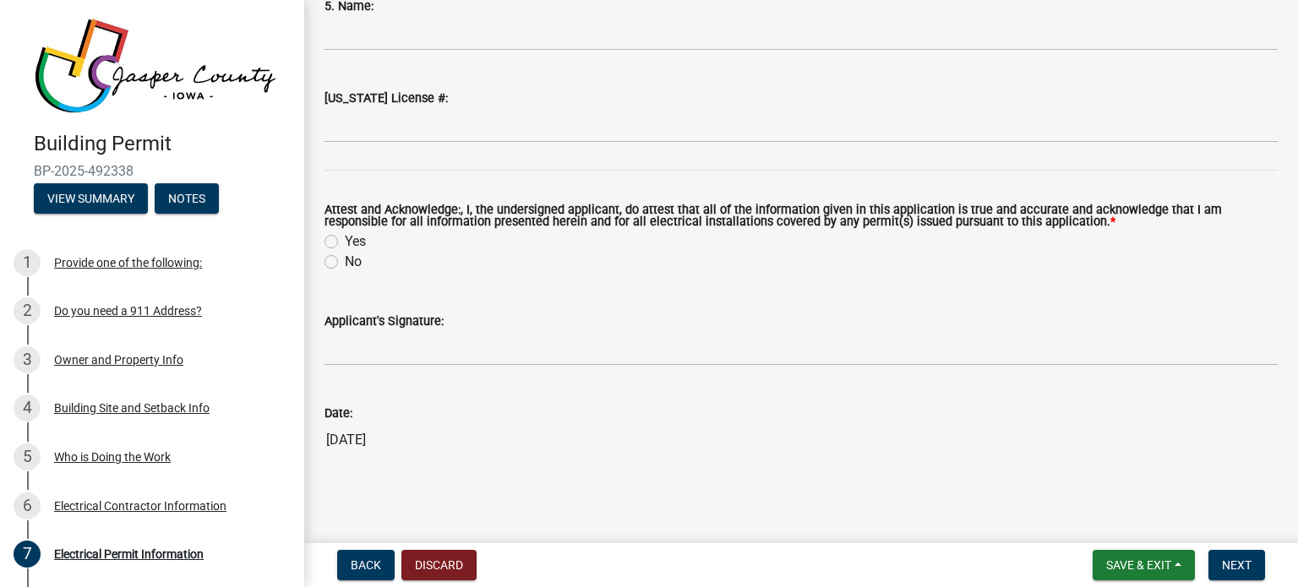
type input "EL201730MA"
click at [345, 239] on label "Yes" at bounding box center [355, 242] width 21 height 20
click at [345, 239] on input "Yes" at bounding box center [350, 237] width 11 height 11
radio input "true"
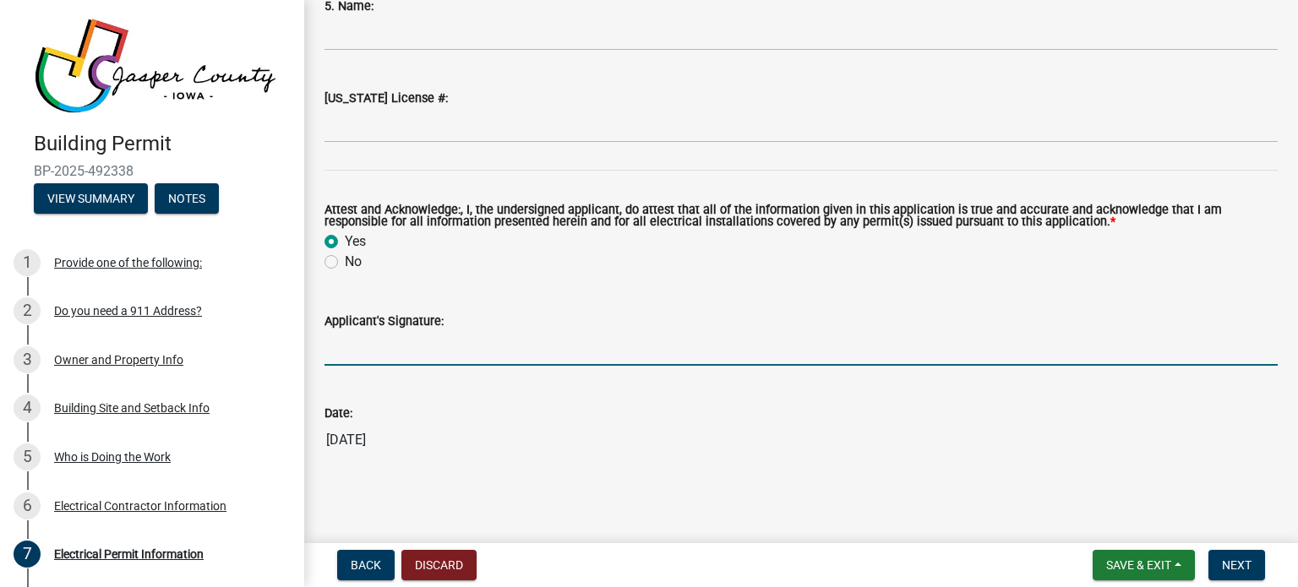
click at [389, 353] on input "Applicant's Signature:" at bounding box center [801, 348] width 953 height 35
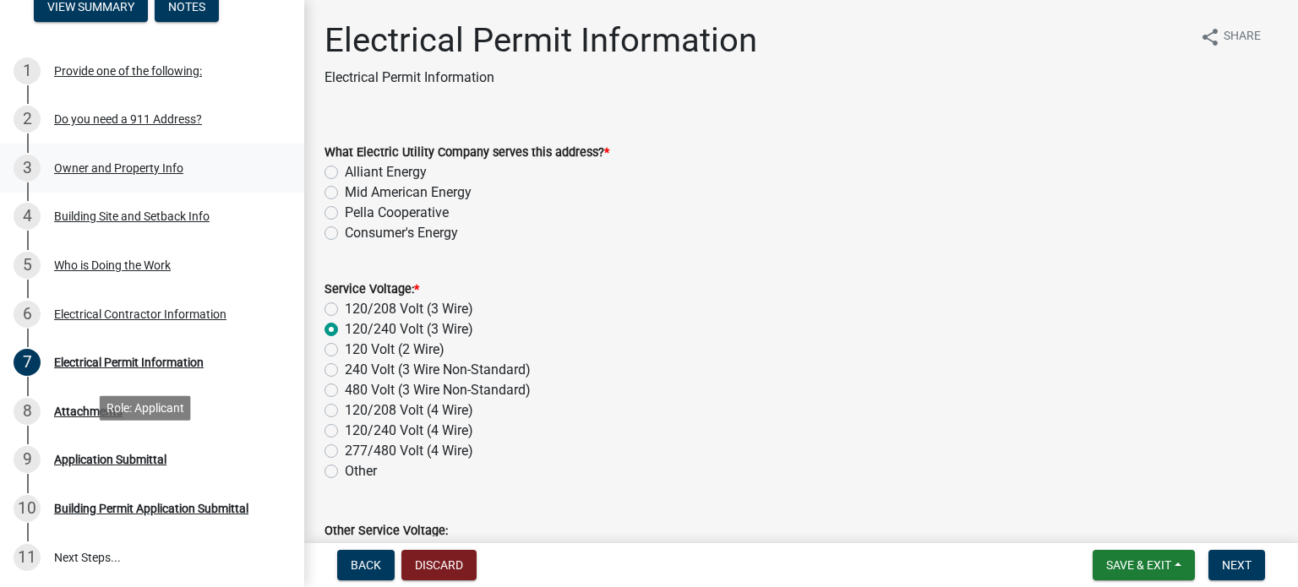
scroll to position [191, 0]
type input "[PERSON_NAME]"
click at [1258, 574] on button "Next" at bounding box center [1237, 565] width 57 height 30
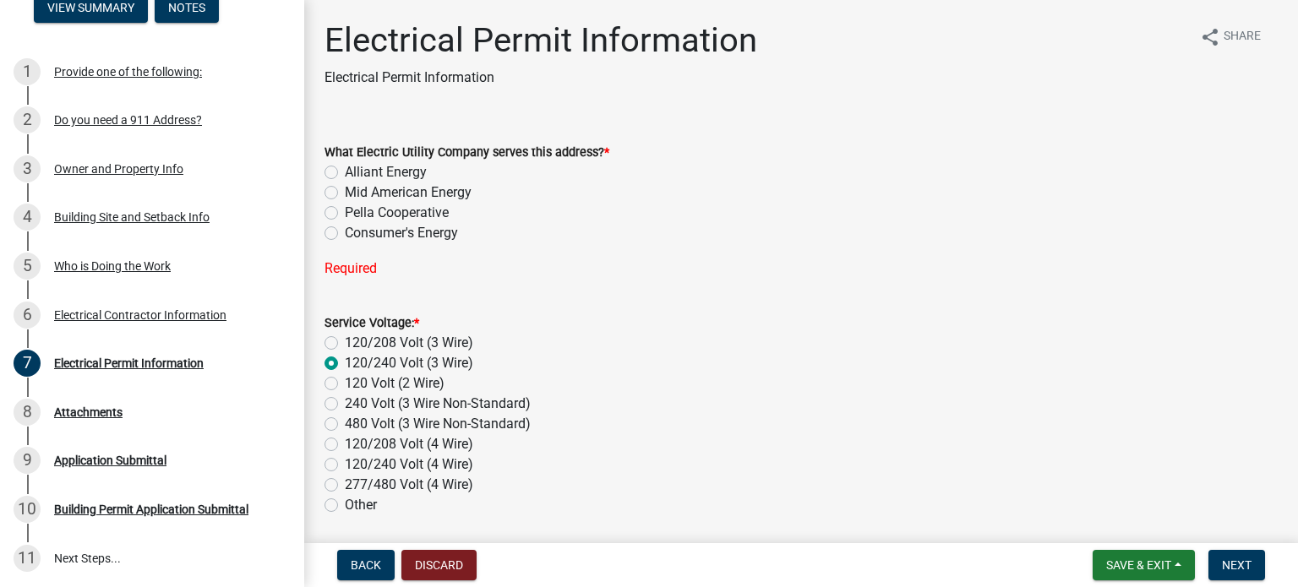
click at [377, 161] on div "What Electric Utility Company serves this address? *" at bounding box center [801, 152] width 953 height 20
click at [339, 174] on div "Alliant Energy" at bounding box center [801, 172] width 953 height 20
click at [345, 172] on label "Alliant Energy" at bounding box center [386, 172] width 82 height 20
click at [345, 172] on input "Alliant Energy" at bounding box center [350, 167] width 11 height 11
radio input "true"
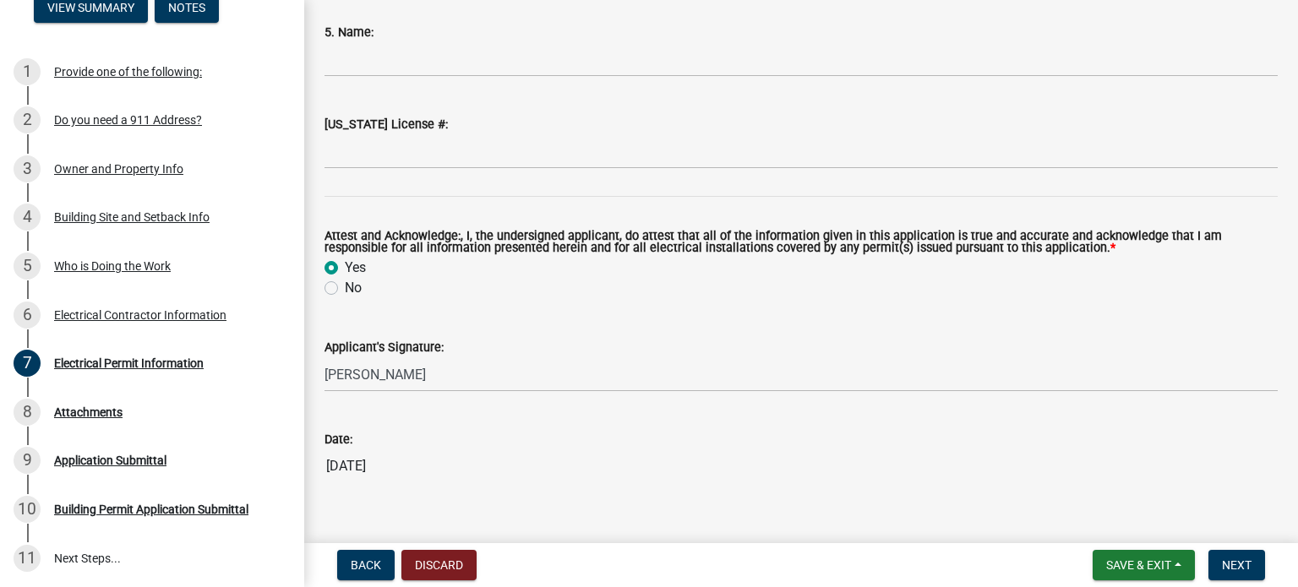
scroll to position [2180, 0]
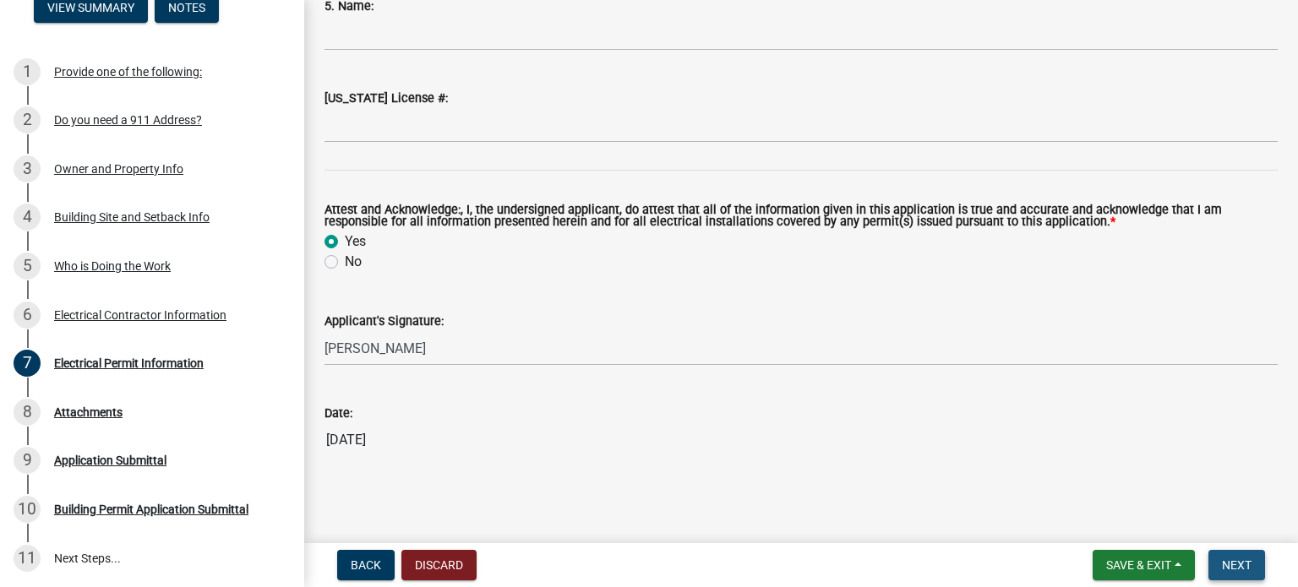
click at [1218, 566] on button "Next" at bounding box center [1237, 565] width 57 height 30
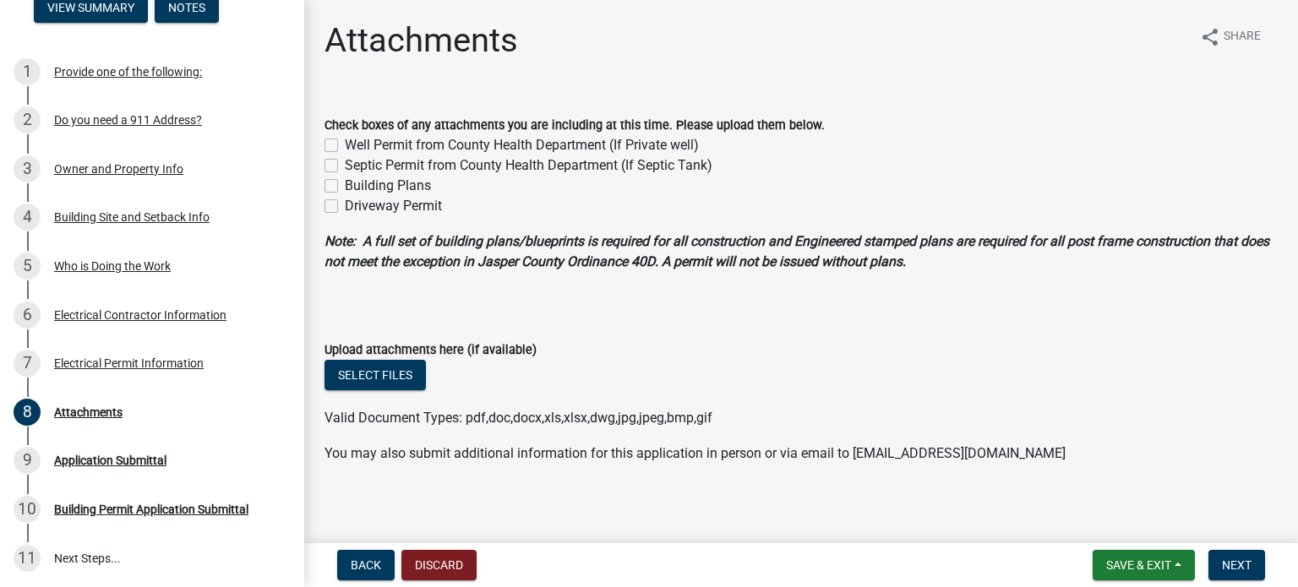
click at [345, 188] on label "Building Plans" at bounding box center [388, 186] width 86 height 20
click at [345, 187] on input "Building Plans" at bounding box center [350, 181] width 11 height 11
checkbox input "true"
checkbox input "false"
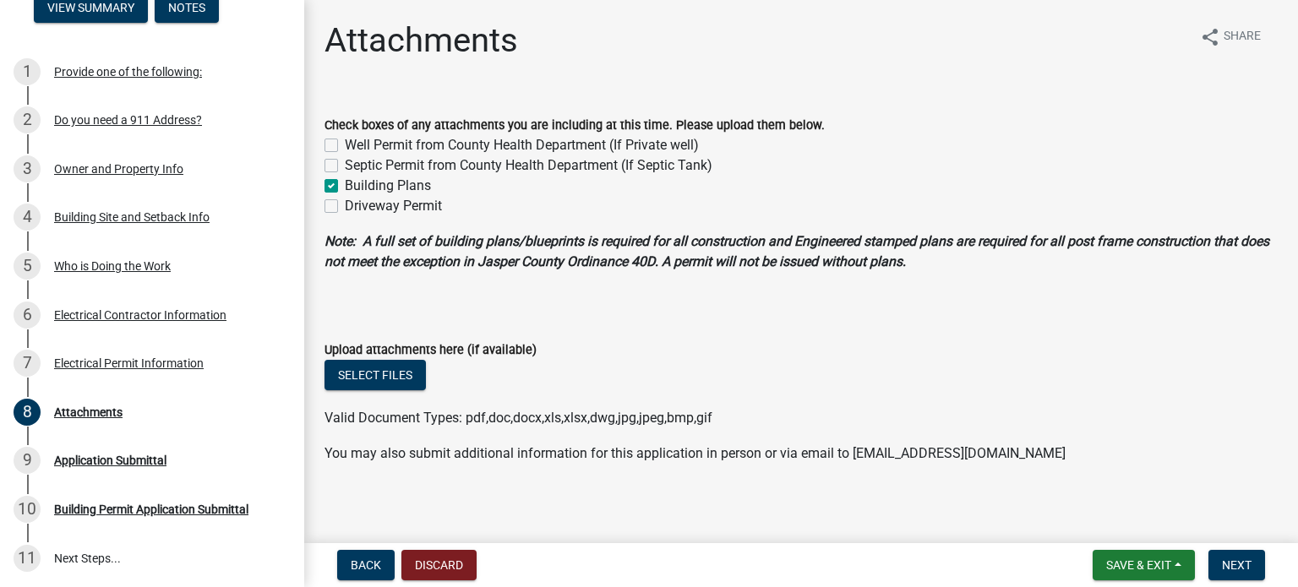
checkbox input "true"
checkbox input "false"
click at [372, 375] on button "Select files" at bounding box center [375, 375] width 101 height 30
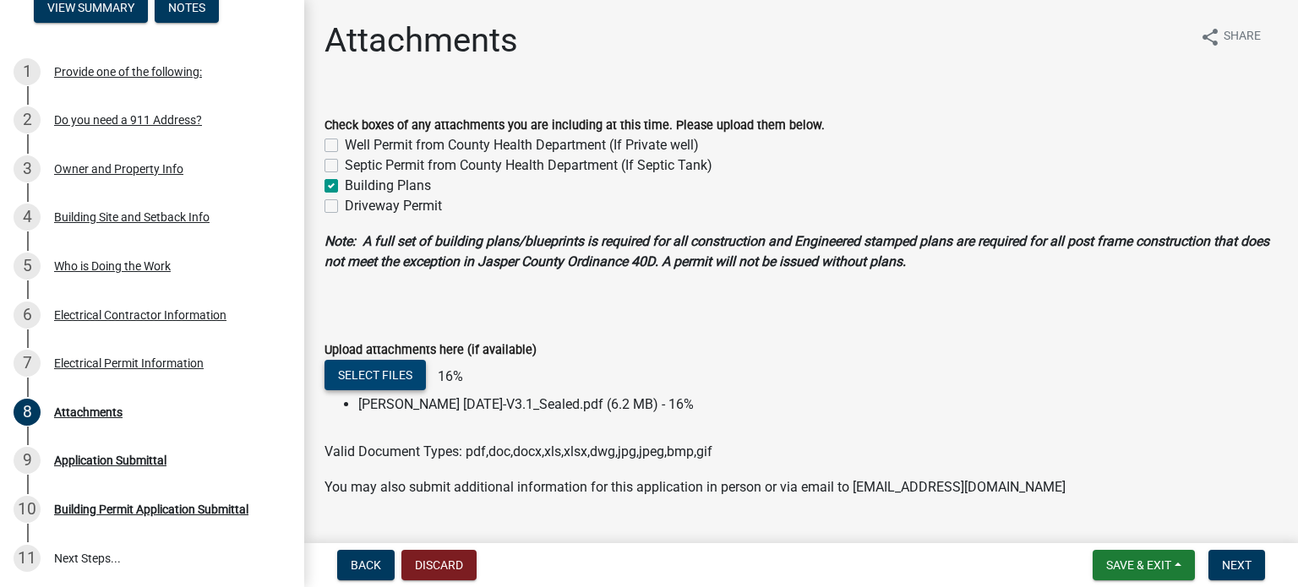
scroll to position [41, 0]
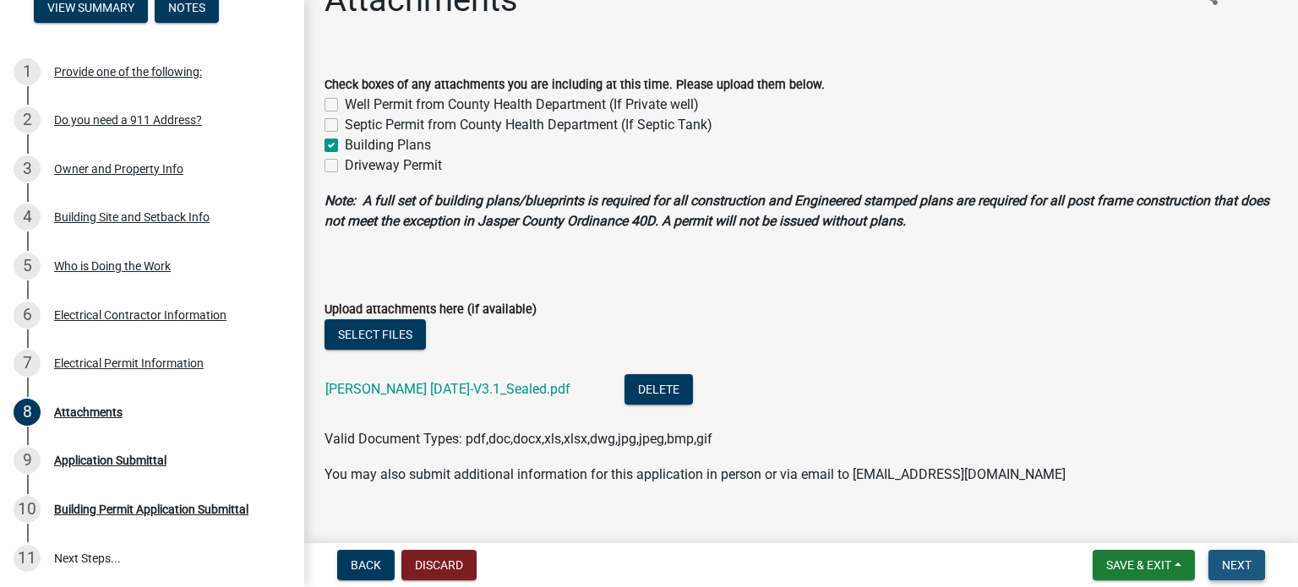
click at [1253, 576] on button "Next" at bounding box center [1237, 565] width 57 height 30
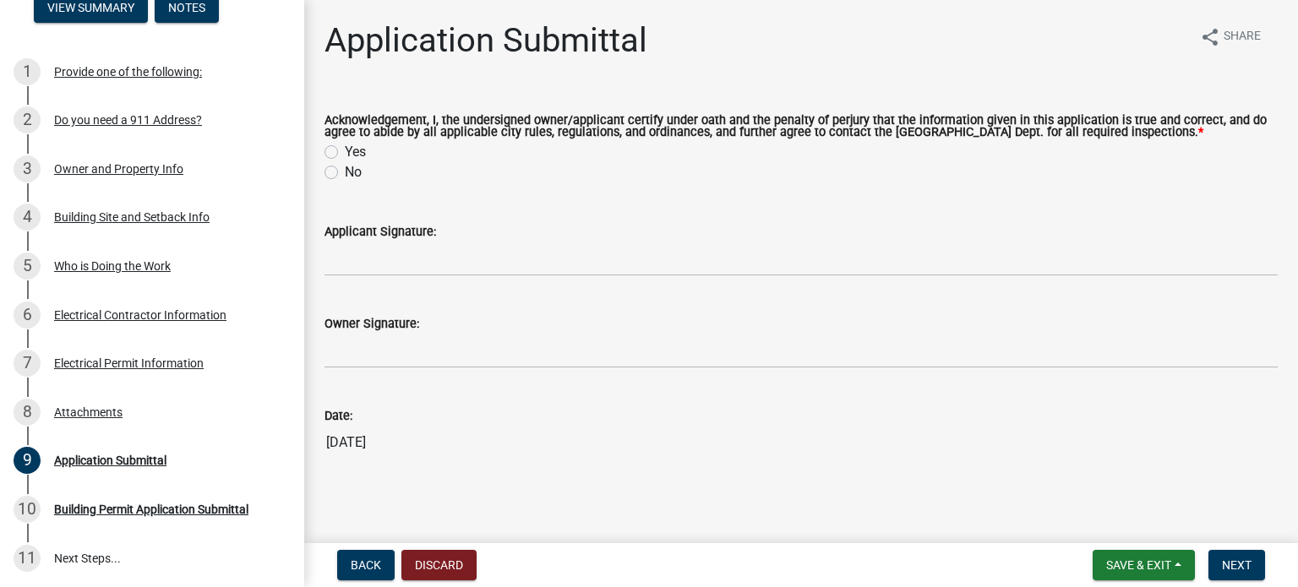
scroll to position [3, 0]
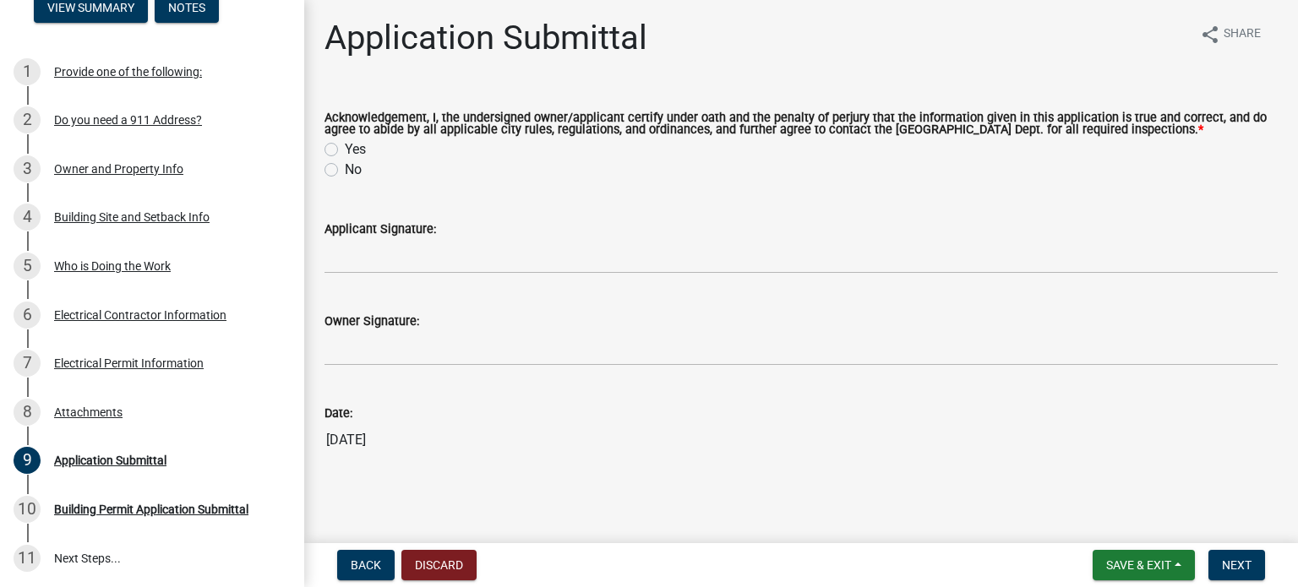
click at [350, 147] on label "Yes" at bounding box center [355, 149] width 21 height 20
click at [350, 147] on input "Yes" at bounding box center [350, 144] width 11 height 11
radio input "true"
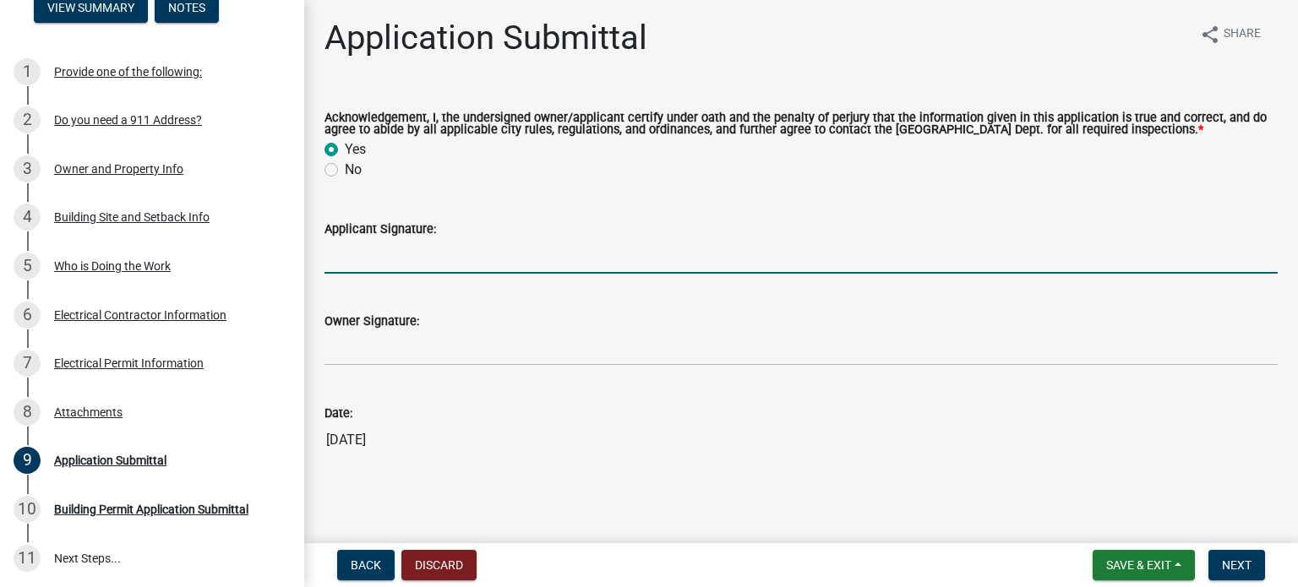
click at [345, 259] on input "Applicant Signature:" at bounding box center [801, 256] width 953 height 35
type input "[PERSON_NAME]"
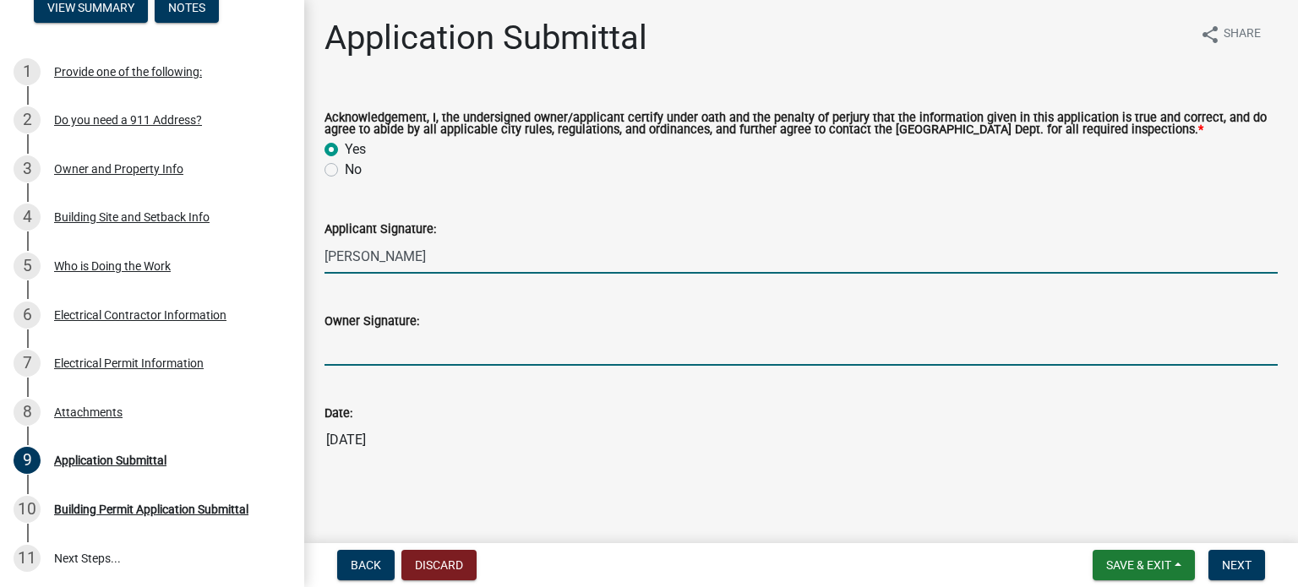
click at [347, 363] on input "Owner Signature:" at bounding box center [801, 348] width 953 height 35
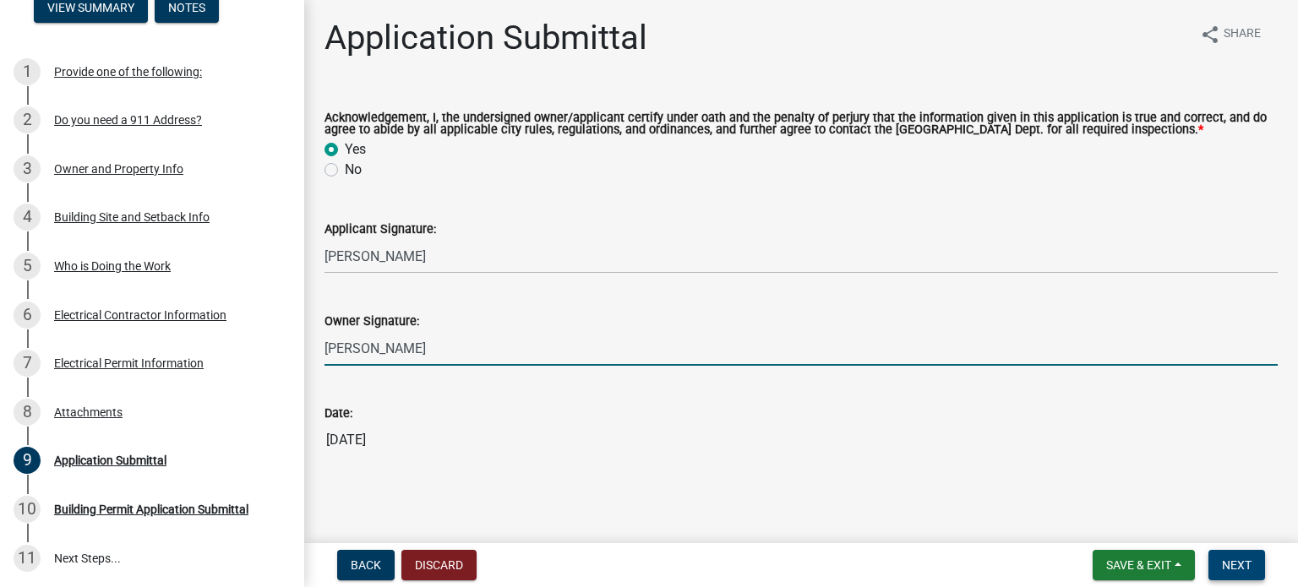
type input "[PERSON_NAME]"
click at [1225, 560] on span "Next" at bounding box center [1237, 566] width 30 height 14
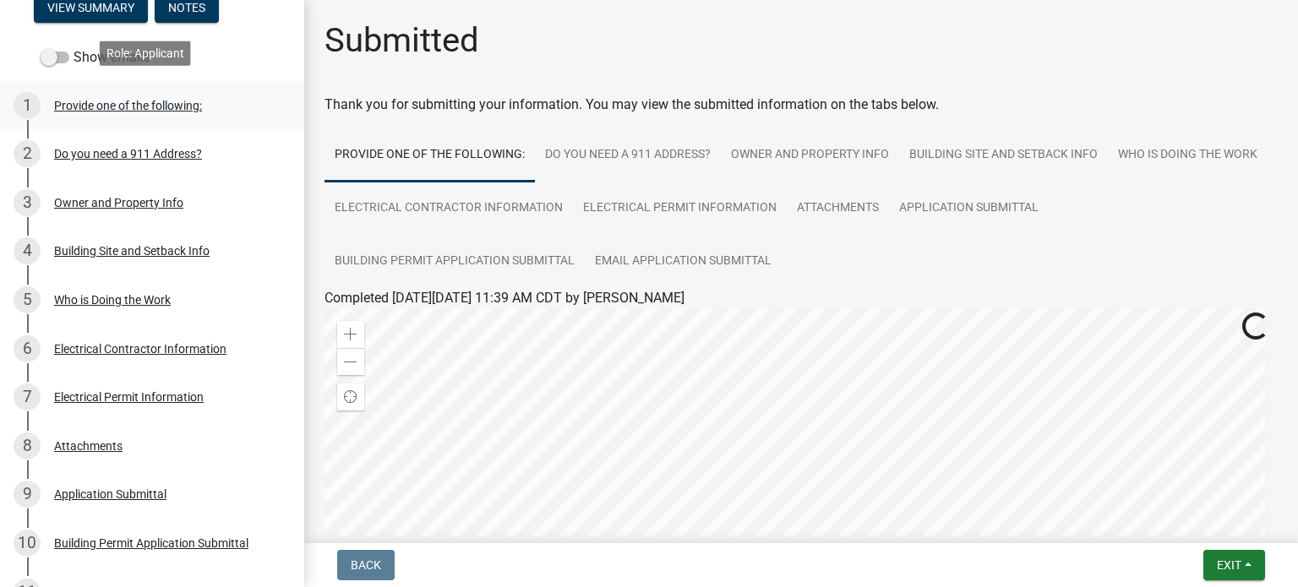
scroll to position [0, 0]
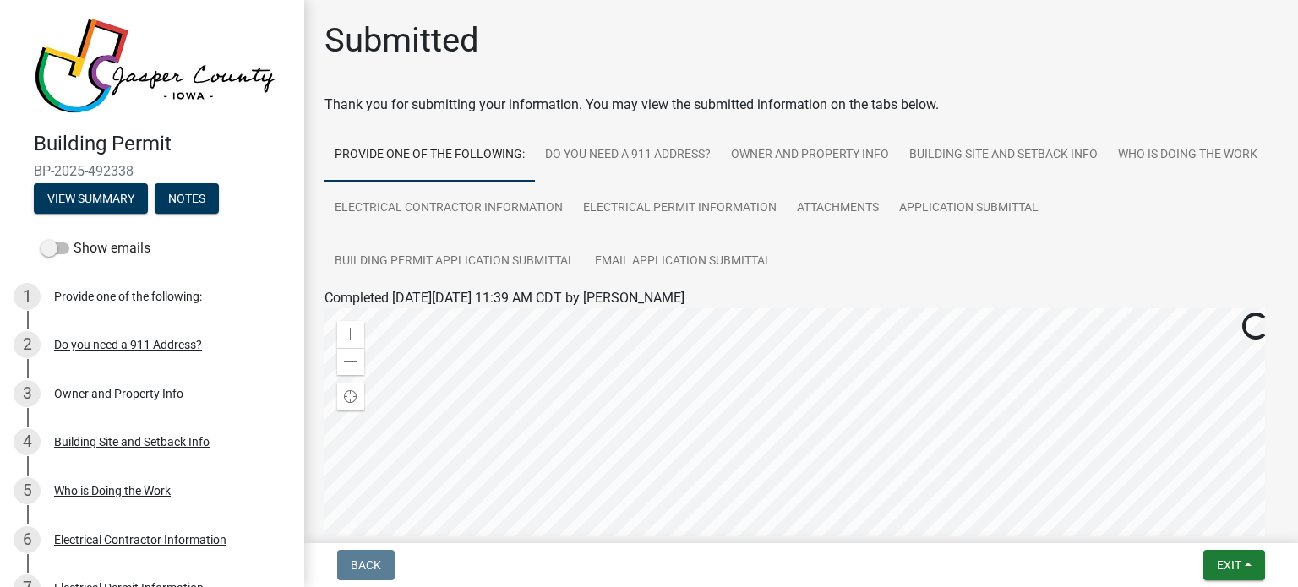
drag, startPoint x: 36, startPoint y: 161, endPoint x: 134, endPoint y: 159, distance: 97.2
click at [134, 163] on span "BP-2025-492338" at bounding box center [152, 171] width 237 height 16
copy span "BP-2025-492338"
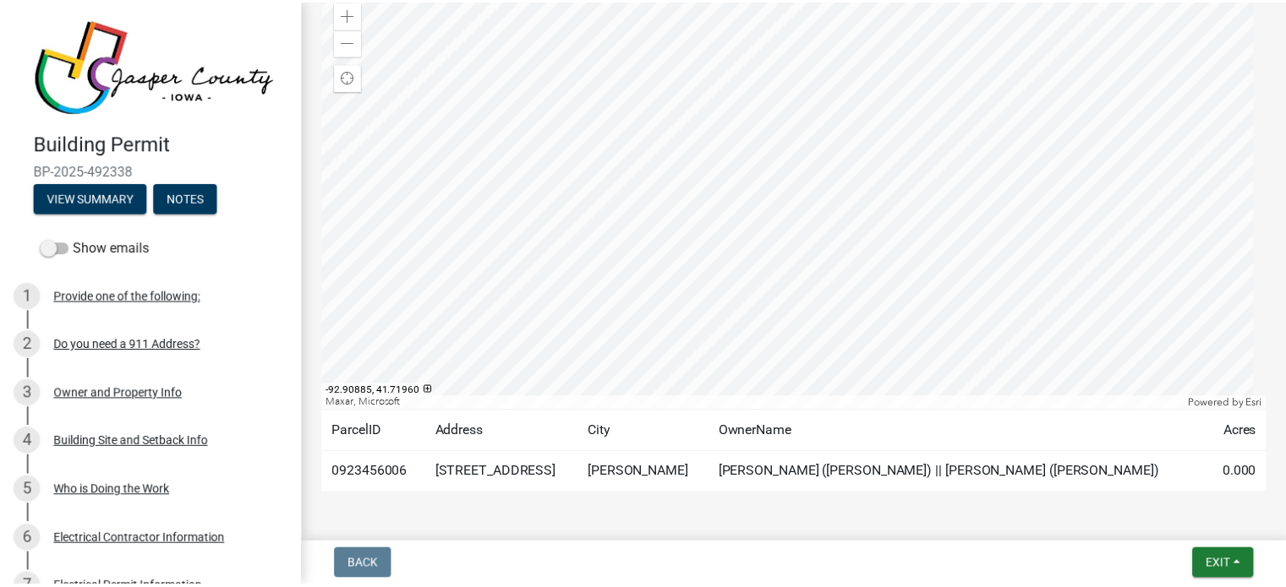
scroll to position [331, 0]
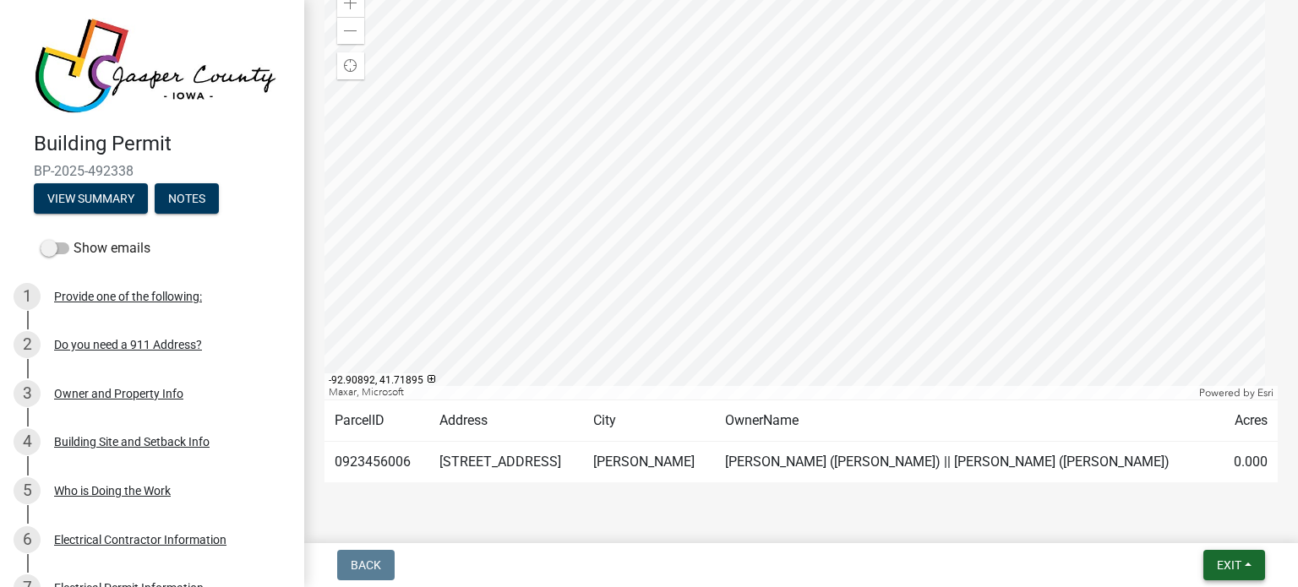
click at [1211, 568] on button "Exit" at bounding box center [1235, 565] width 62 height 30
click at [1180, 523] on button "Save & Exit" at bounding box center [1198, 521] width 135 height 41
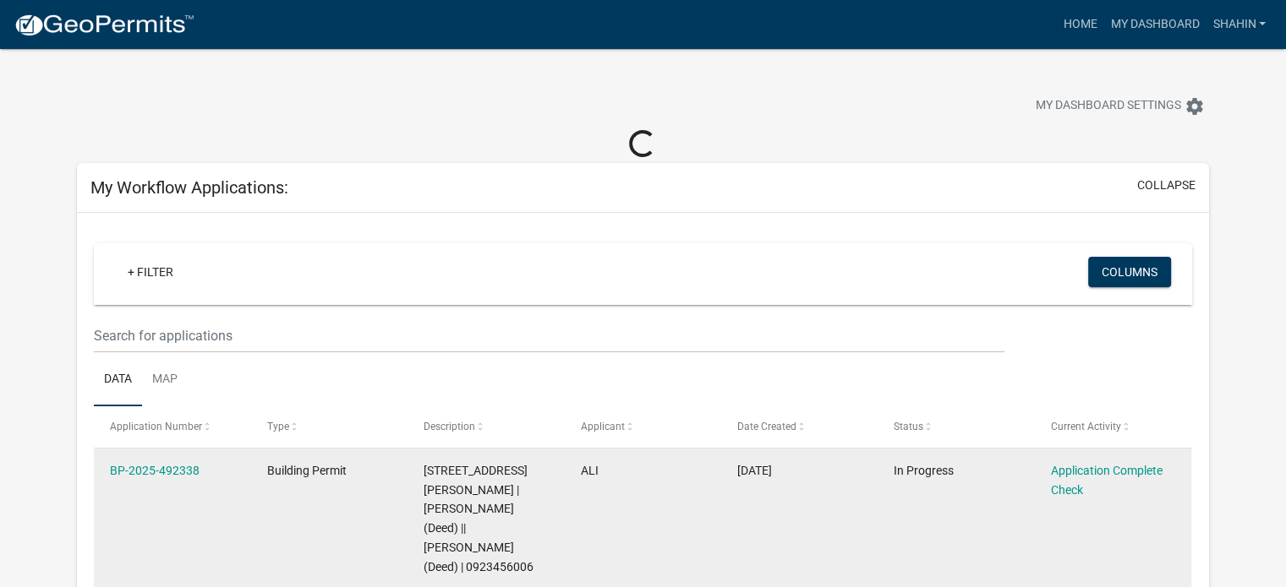
scroll to position [101, 0]
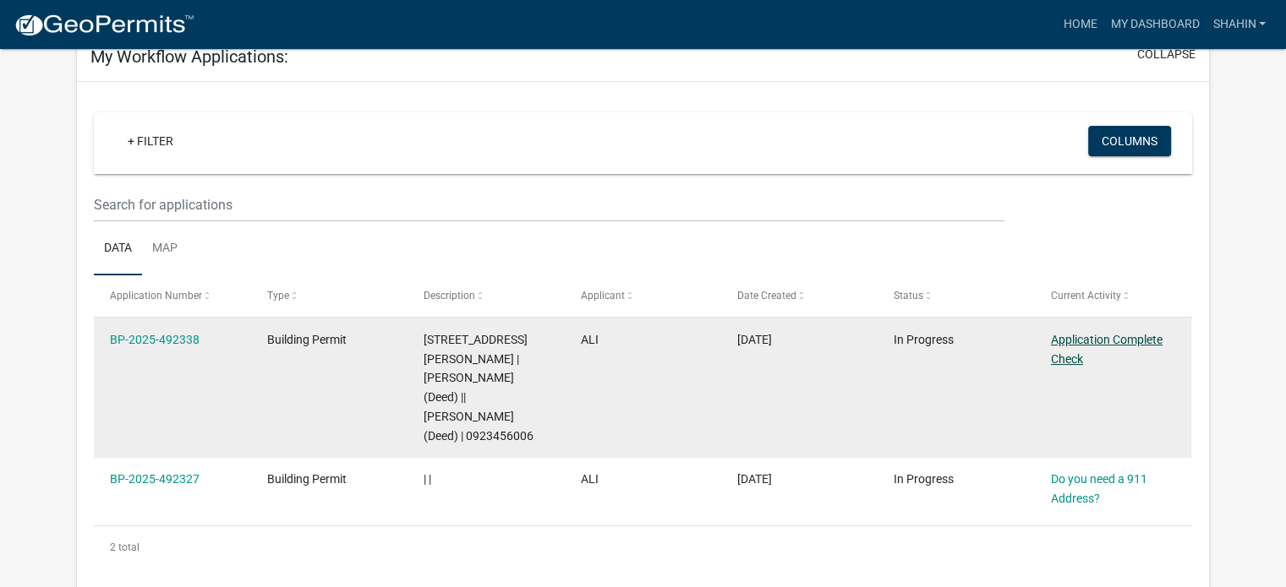
click at [1067, 353] on link "Application Complete Check" at bounding box center [1107, 349] width 112 height 33
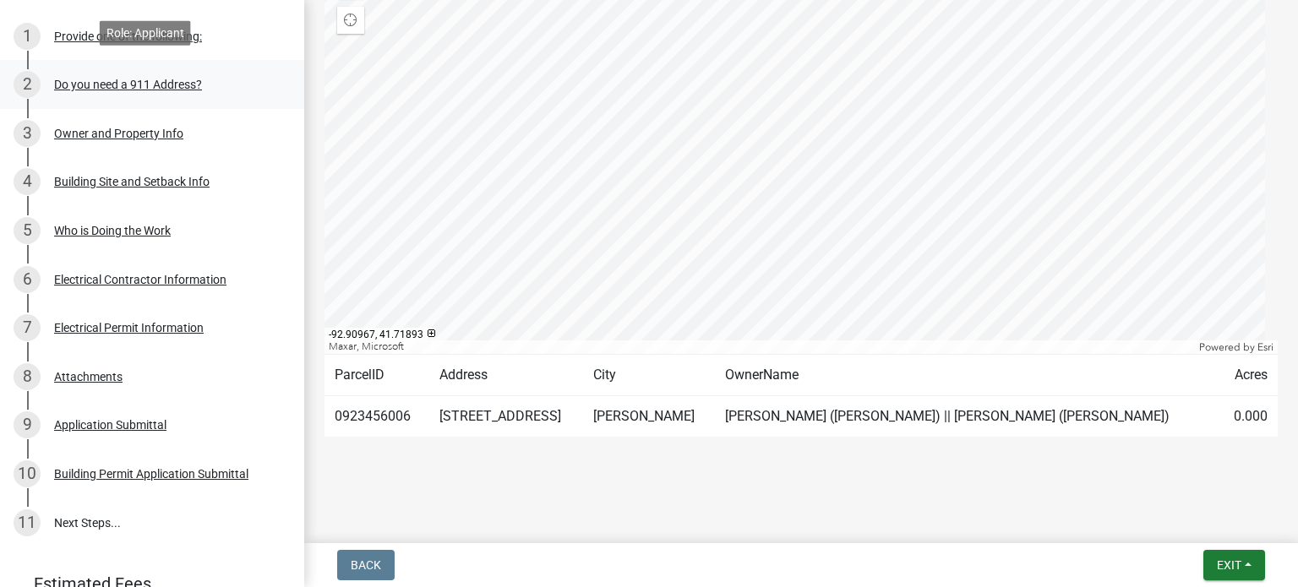
scroll to position [334, 0]
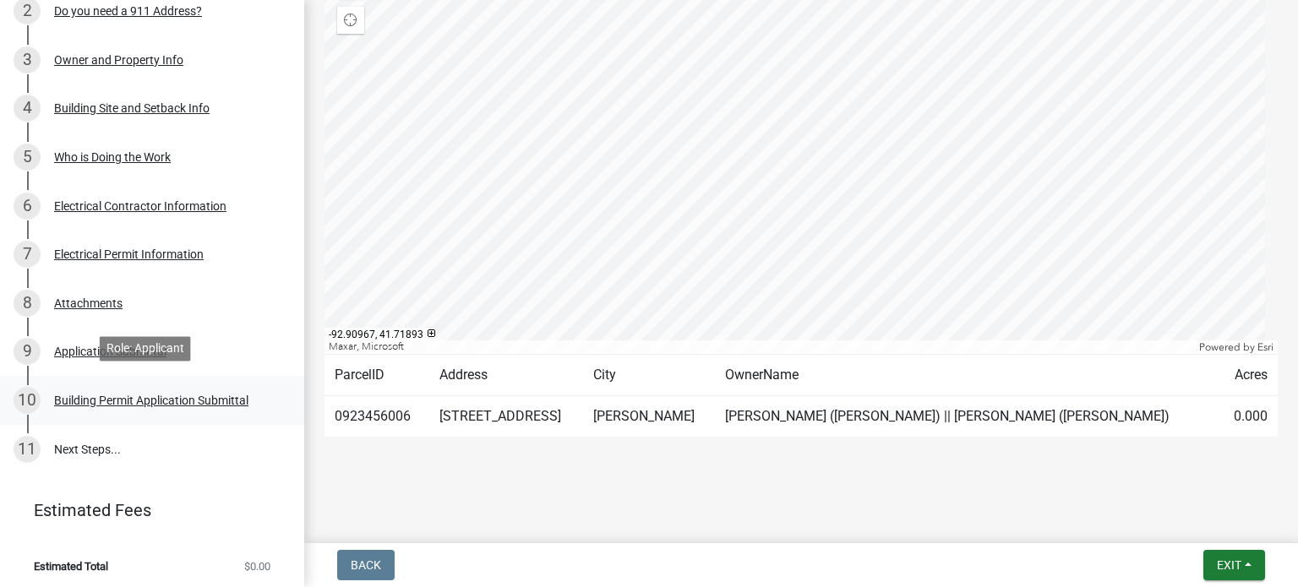
click at [204, 395] on div "Building Permit Application Submittal" at bounding box center [151, 401] width 194 height 12
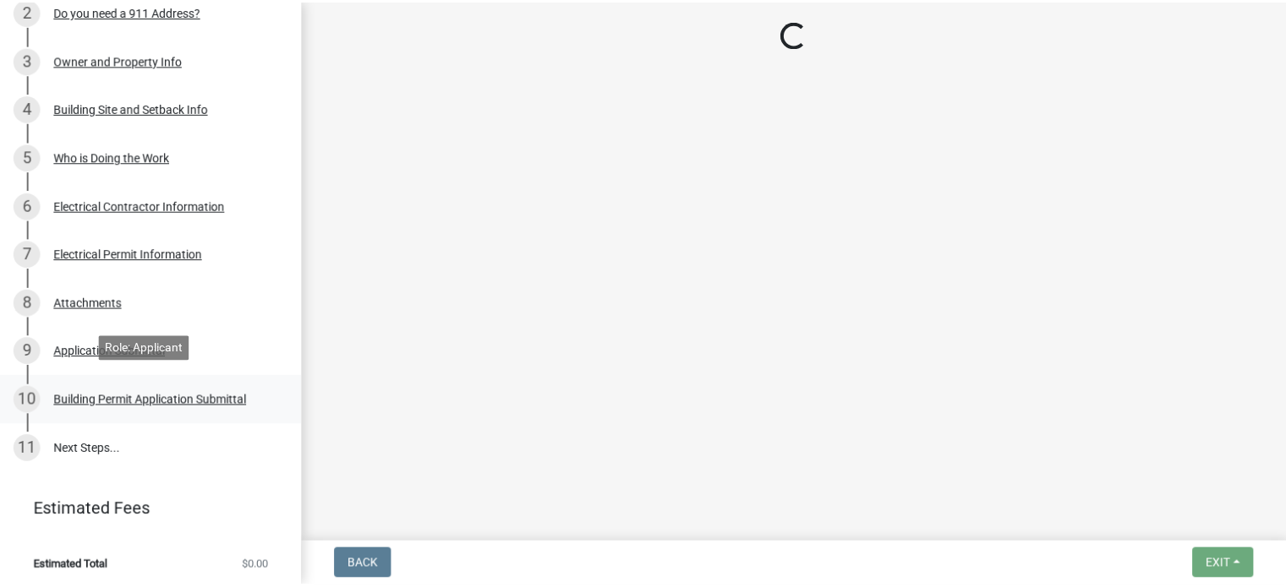
scroll to position [0, 0]
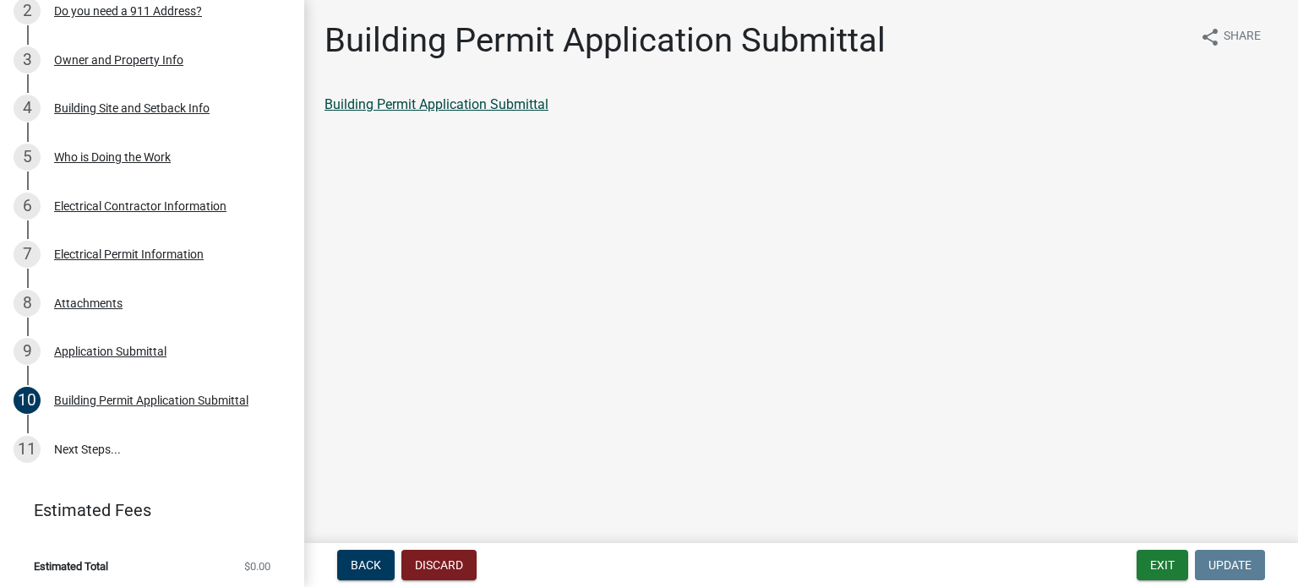
click at [521, 103] on link "Building Permit Application Submittal" at bounding box center [437, 104] width 224 height 16
click at [65, 452] on link "11 Next Steps..." at bounding box center [152, 449] width 304 height 49
click at [98, 434] on link "11 Next Steps..." at bounding box center [152, 449] width 304 height 49
click at [1170, 560] on button "Exit" at bounding box center [1163, 565] width 52 height 30
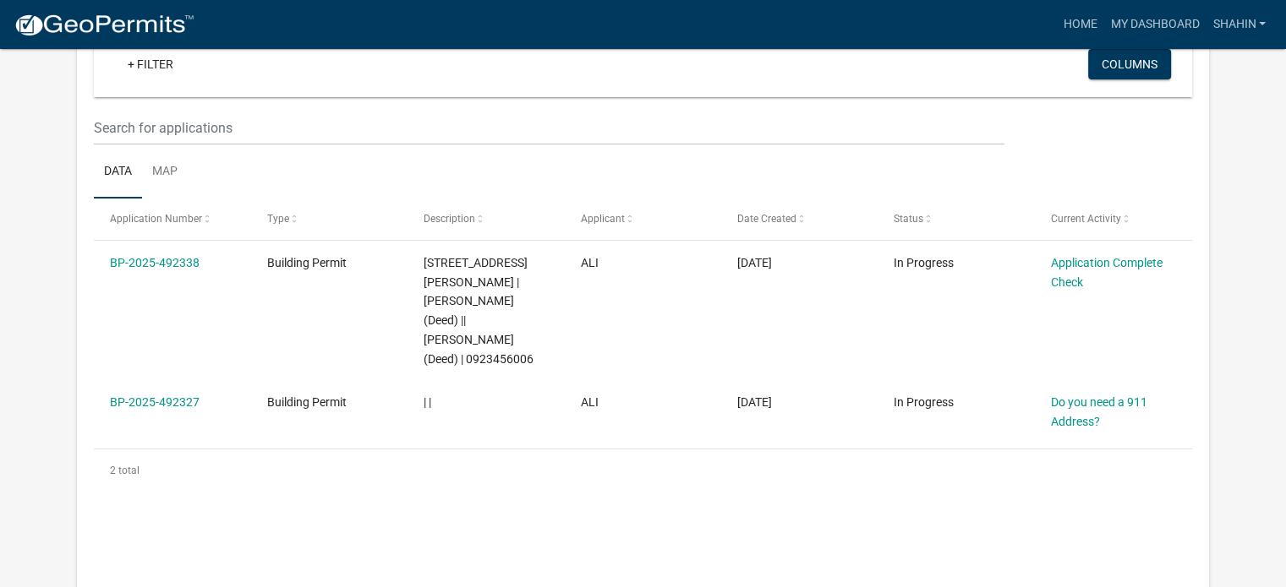
scroll to position [210, 0]
